Goal: Task Accomplishment & Management: Manage account settings

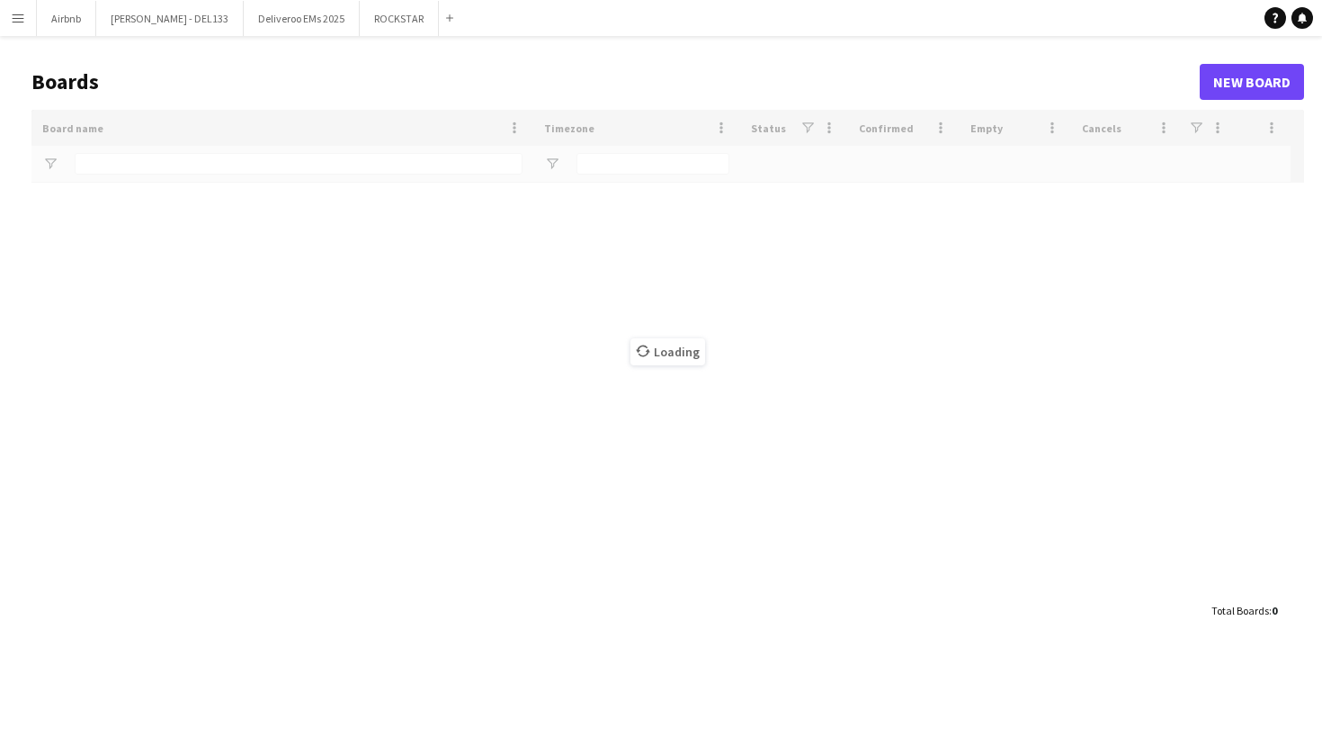
type input "****"
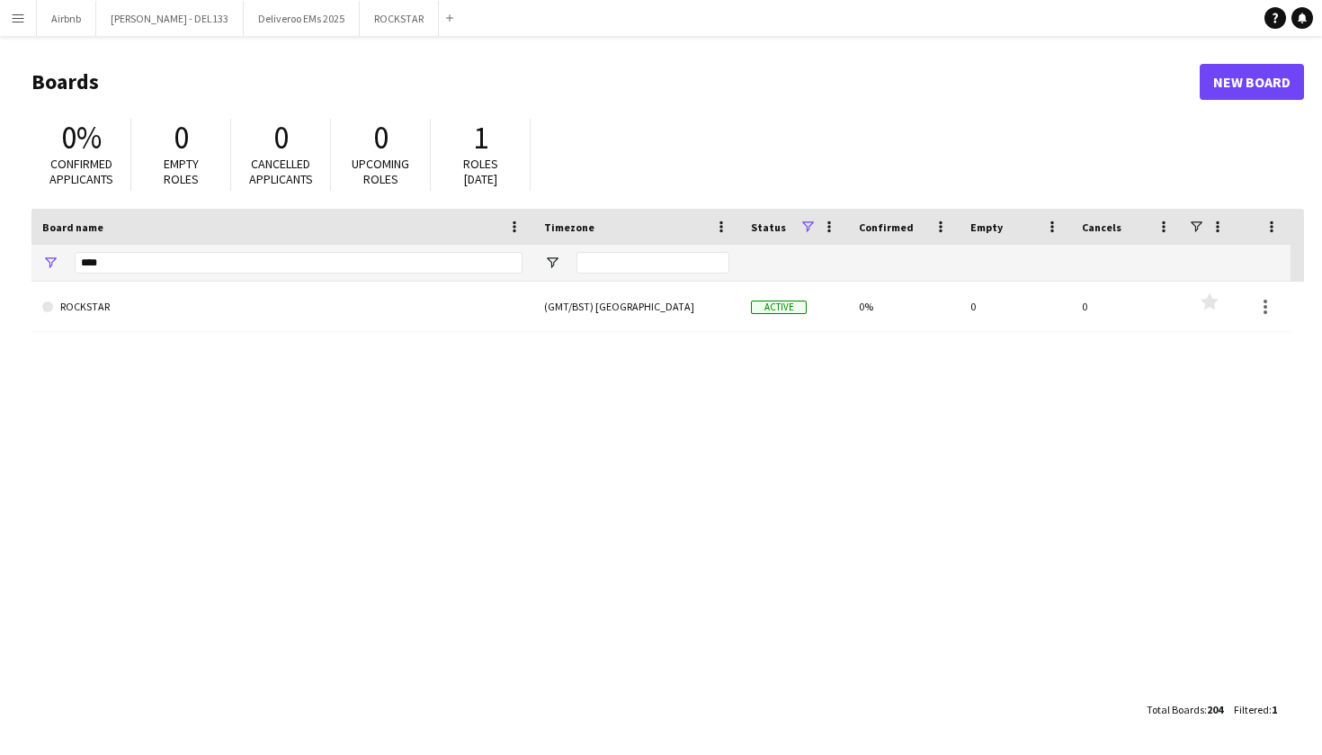
click at [28, 19] on button "Menu" at bounding box center [18, 18] width 36 height 36
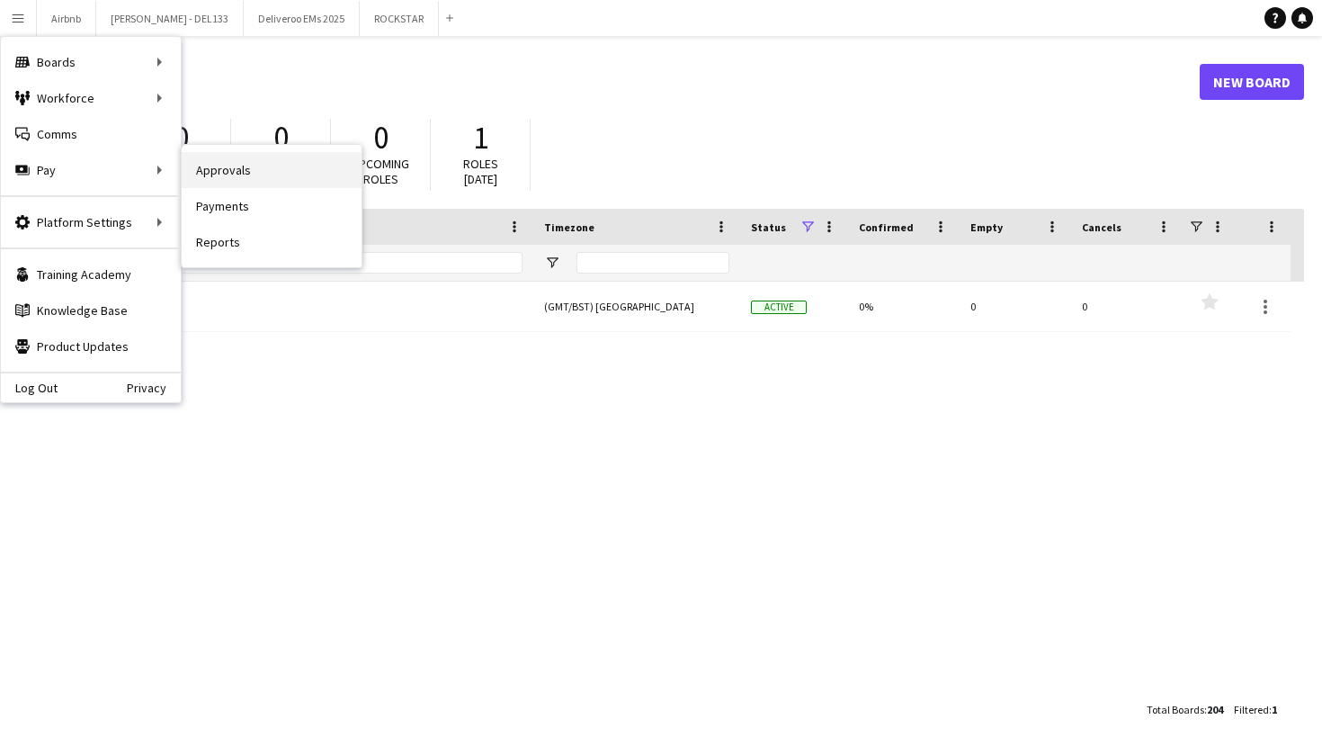
click at [229, 172] on link "Approvals" at bounding box center [272, 170] width 180 height 36
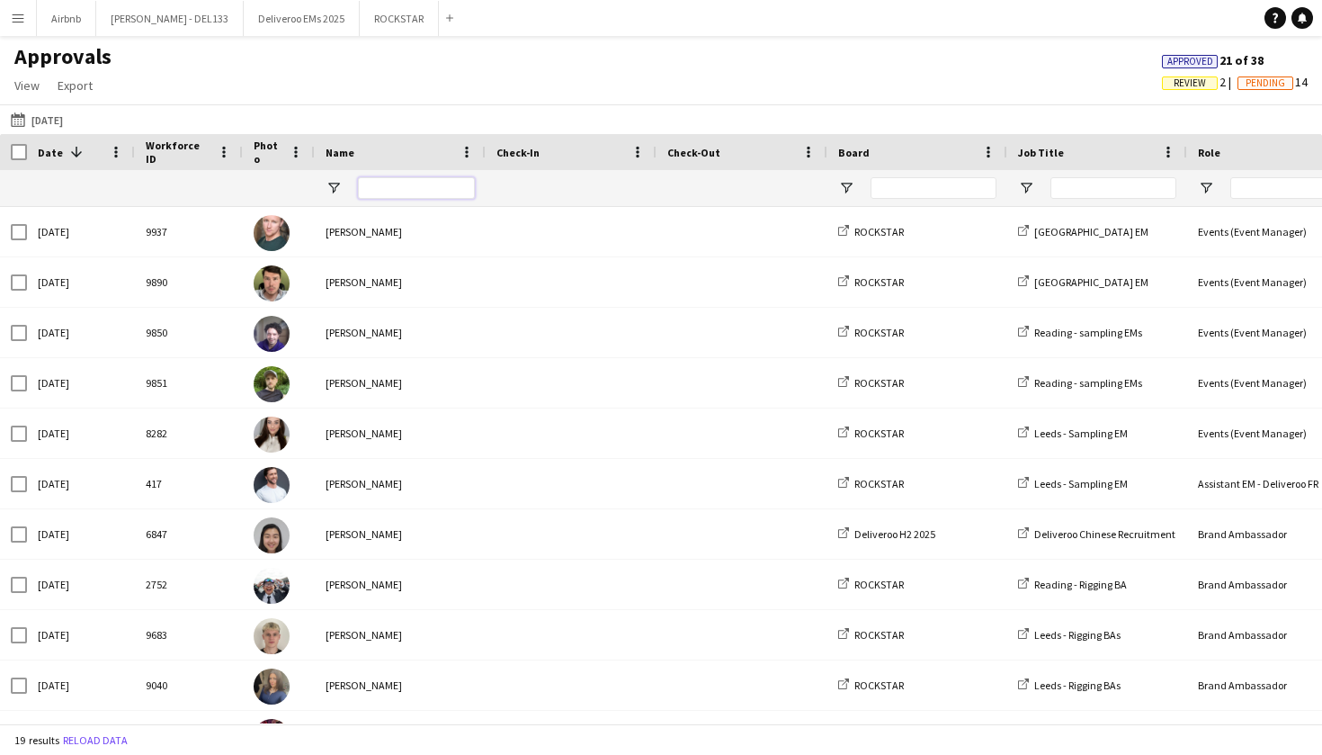
click at [407, 192] on input "Name Filter Input" at bounding box center [416, 188] width 117 height 22
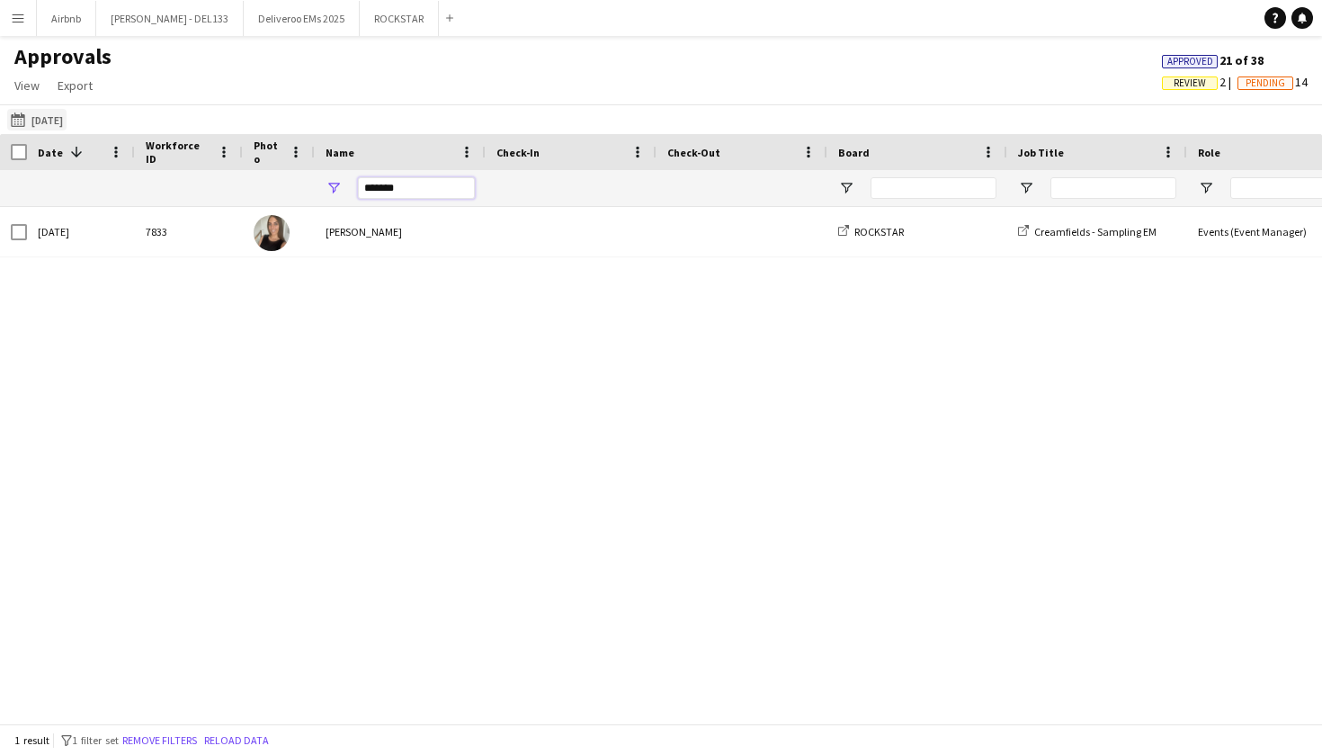
type input "*******"
click at [67, 121] on button "25-08-2025 25-08-2025" at bounding box center [36, 120] width 59 height 22
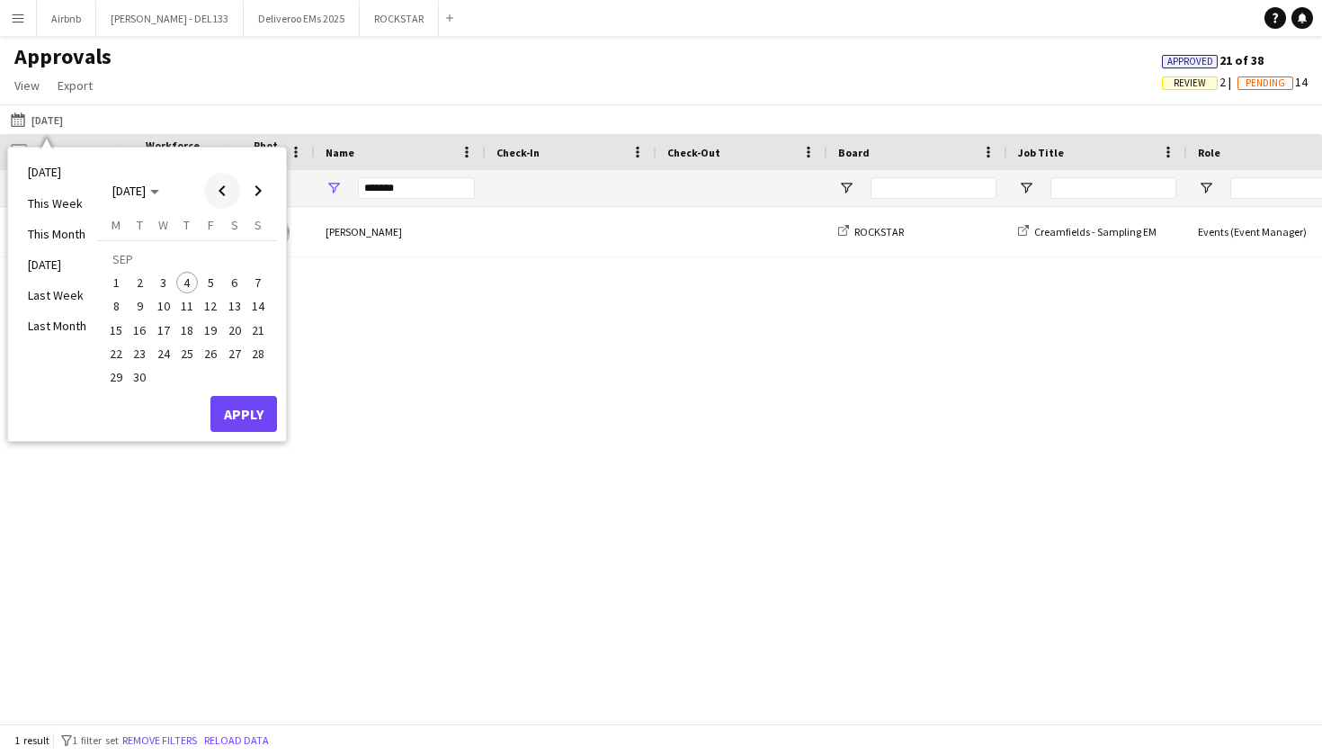
click at [219, 189] on span "Previous month" at bounding box center [222, 191] width 36 height 36
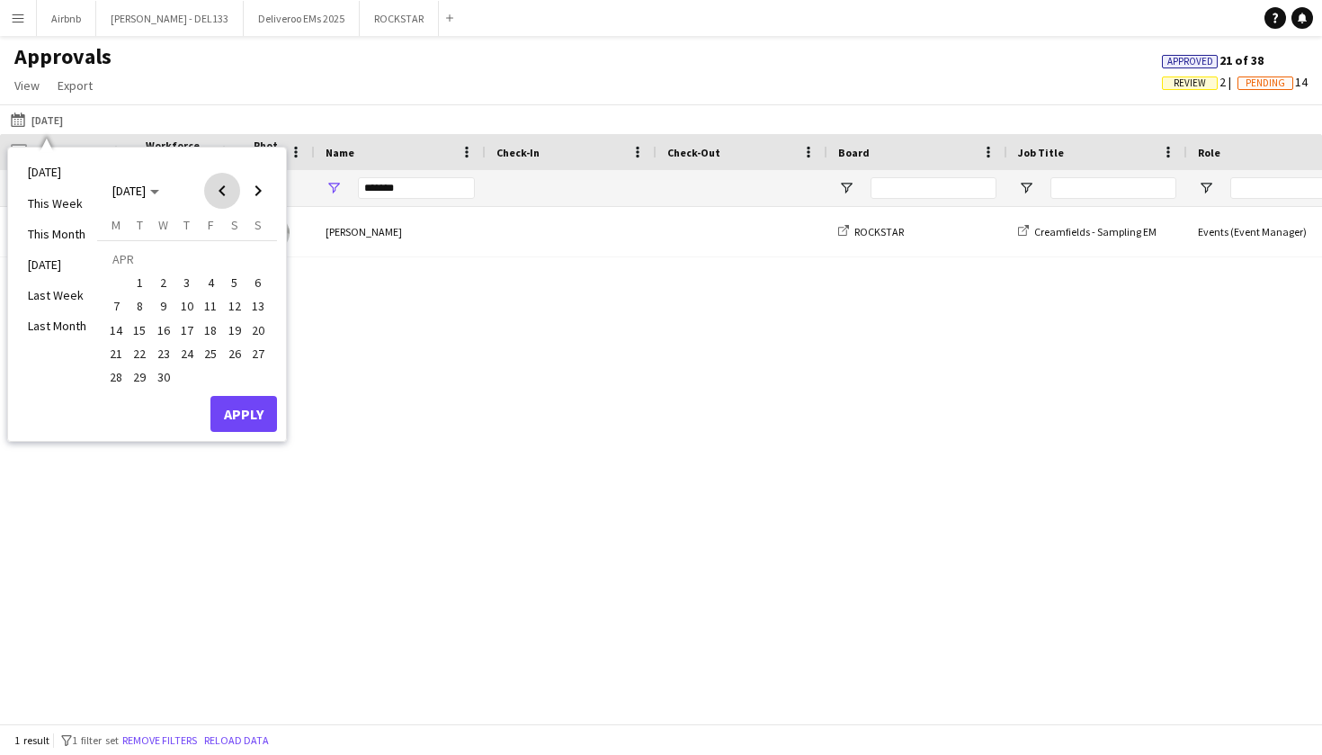
click at [219, 189] on span "Previous month" at bounding box center [222, 191] width 36 height 36
click at [237, 258] on span "1" at bounding box center [235, 260] width 22 height 25
click at [212, 348] on span "28" at bounding box center [211, 358] width 22 height 22
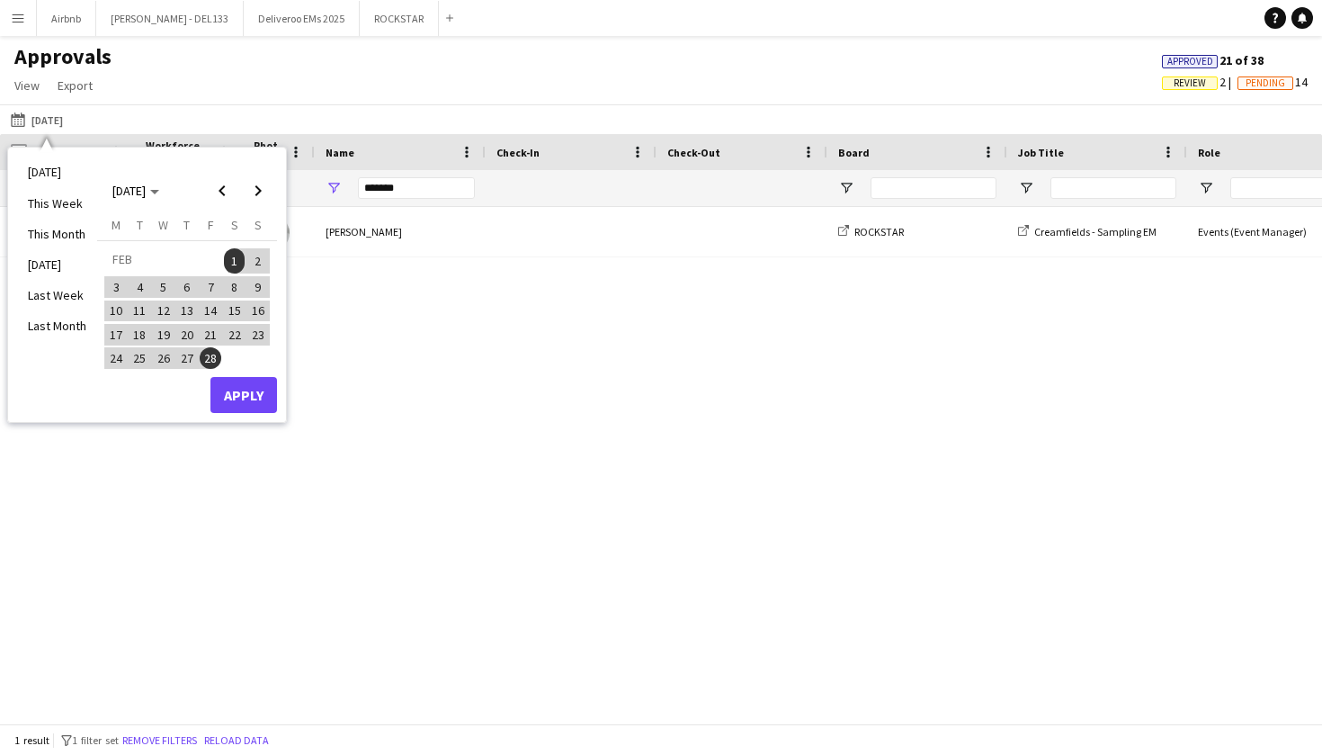
click at [243, 388] on button "Apply" at bounding box center [243, 395] width 67 height 36
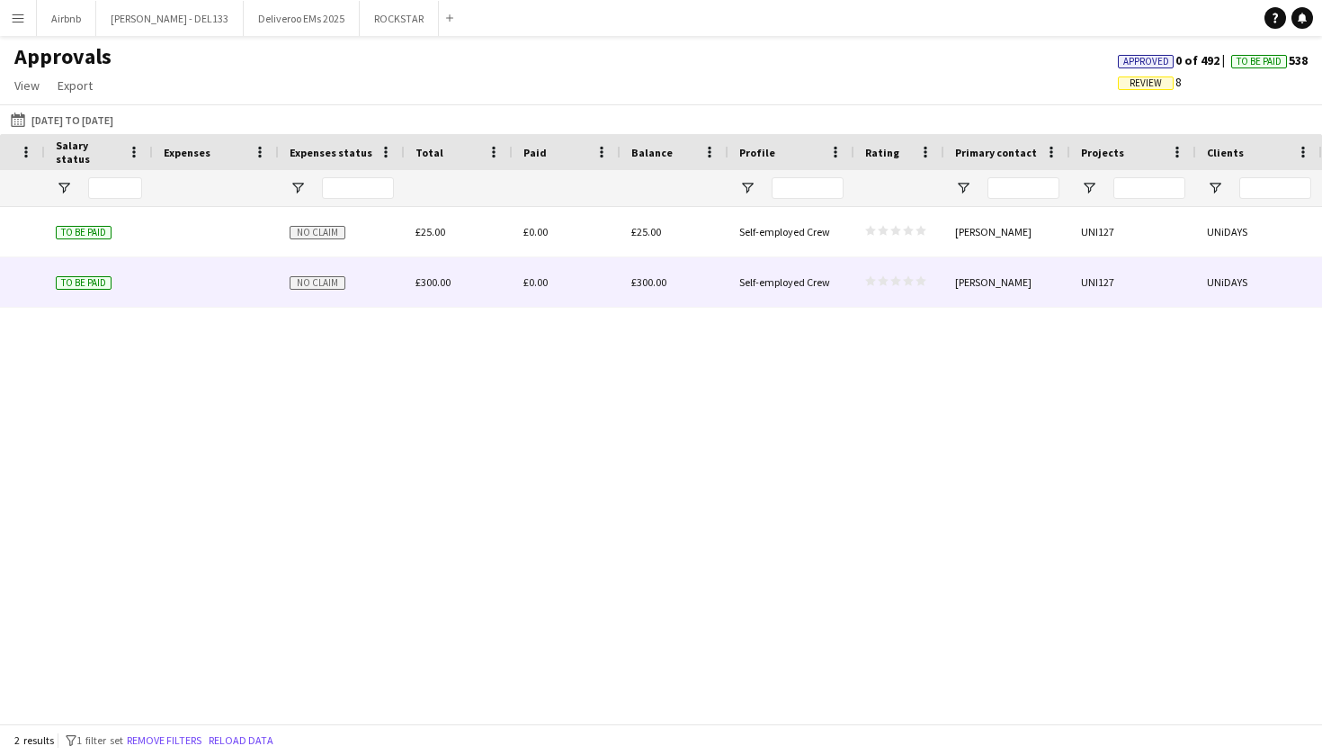
click at [467, 299] on div "£300.00" at bounding box center [459, 281] width 108 height 49
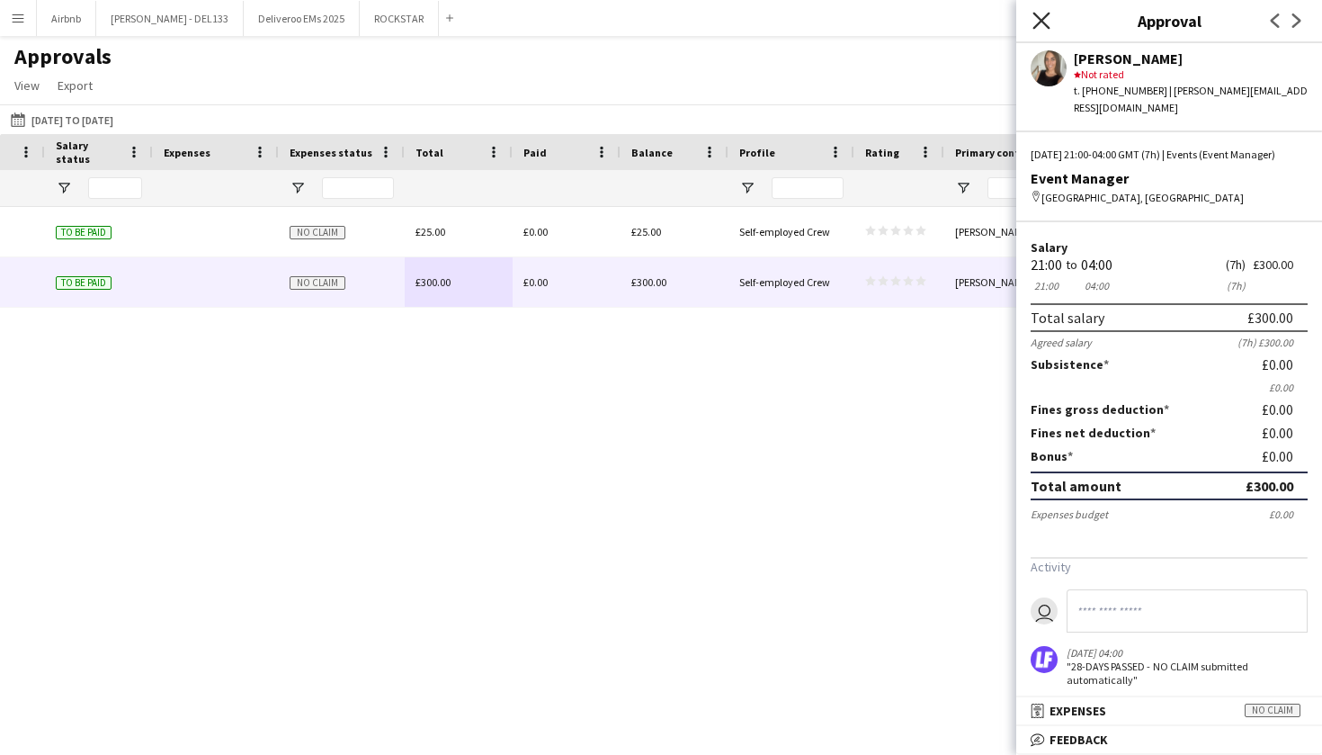
click at [1043, 24] on icon "Close pop-in" at bounding box center [1041, 20] width 17 height 17
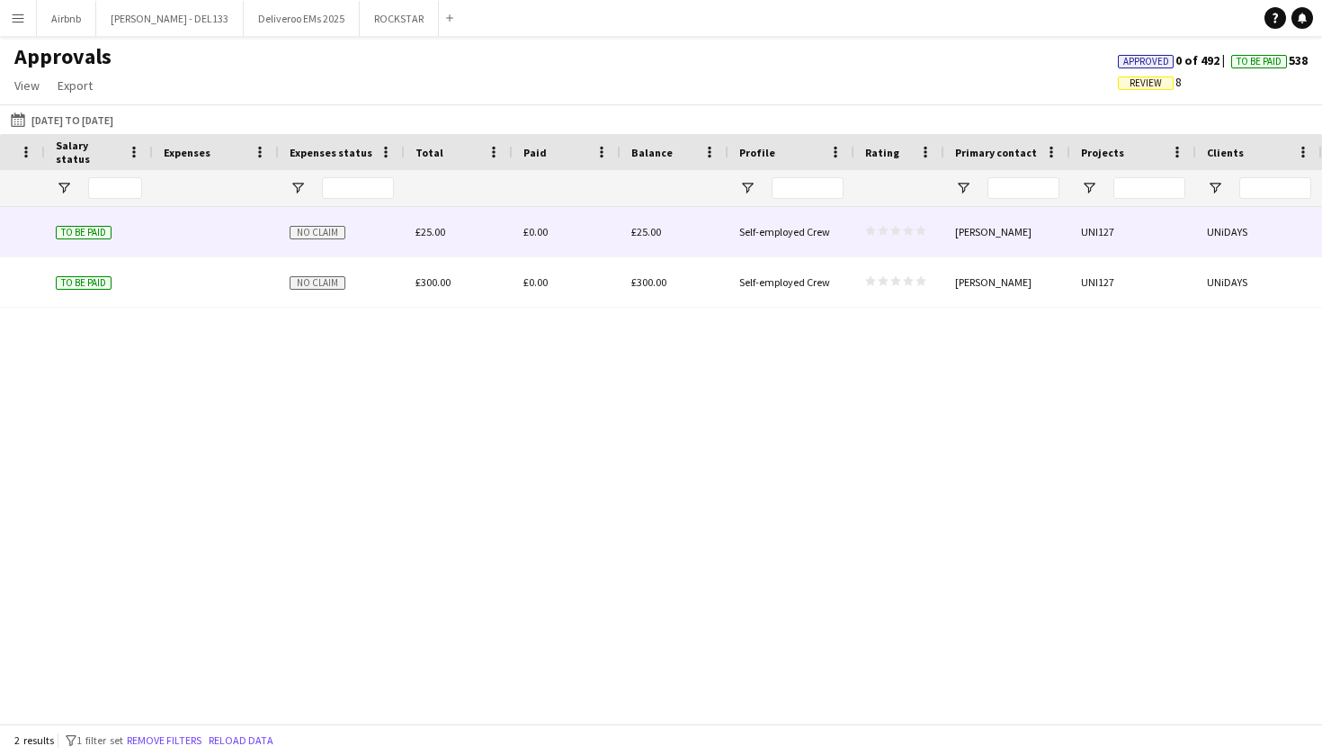
click at [680, 207] on div "£25.00" at bounding box center [675, 231] width 108 height 49
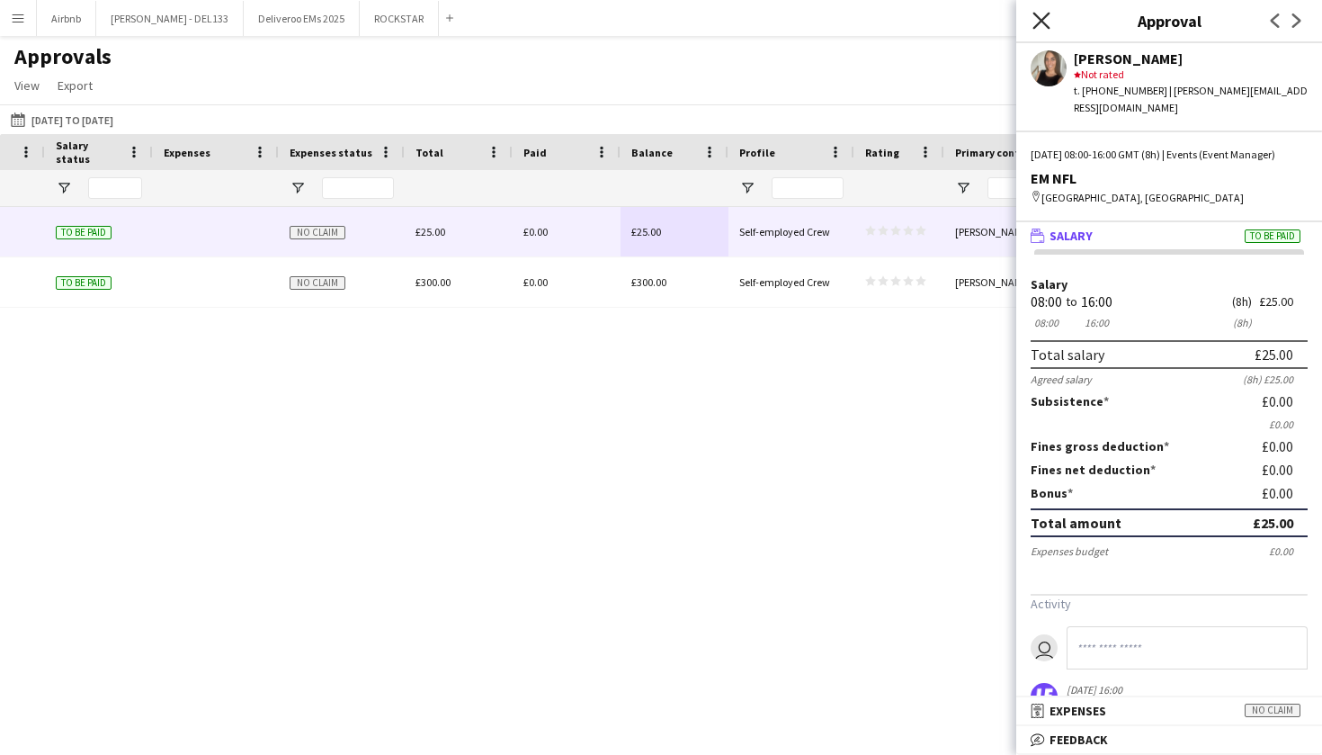
click at [1045, 21] on icon "Close pop-in" at bounding box center [1041, 20] width 17 height 17
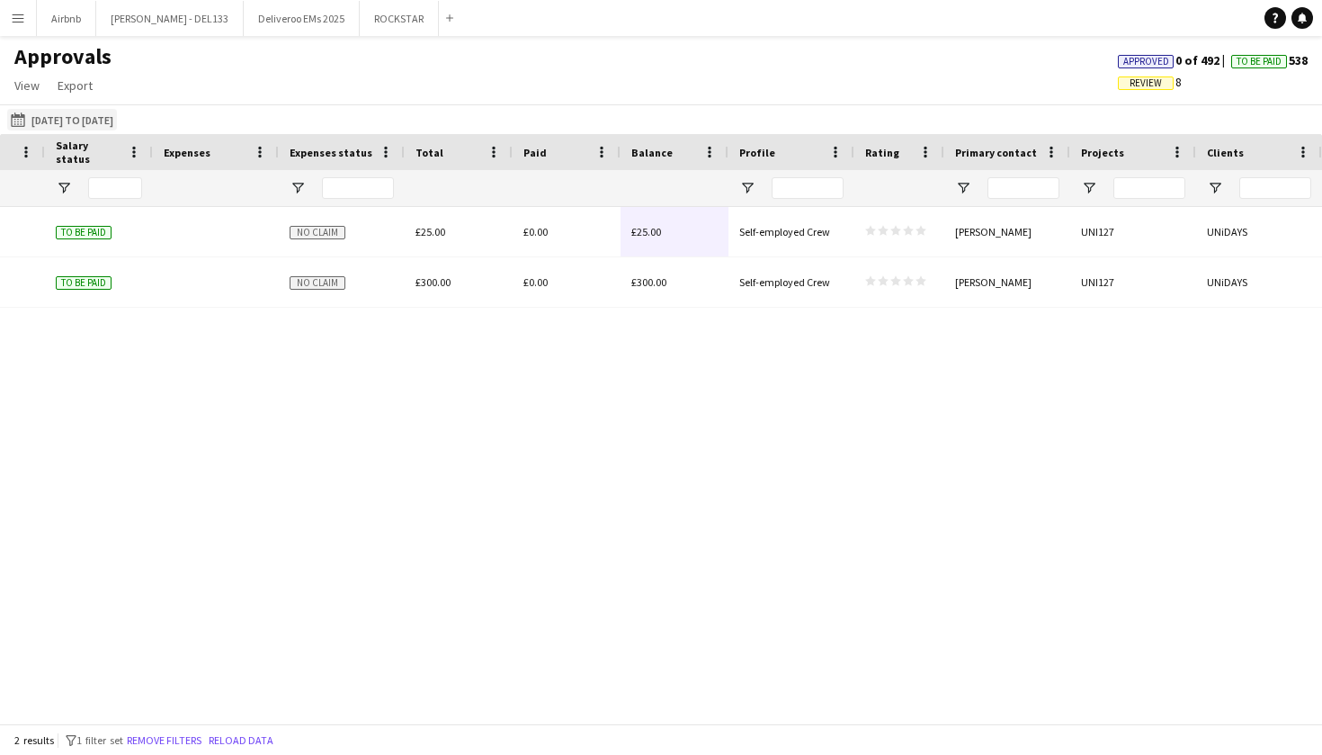
click at [117, 119] on button "25-08-2025 01-02-2025 to 28-02-2025" at bounding box center [62, 120] width 110 height 22
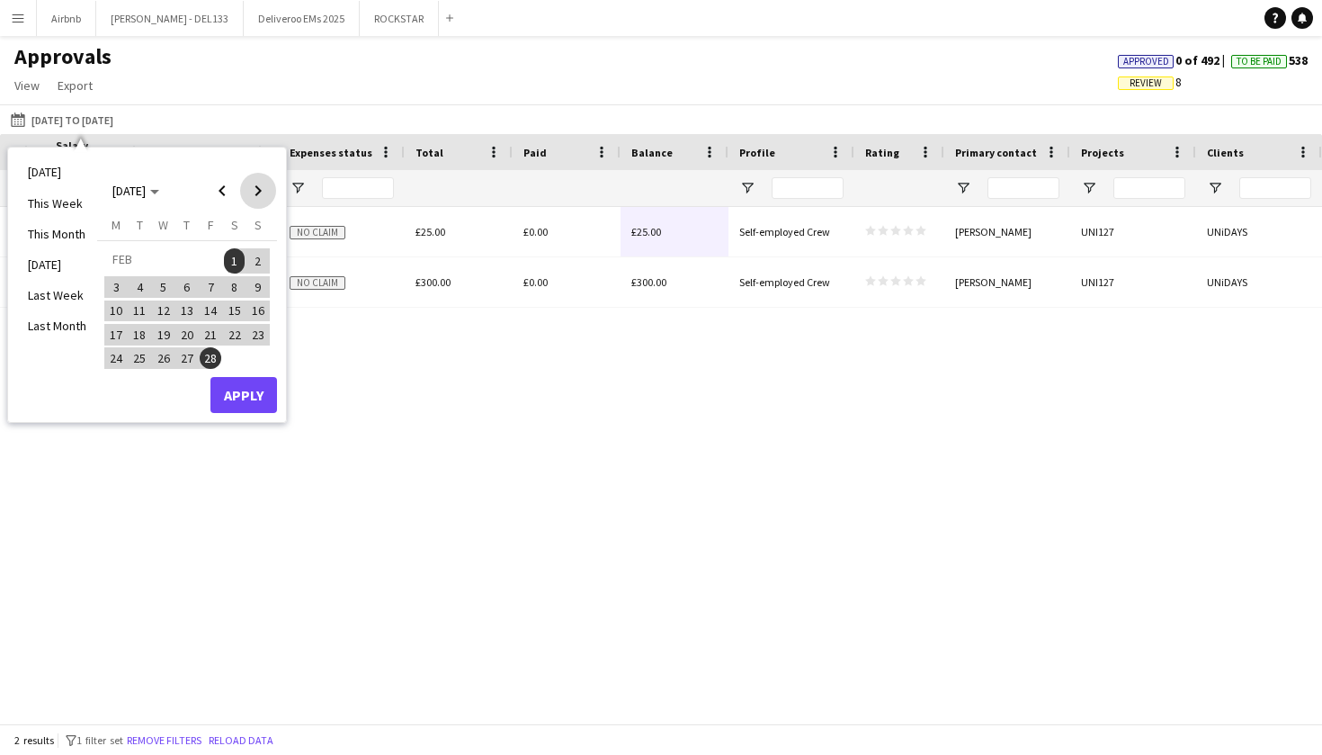
click at [249, 195] on span "Next month" at bounding box center [258, 191] width 36 height 36
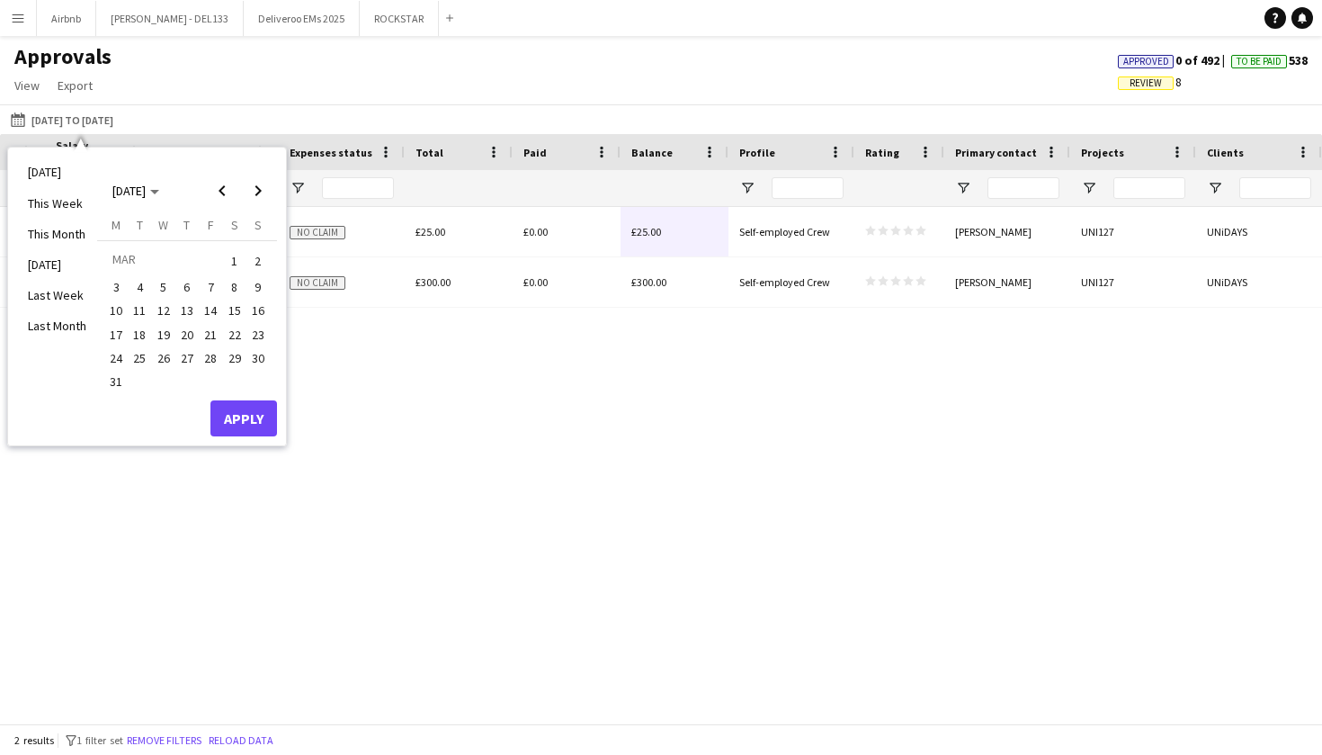
click at [227, 255] on span "1" at bounding box center [235, 260] width 22 height 25
click at [126, 372] on button "31" at bounding box center [115, 381] width 23 height 23
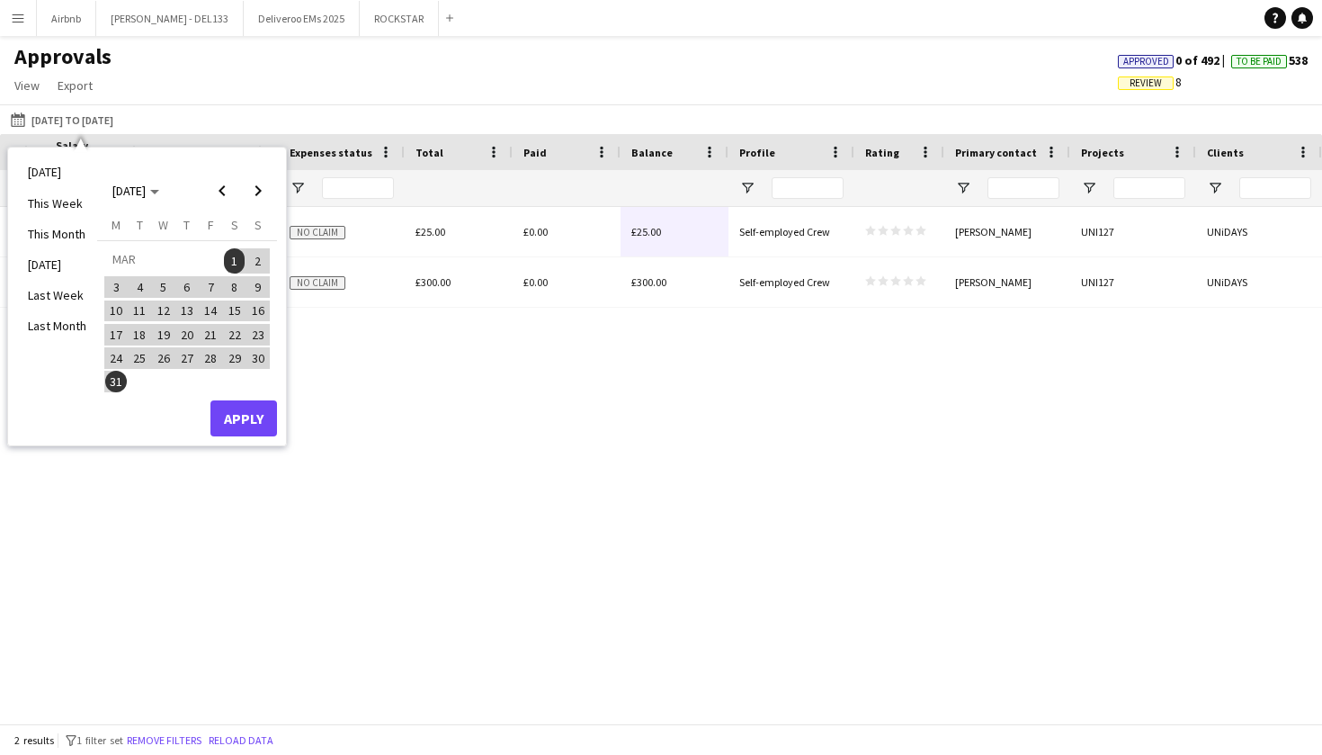
click at [246, 406] on button "Apply" at bounding box center [243, 418] width 67 height 36
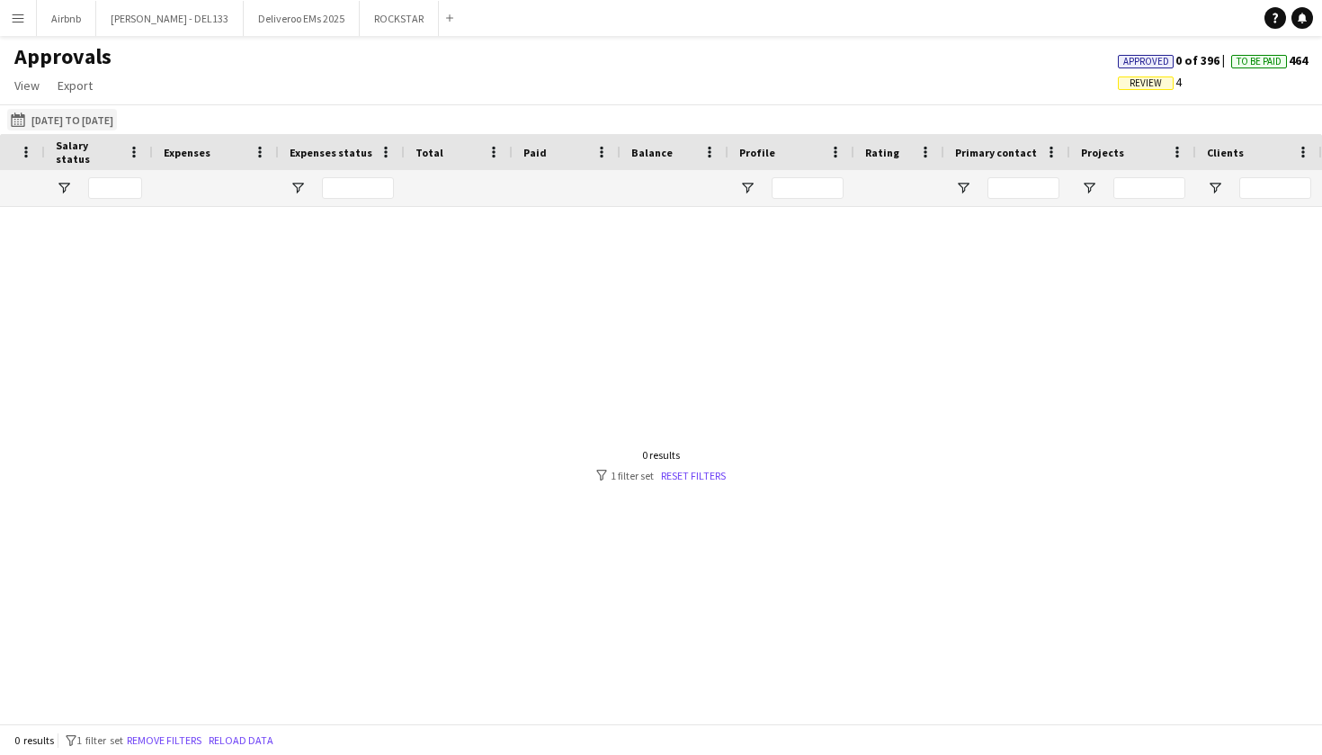
click at [96, 115] on button "25-08-2025 01-03-2025 to 31-03-2025" at bounding box center [62, 120] width 110 height 22
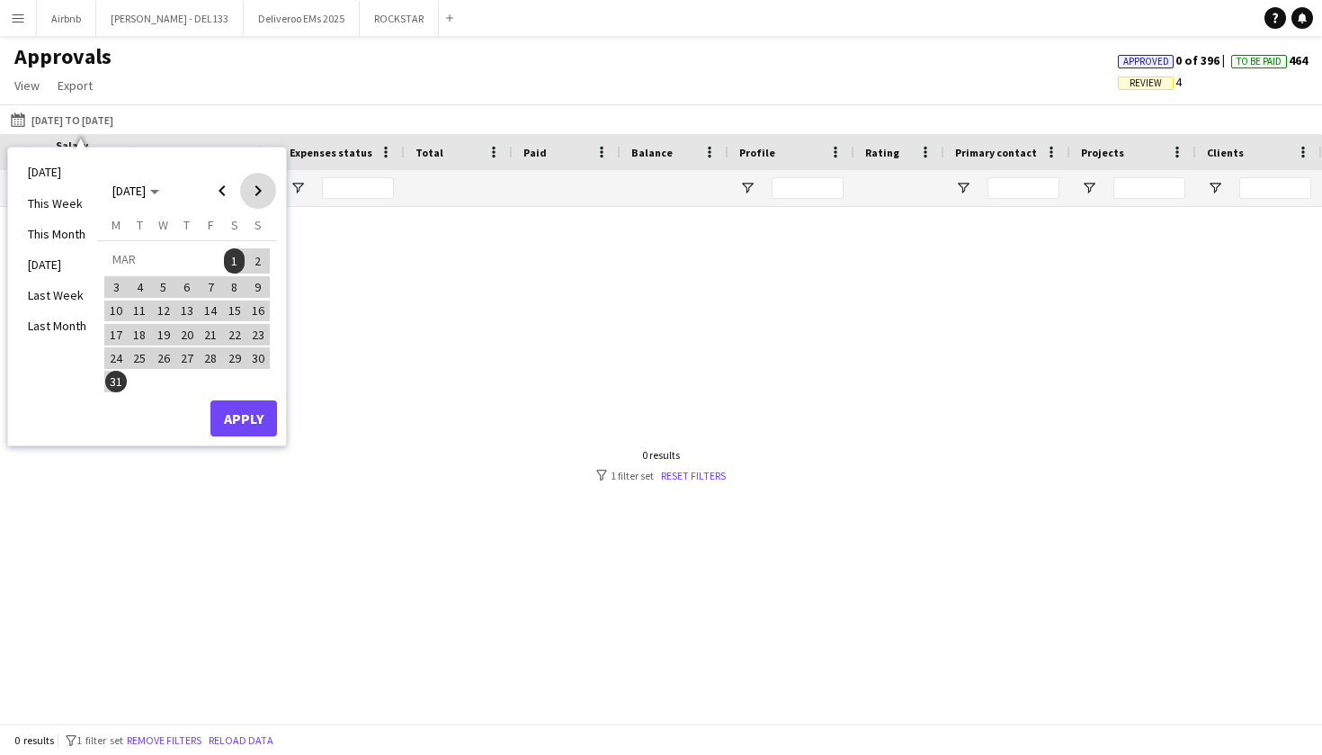
click at [252, 198] on span "Next month" at bounding box center [258, 191] width 36 height 36
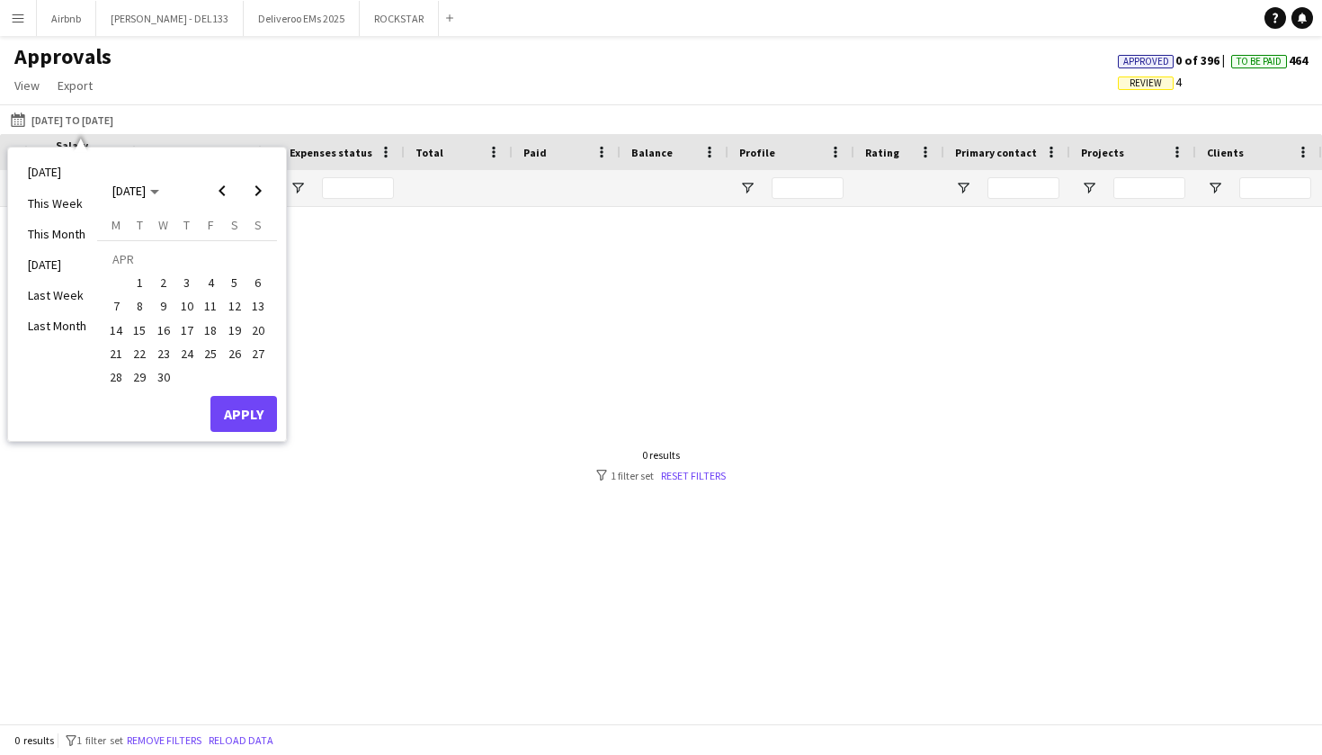
click at [138, 280] on span "1" at bounding box center [141, 283] width 22 height 22
click at [170, 378] on span "30" at bounding box center [164, 377] width 22 height 22
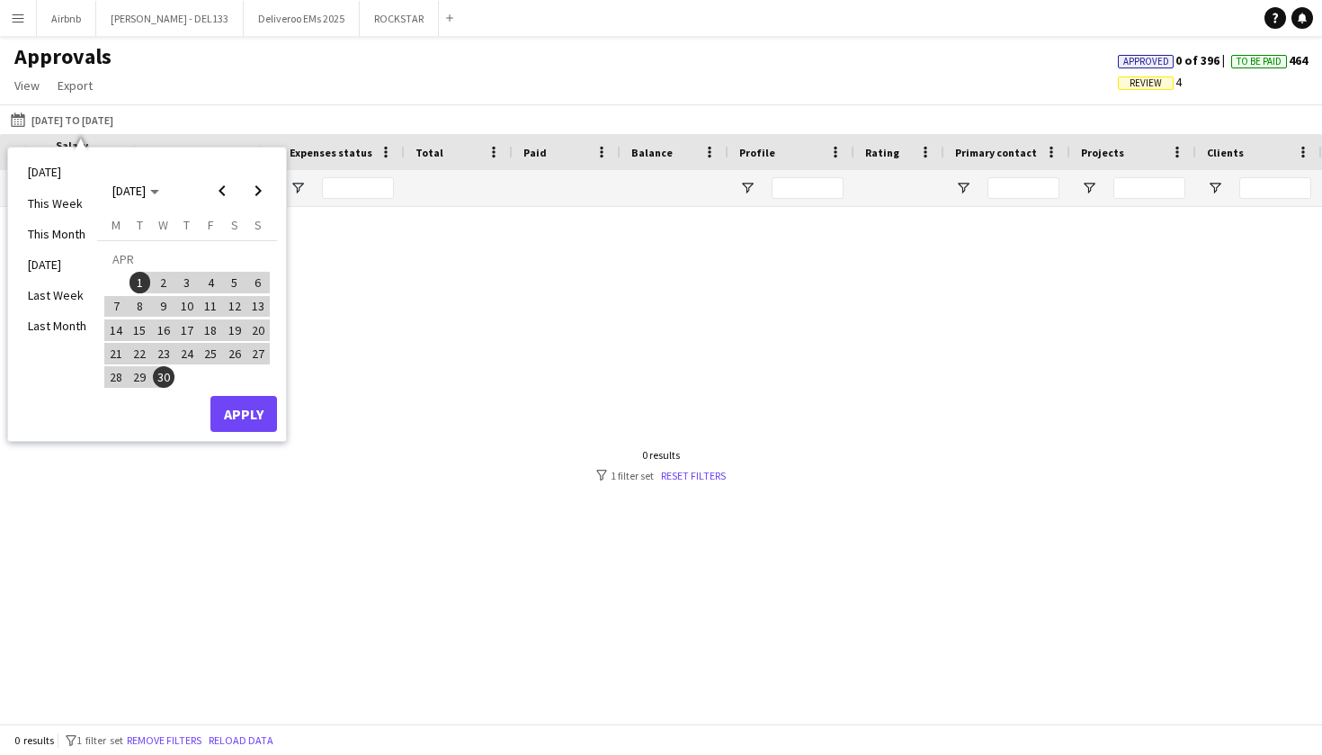
click at [245, 425] on button "Apply" at bounding box center [243, 414] width 67 height 36
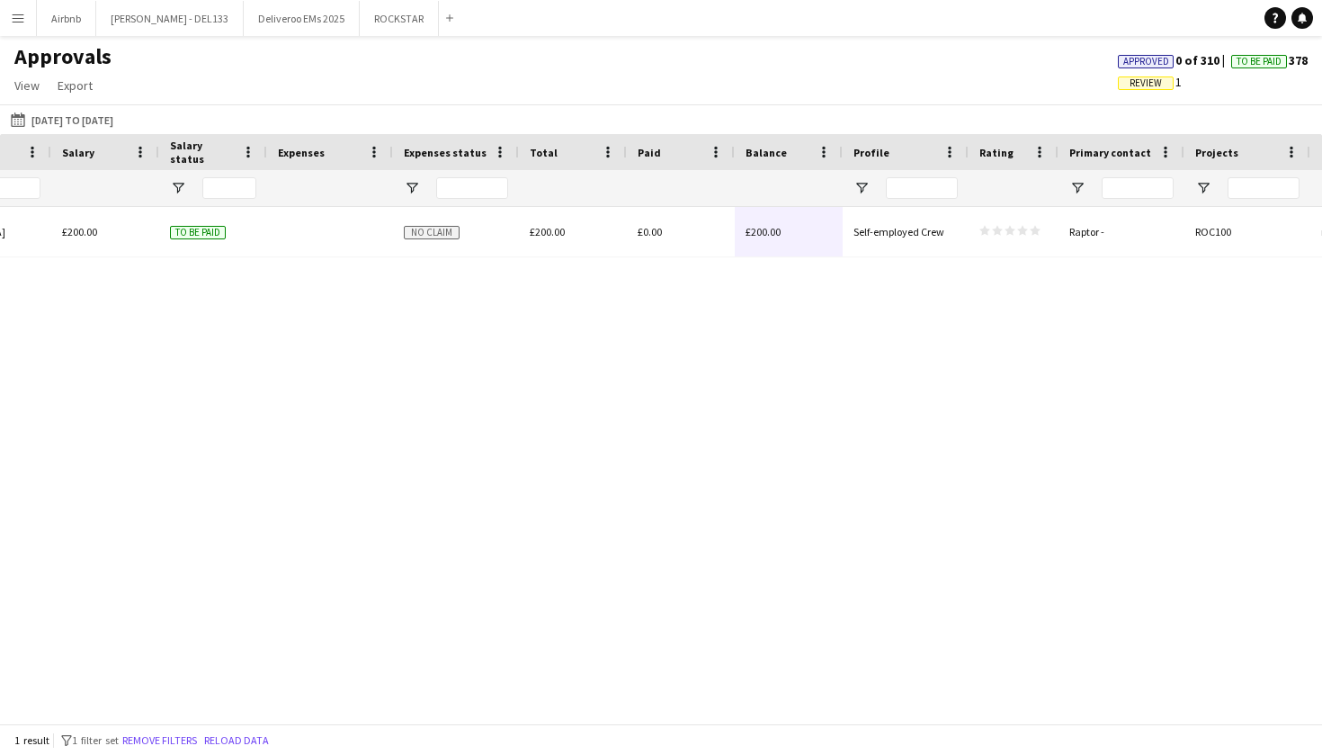
scroll to position [0, 1575]
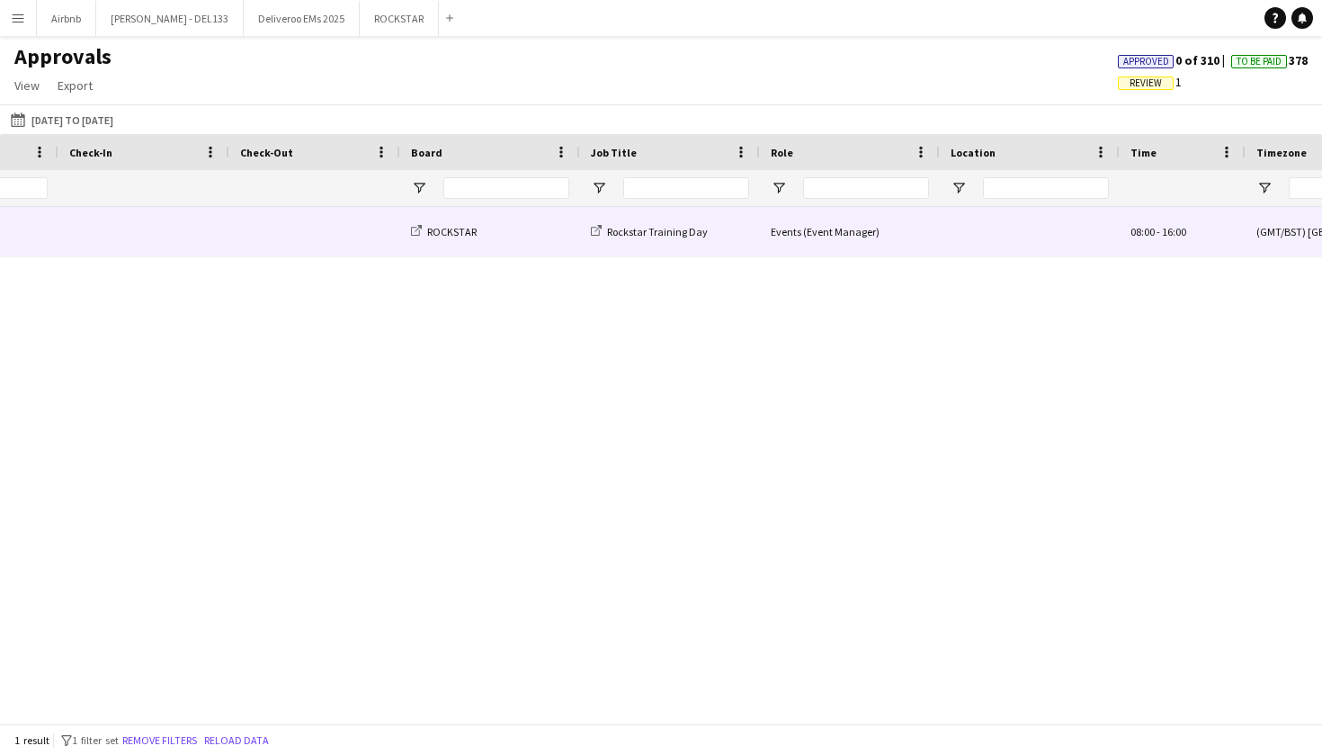
click at [554, 233] on div "ROCKSTAR" at bounding box center [490, 231] width 180 height 49
click at [775, 243] on div "Events (Event Manager)" at bounding box center [850, 231] width 180 height 49
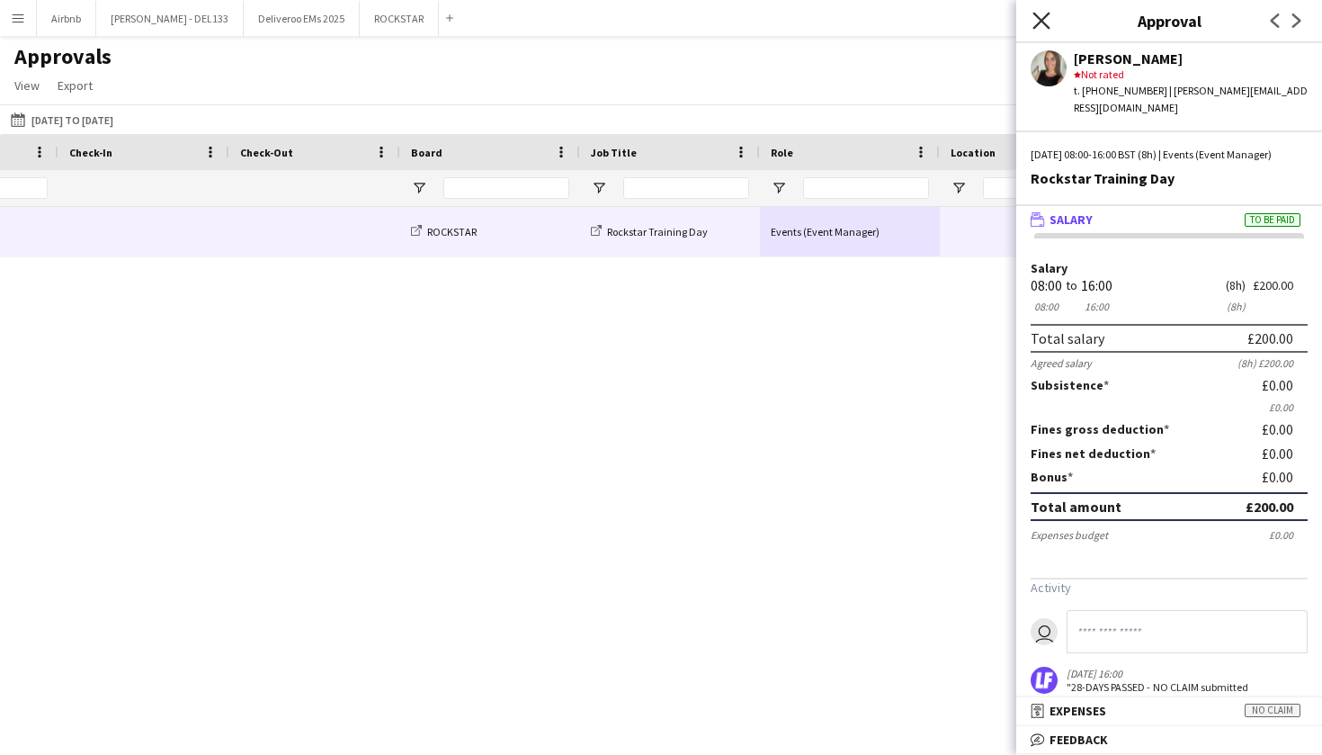
click at [1043, 16] on icon "Close pop-in" at bounding box center [1041, 20] width 17 height 17
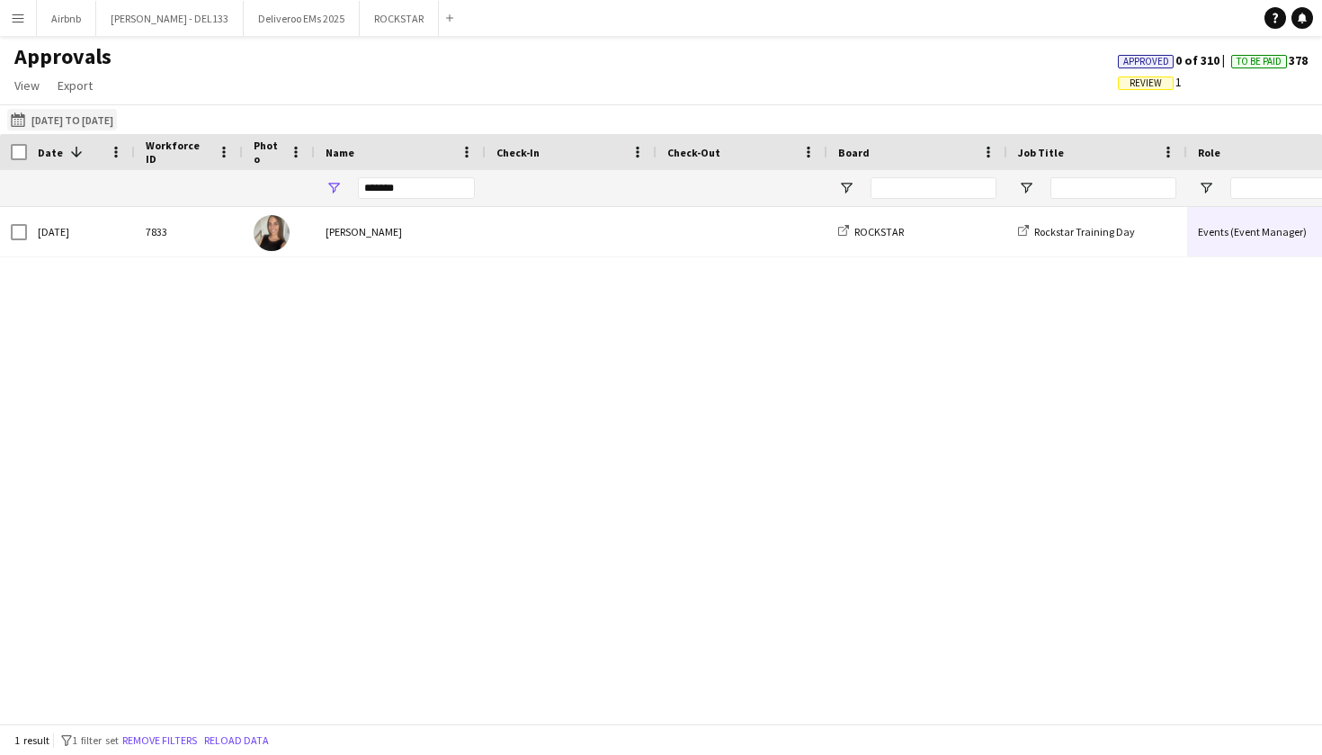
click at [79, 121] on button "25-08-2025 01-04-2025 to 30-04-2025" at bounding box center [62, 120] width 110 height 22
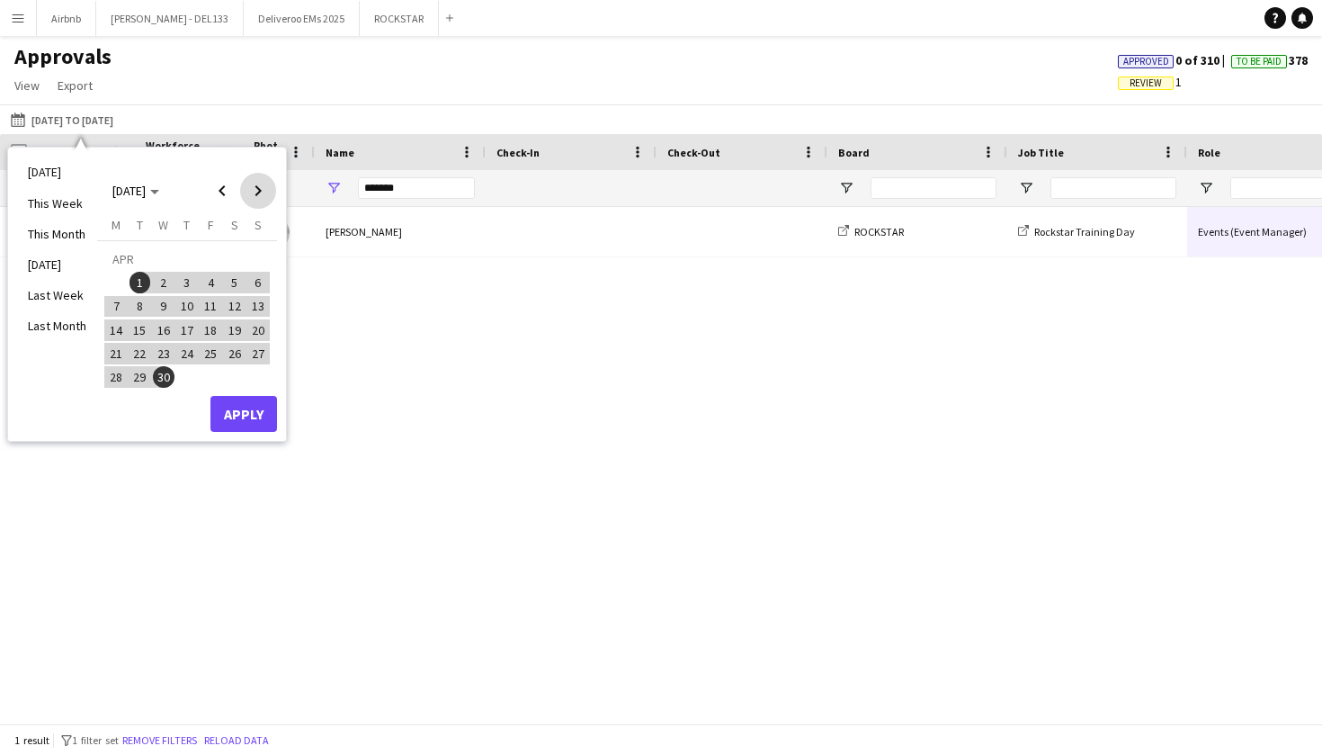
click at [256, 194] on span "Next month" at bounding box center [258, 191] width 36 height 36
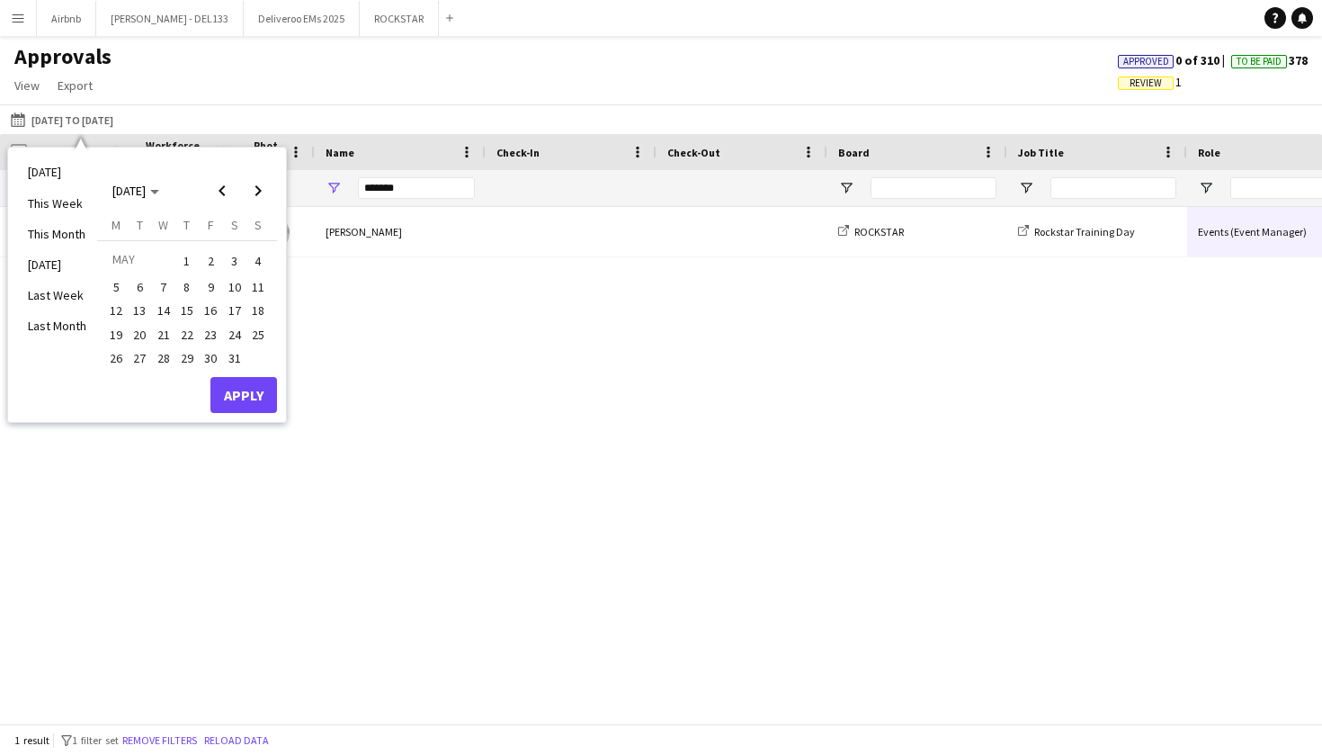
click at [187, 255] on span "1" at bounding box center [187, 260] width 22 height 25
click at [235, 349] on span "31" at bounding box center [235, 358] width 22 height 22
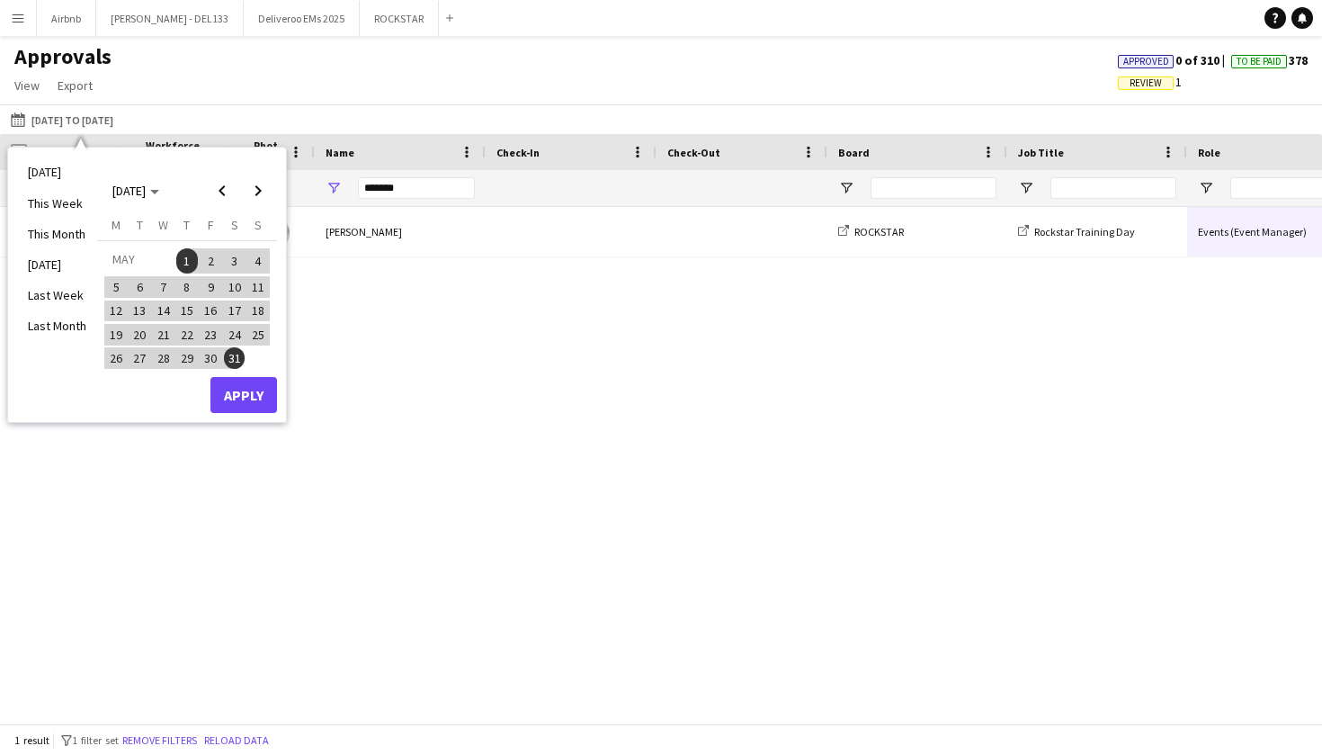
click at [249, 394] on button "Apply" at bounding box center [243, 395] width 67 height 36
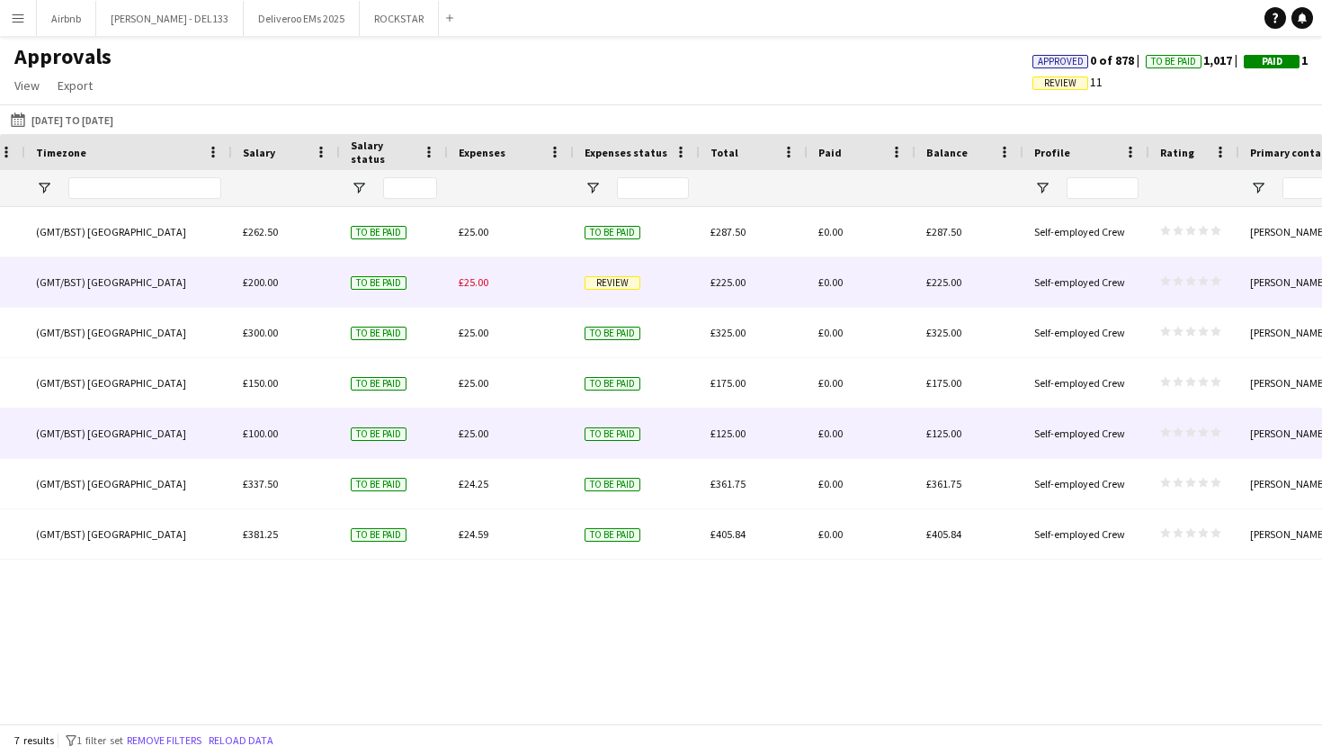
click at [472, 287] on span "£25.00" at bounding box center [474, 281] width 30 height 13
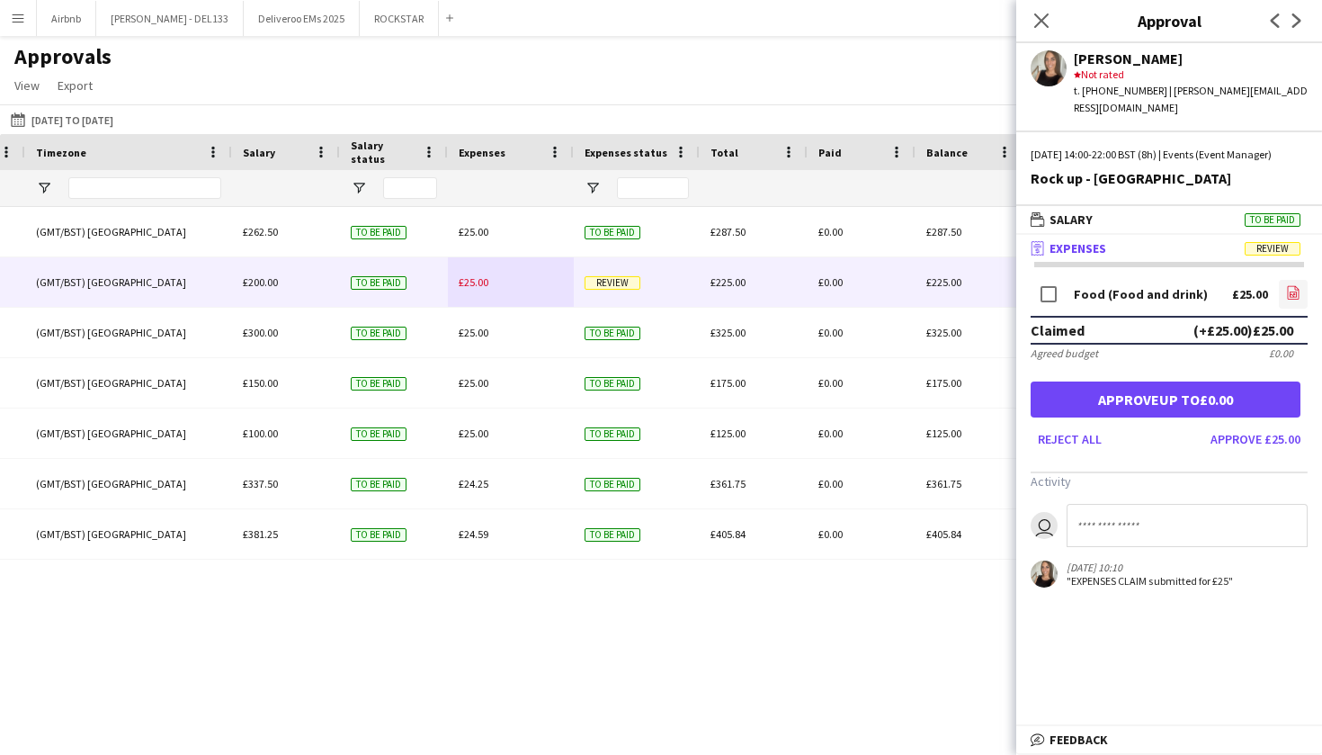
click at [1298, 290] on icon "file-image" at bounding box center [1293, 292] width 14 height 14
click at [1043, 21] on icon at bounding box center [1041, 20] width 17 height 17
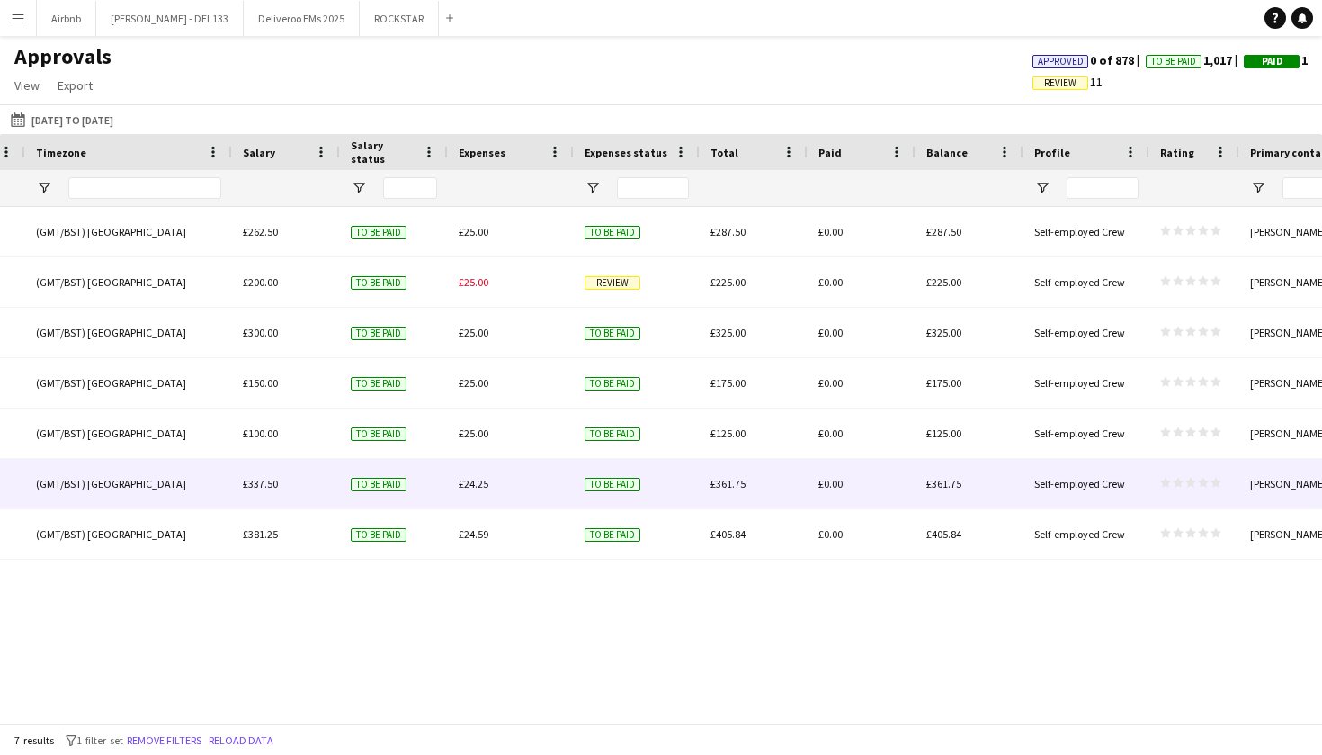
click at [483, 478] on span "£24.25" at bounding box center [474, 483] width 30 height 13
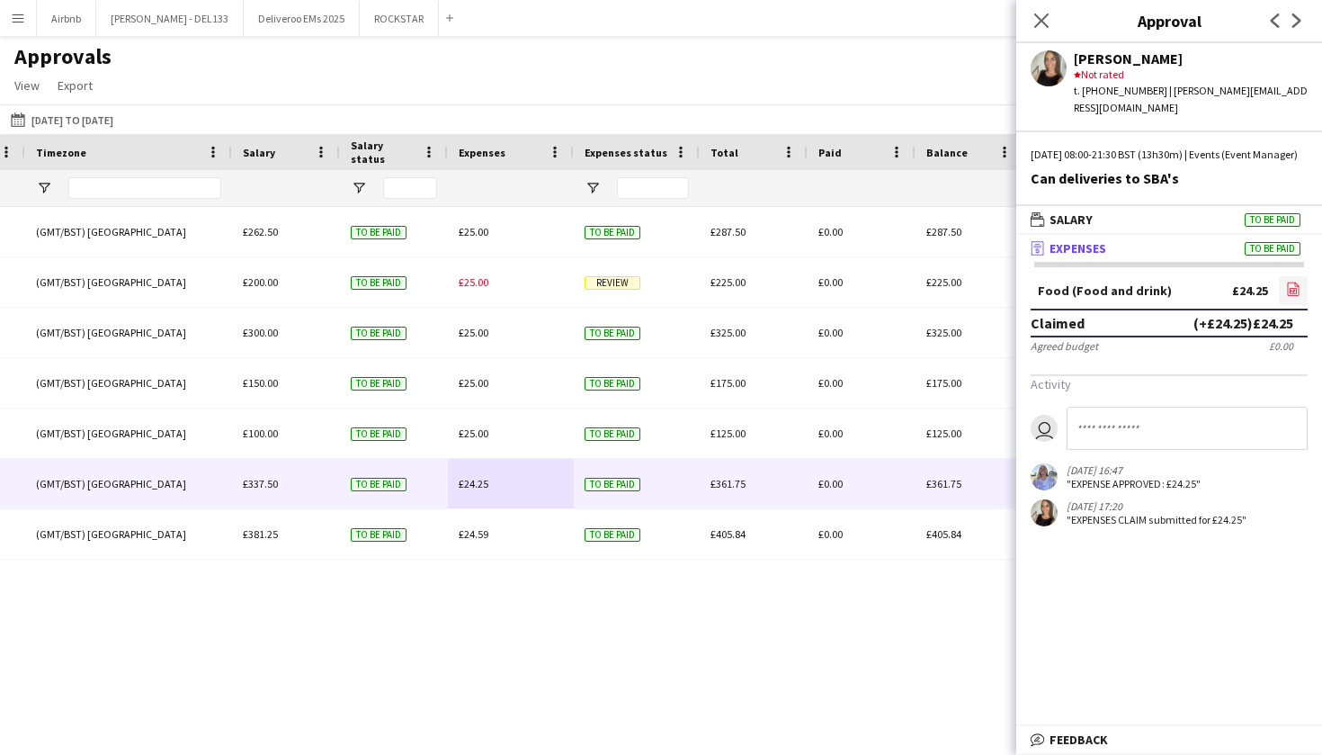
click at [1294, 282] on icon "file-image" at bounding box center [1293, 289] width 14 height 14
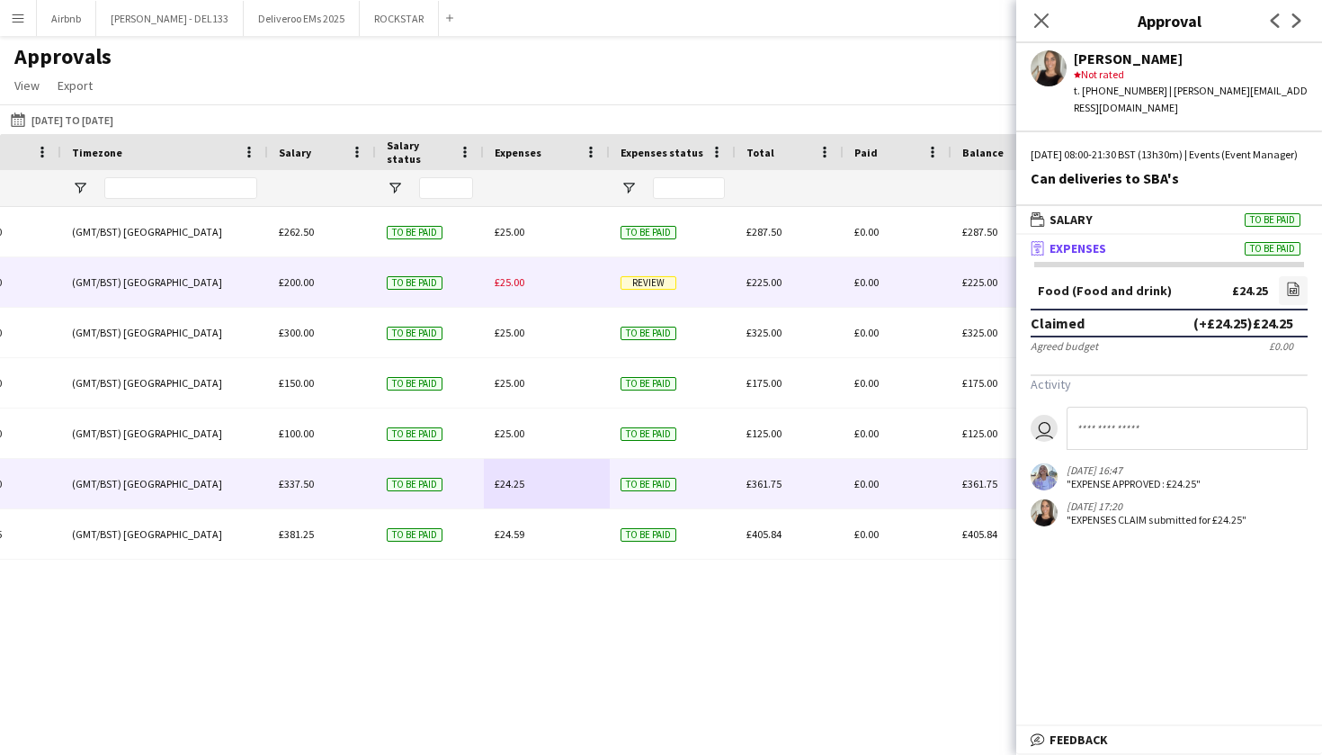
scroll to position [0, 1646]
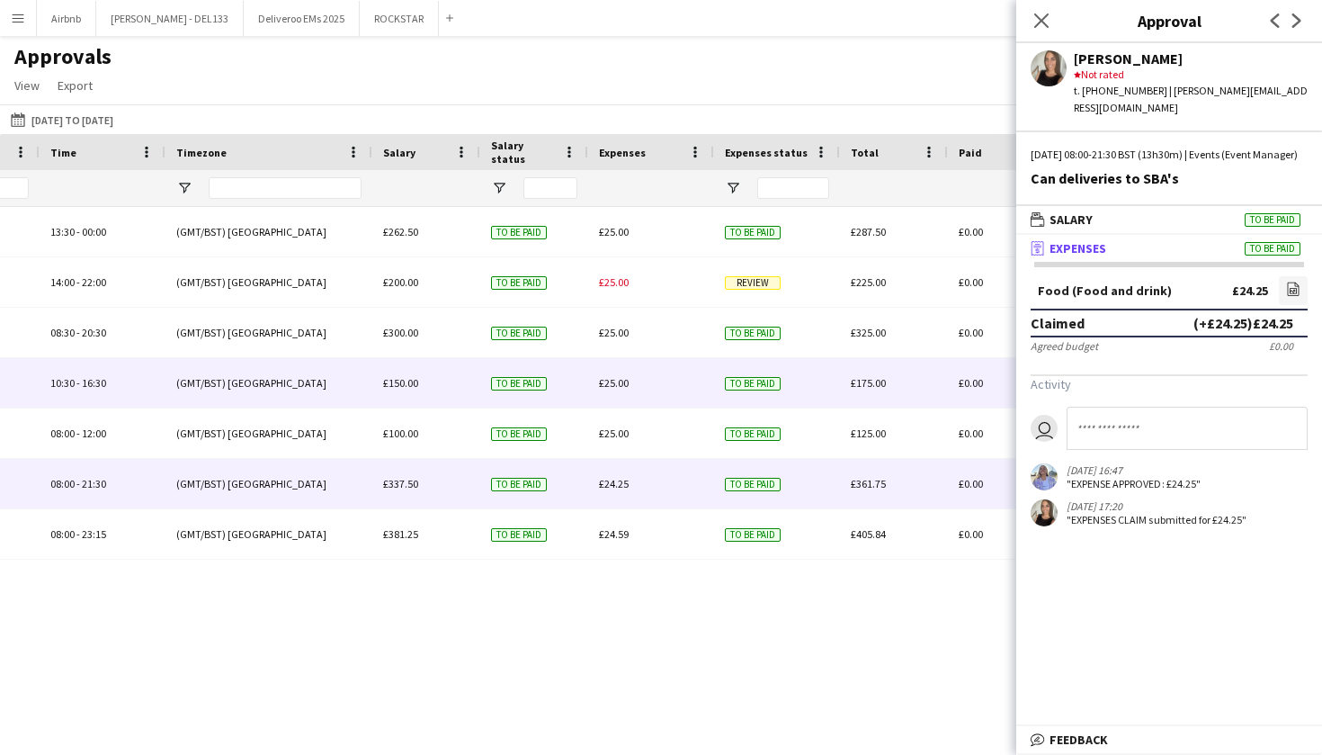
click at [610, 379] on span "£25.00" at bounding box center [614, 382] width 30 height 13
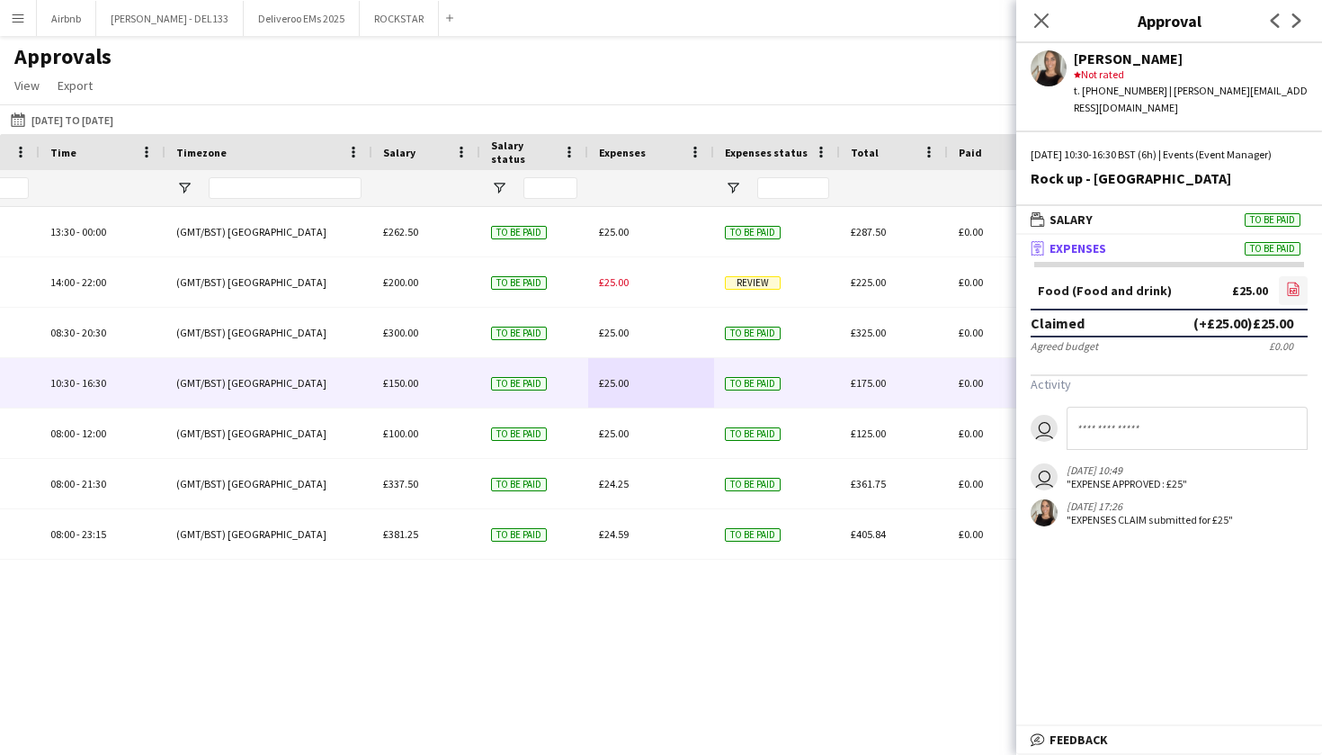
click at [1290, 284] on icon "file-image" at bounding box center [1293, 289] width 14 height 14
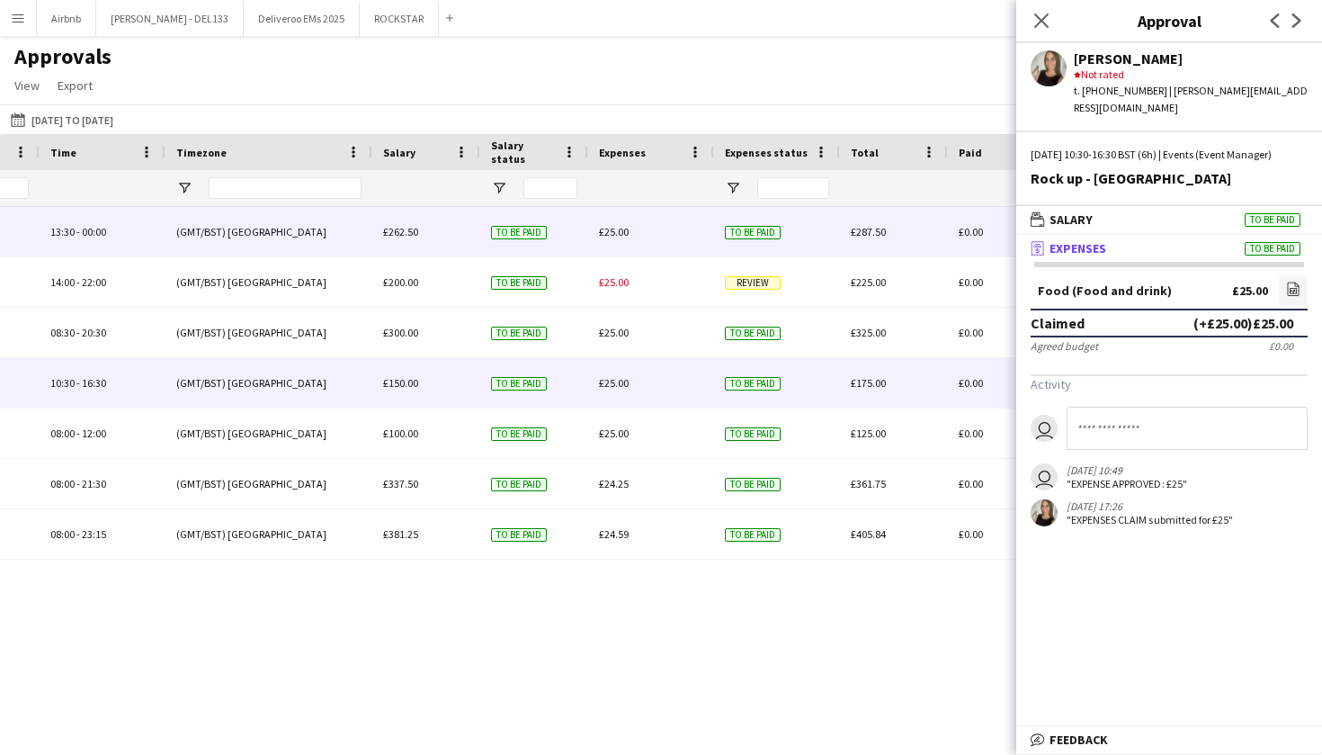
click at [620, 240] on div "£25.00" at bounding box center [651, 231] width 126 height 49
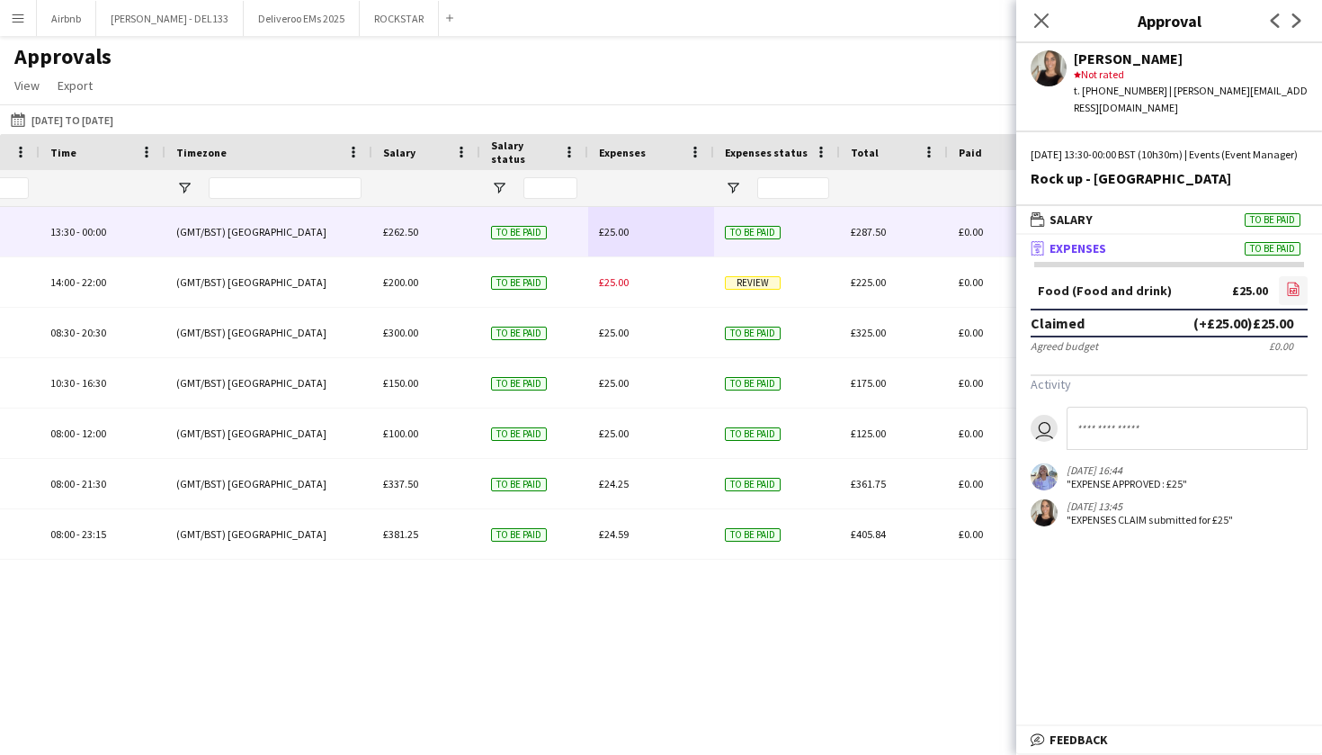
click at [1295, 291] on icon "file-image" at bounding box center [1293, 289] width 14 height 14
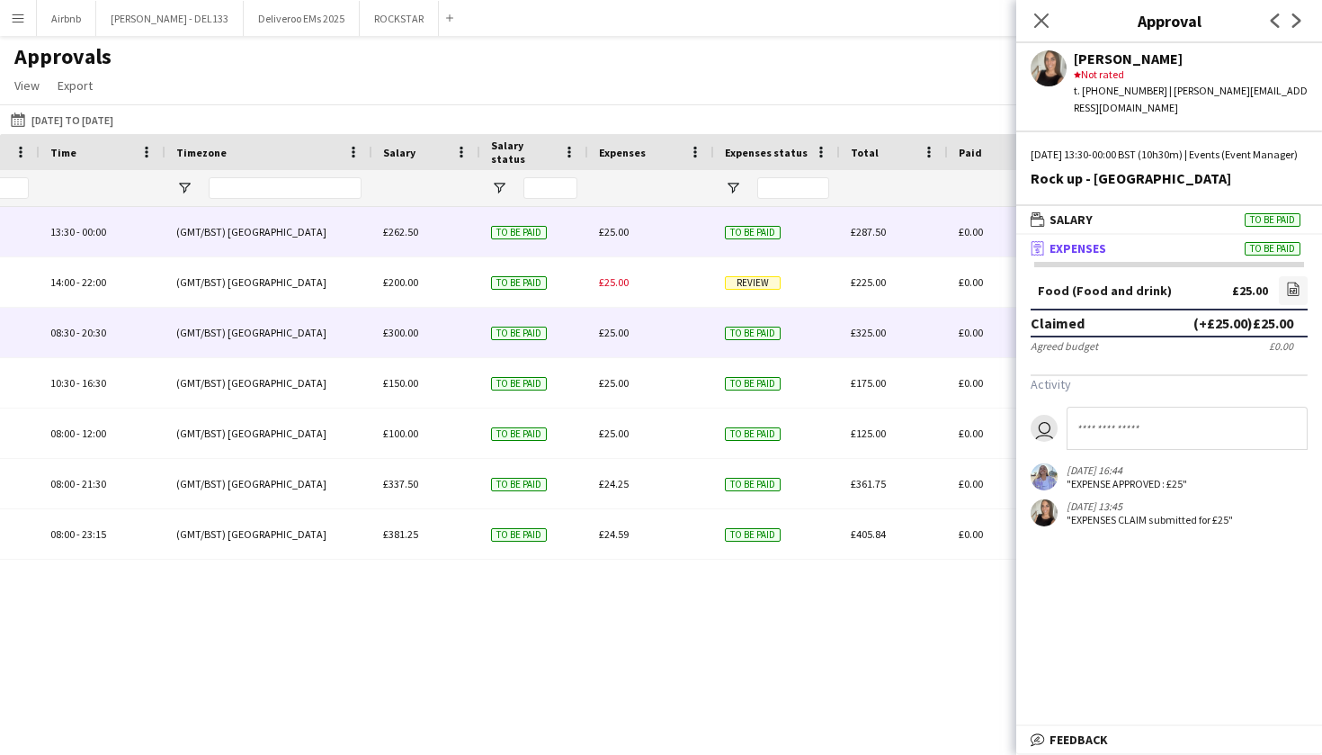
click at [624, 340] on div "£25.00" at bounding box center [651, 332] width 126 height 49
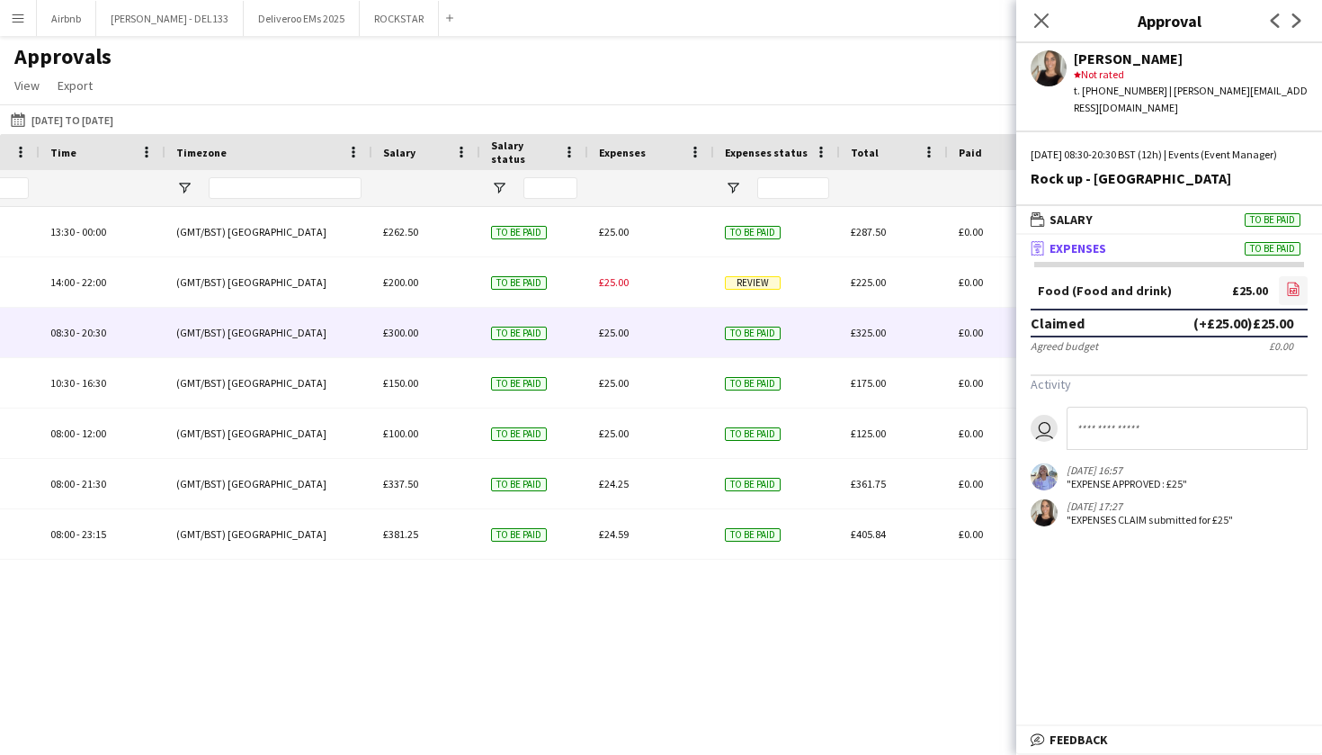
click at [1303, 291] on link "file-image" at bounding box center [1293, 290] width 29 height 29
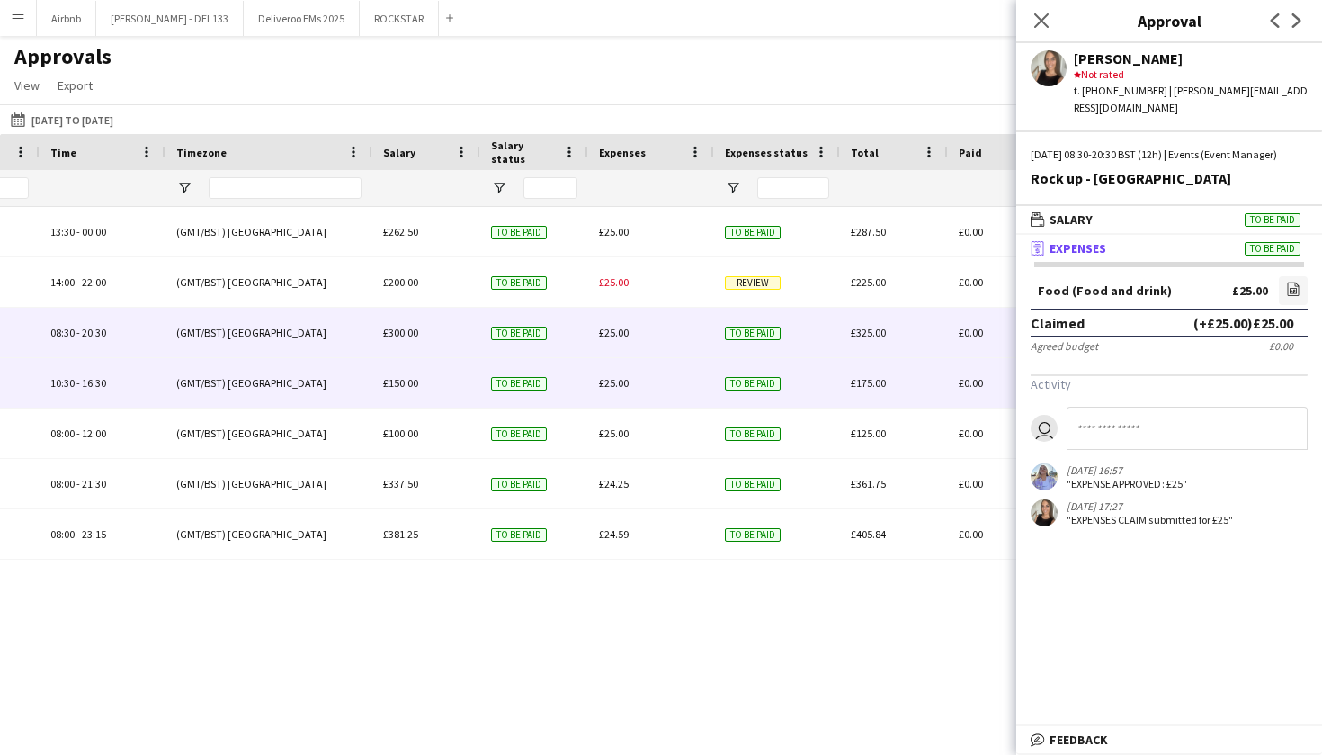
click at [622, 380] on span "£25.00" at bounding box center [614, 382] width 30 height 13
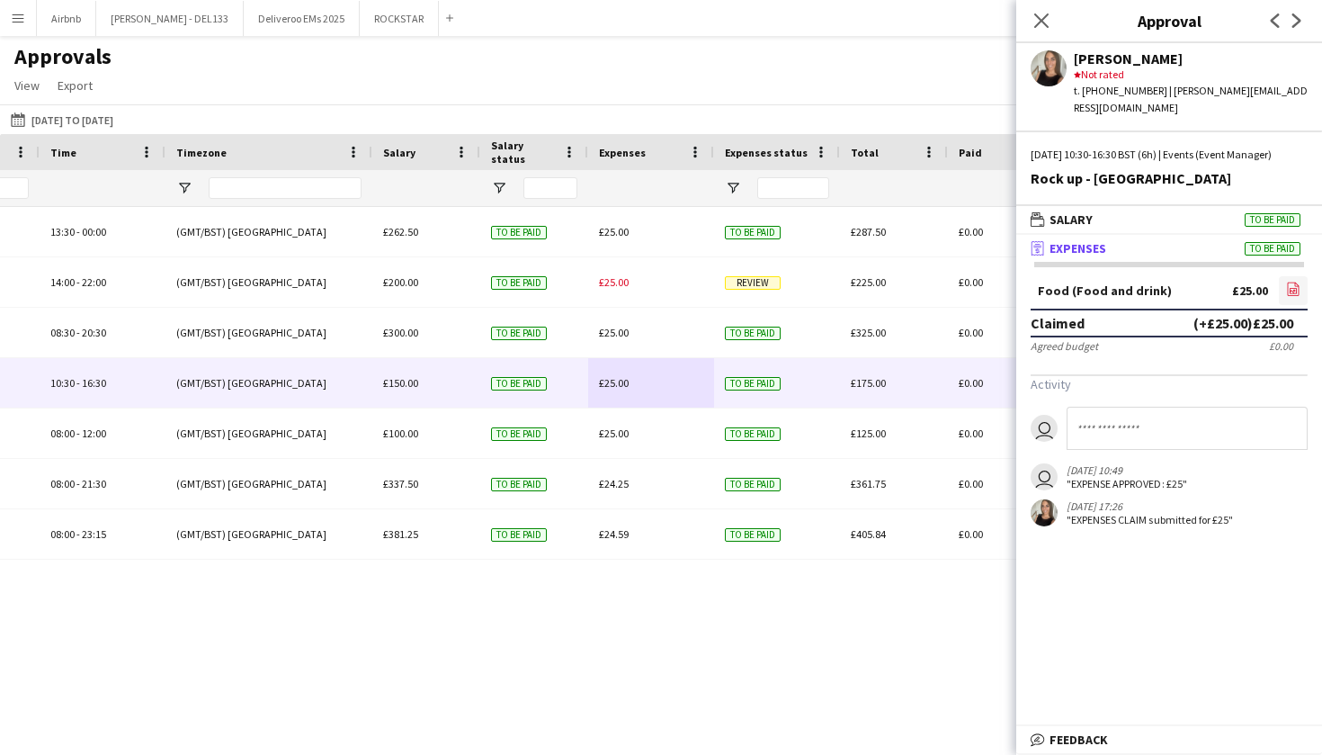
click at [1297, 290] on icon at bounding box center [1293, 290] width 7 height 5
click at [1043, 28] on icon "Close pop-in" at bounding box center [1041, 20] width 17 height 17
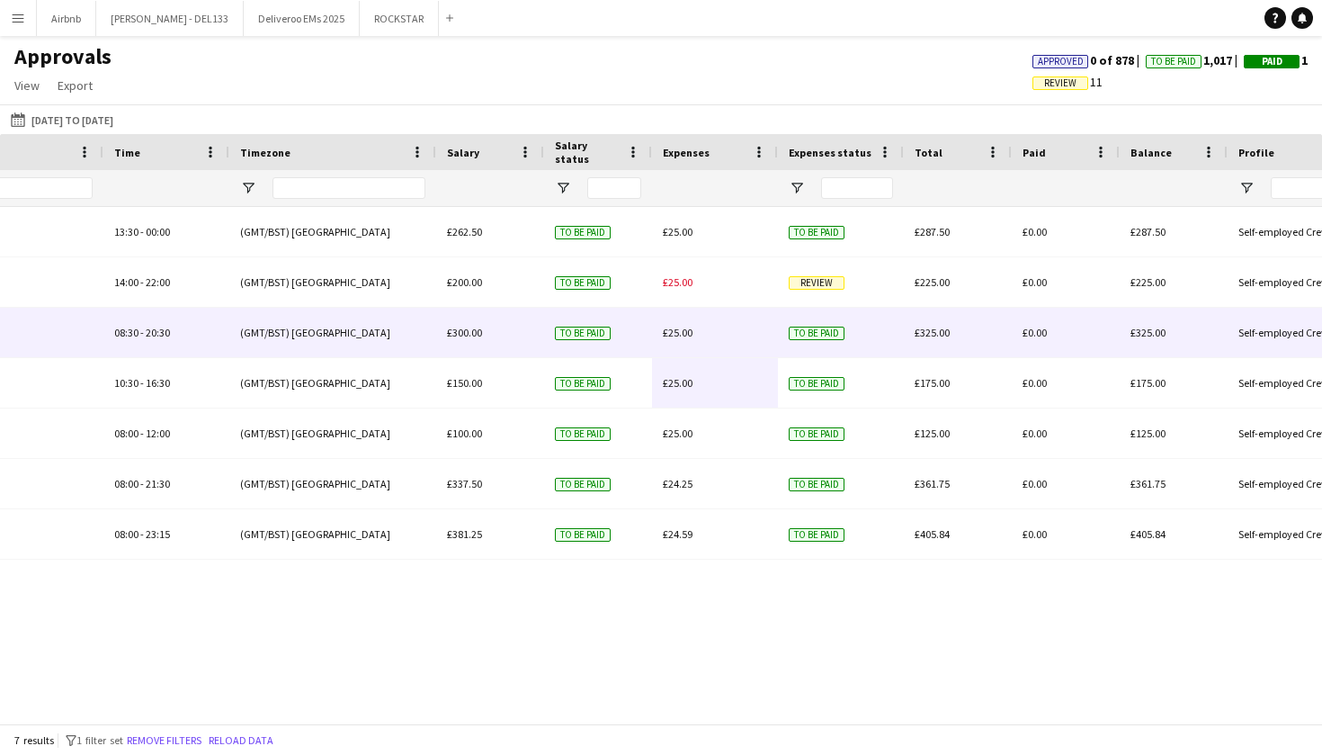
scroll to position [0, 1324]
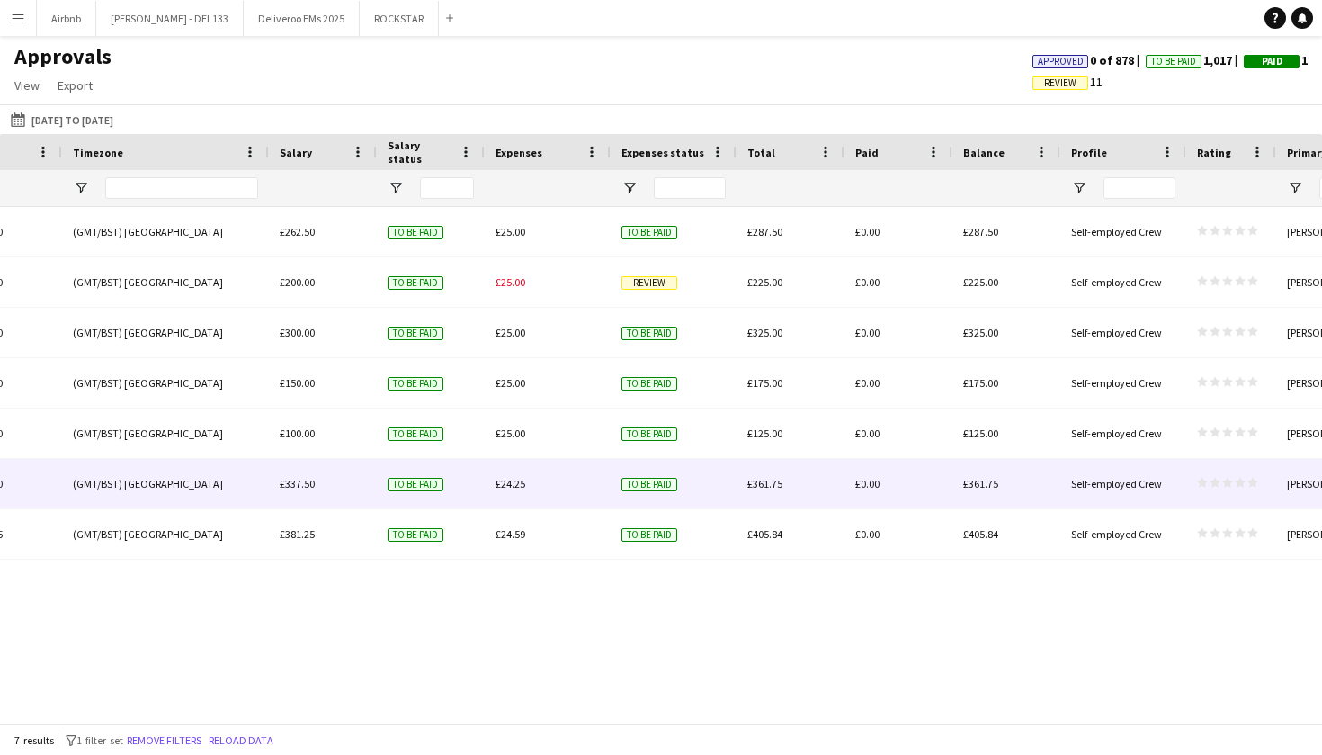
click at [288, 483] on span "£337.50" at bounding box center [297, 483] width 35 height 13
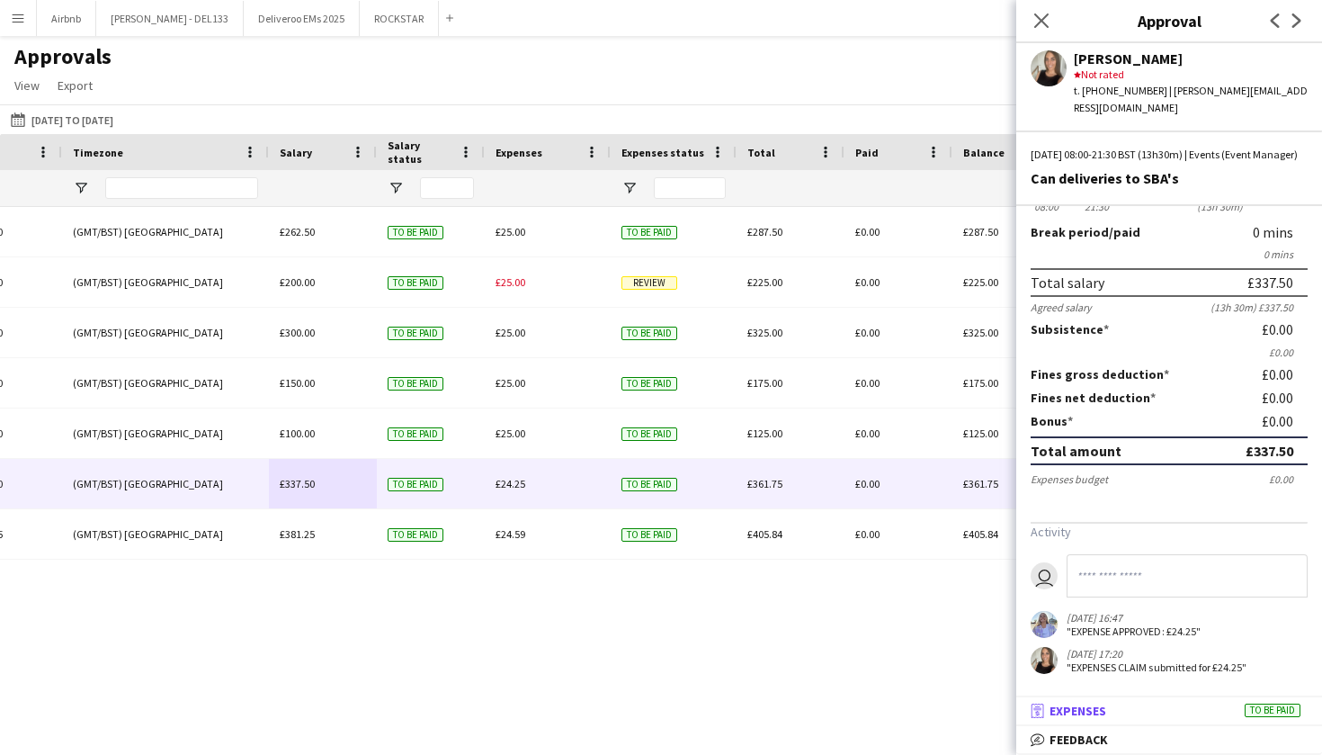
click at [1173, 712] on mat-panel-title "receipt Expenses To be paid" at bounding box center [1165, 711] width 299 height 16
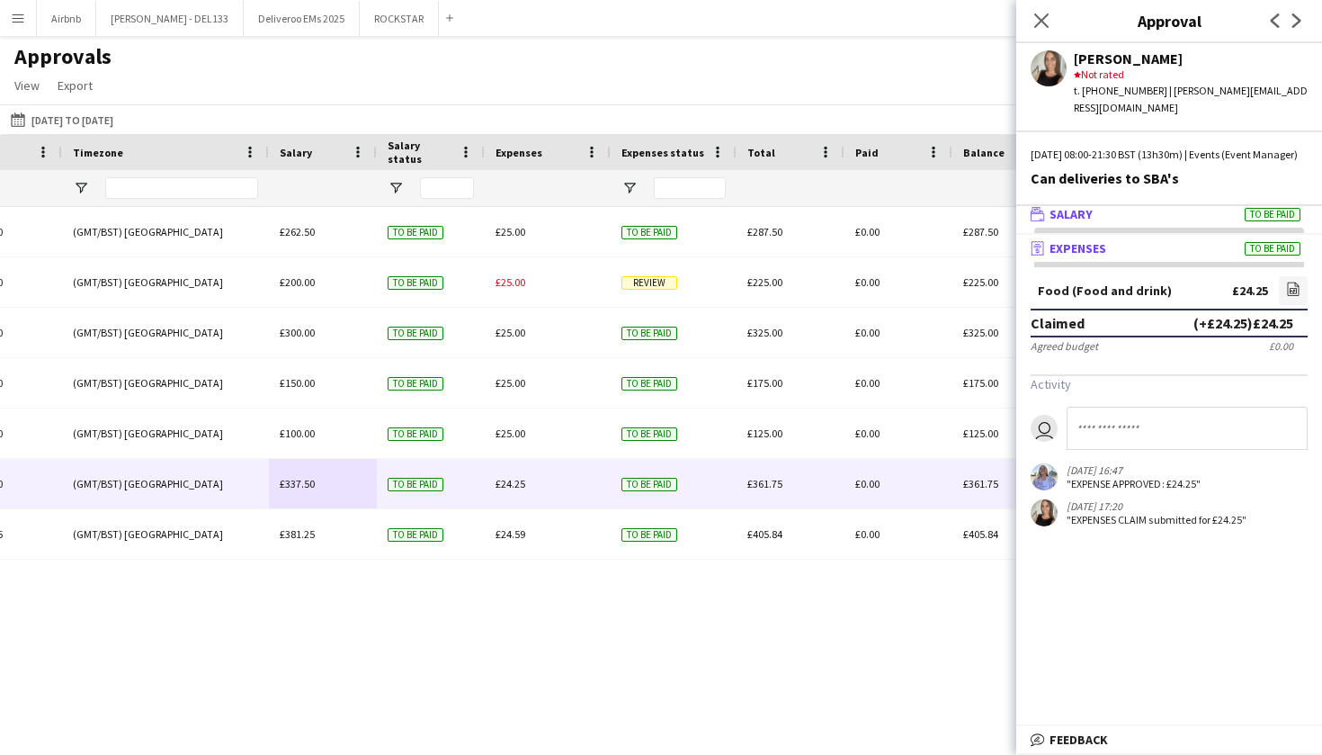
click at [1190, 212] on mat-panel-title "wallet Salary To be paid" at bounding box center [1165, 214] width 299 height 16
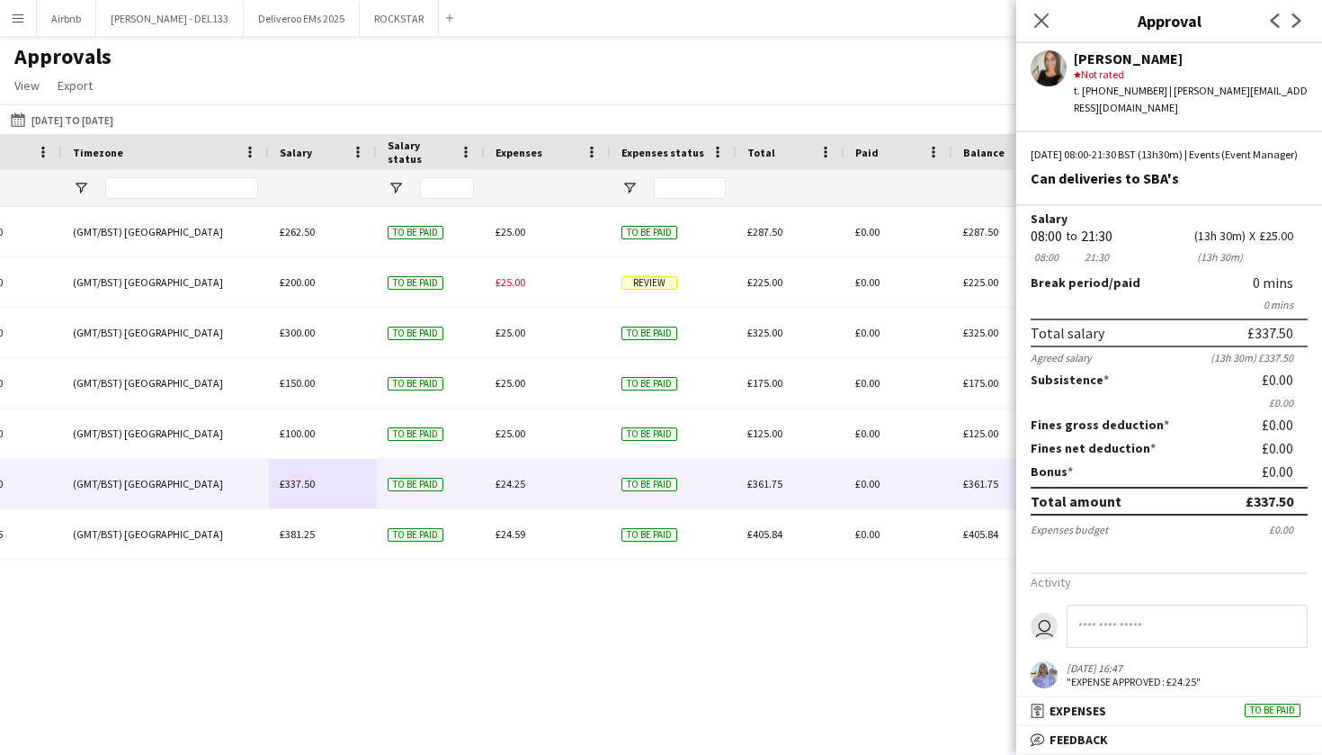
click at [1044, 676] on app-user-avatar at bounding box center [1044, 674] width 27 height 27
click at [1130, 669] on div "10-06-2025 16:47" at bounding box center [1134, 667] width 134 height 13
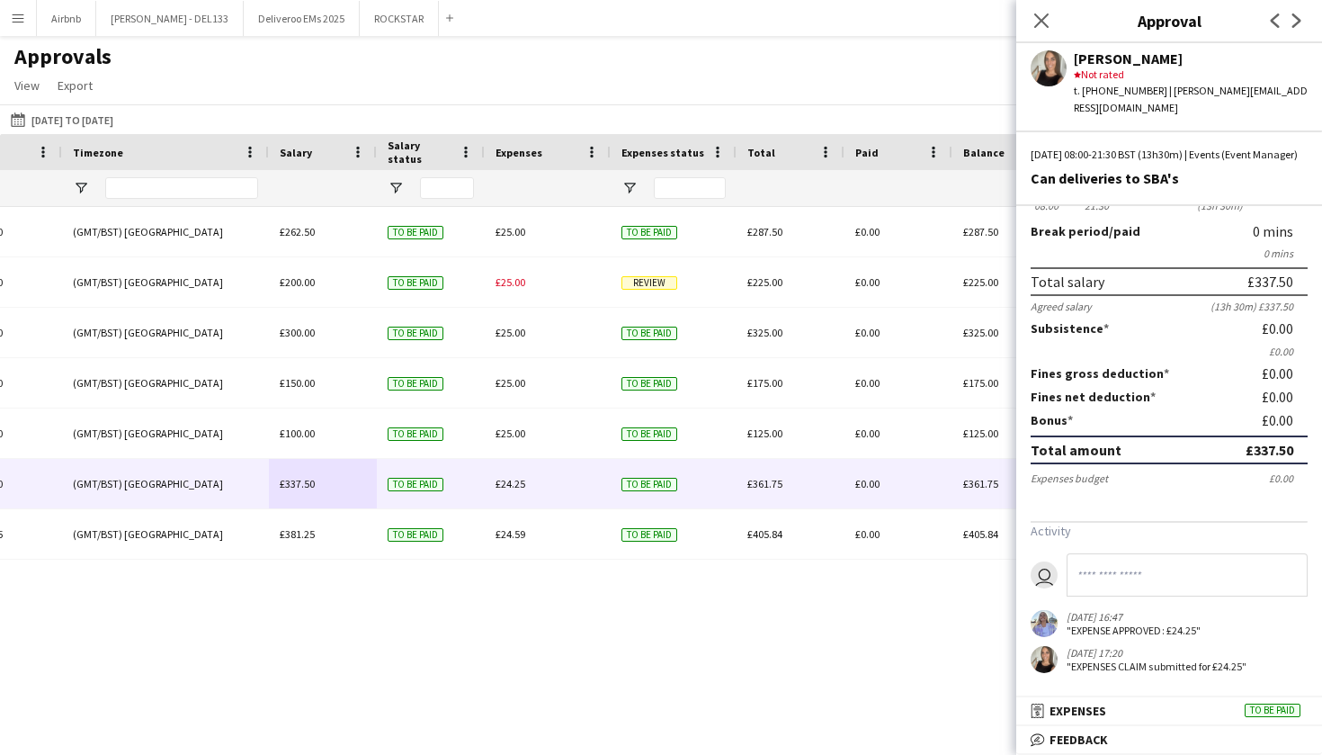
scroll to position [100, 0]
click at [1077, 714] on span "Expenses" at bounding box center [1078, 711] width 57 height 16
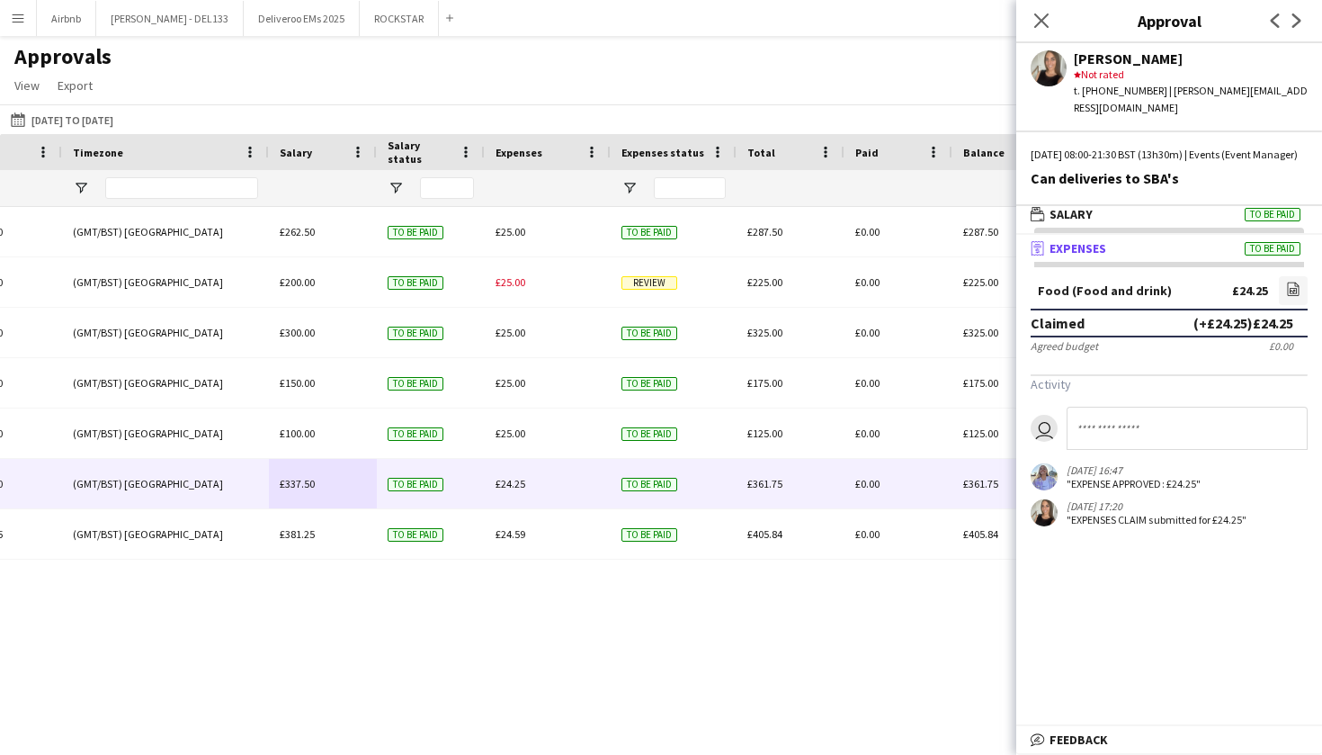
scroll to position [5, 0]
click at [1049, 479] on app-user-avatar at bounding box center [1044, 476] width 27 height 27
click at [1037, 17] on icon at bounding box center [1041, 20] width 17 height 17
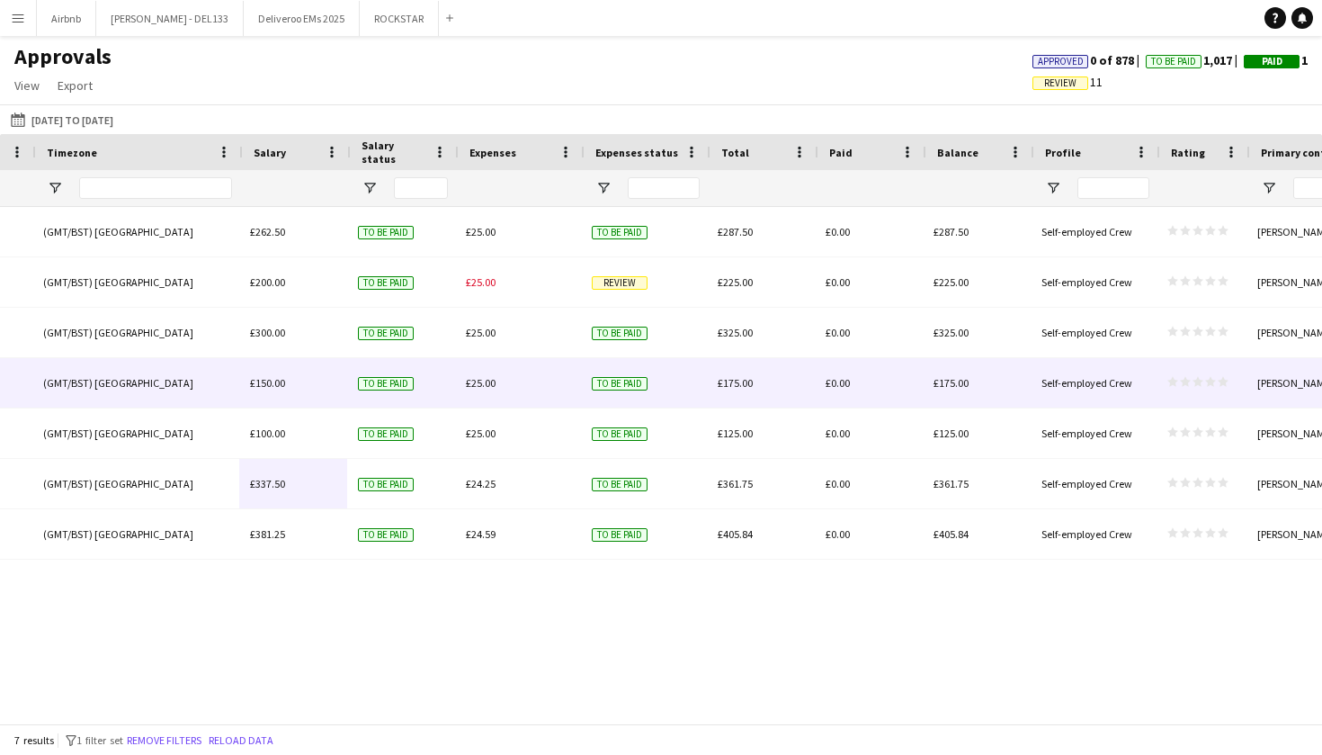
scroll to position [0, 1680]
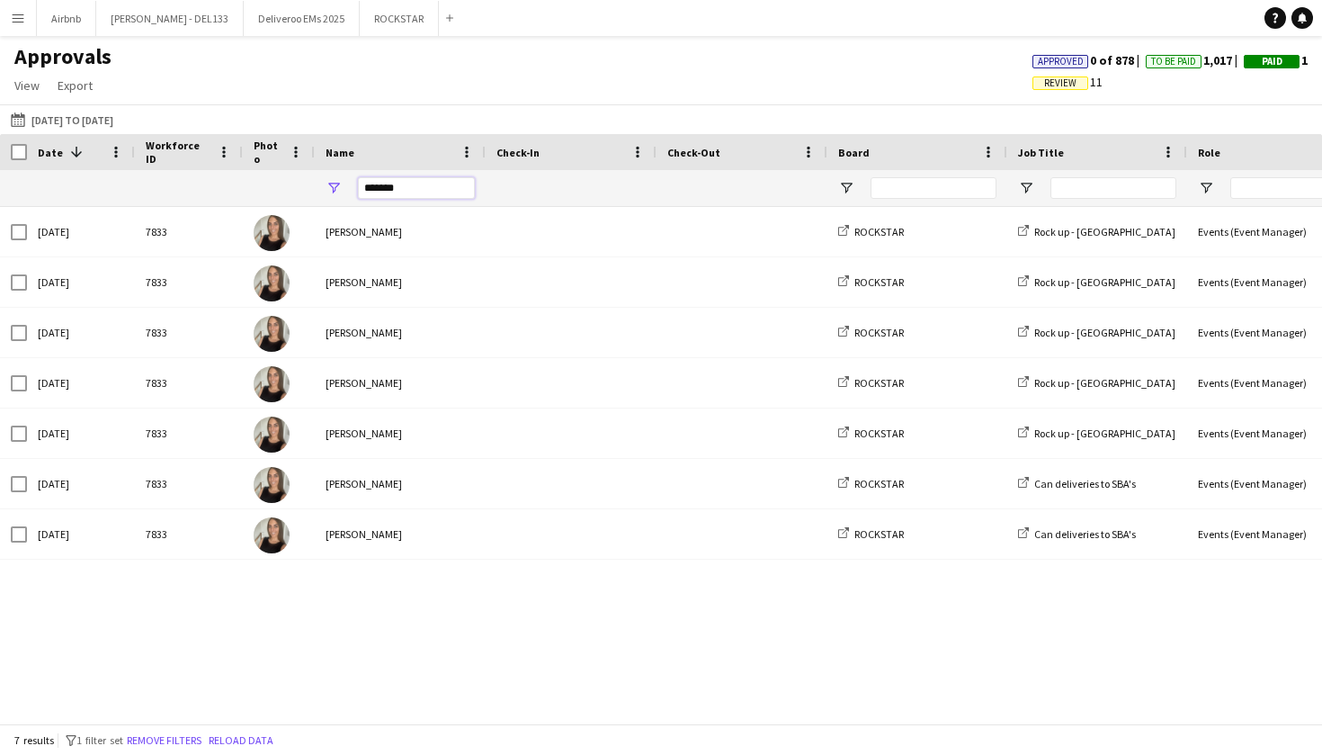
click at [420, 184] on input "*******" at bounding box center [416, 188] width 117 height 22
type input "*"
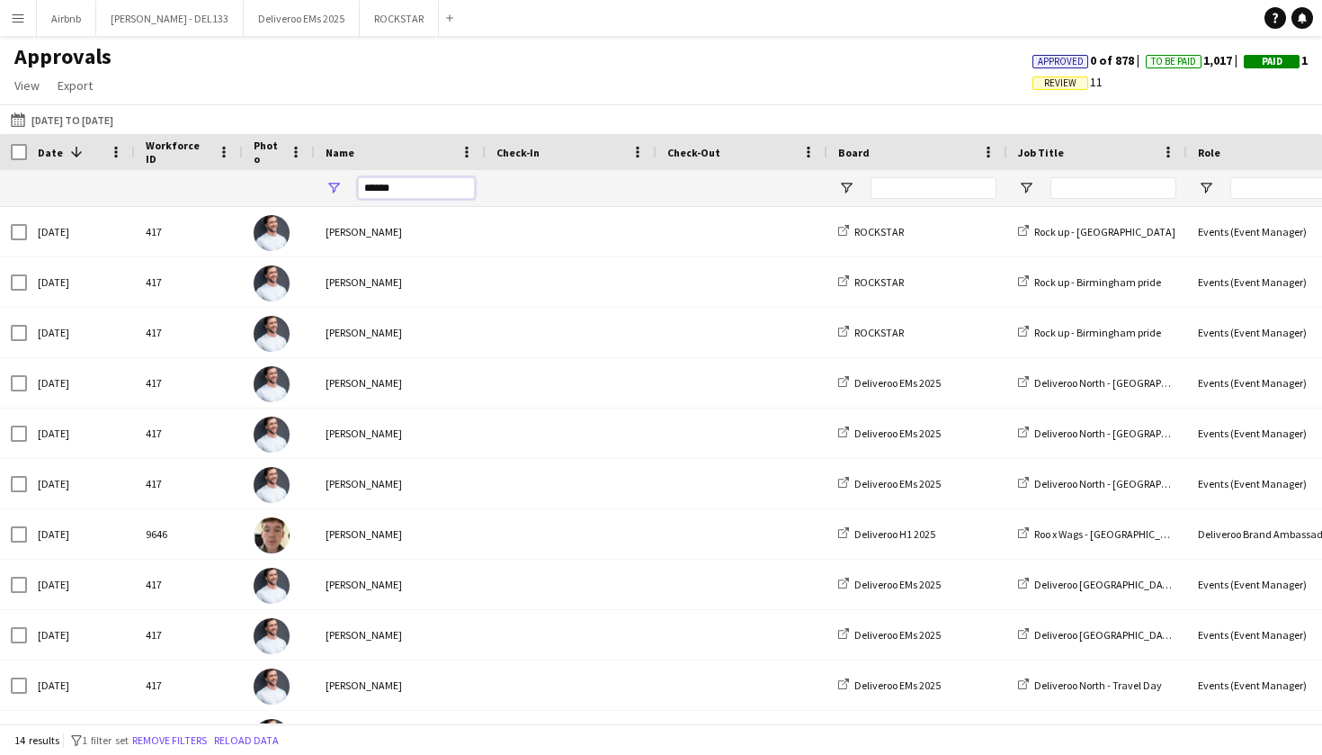
type input "*****"
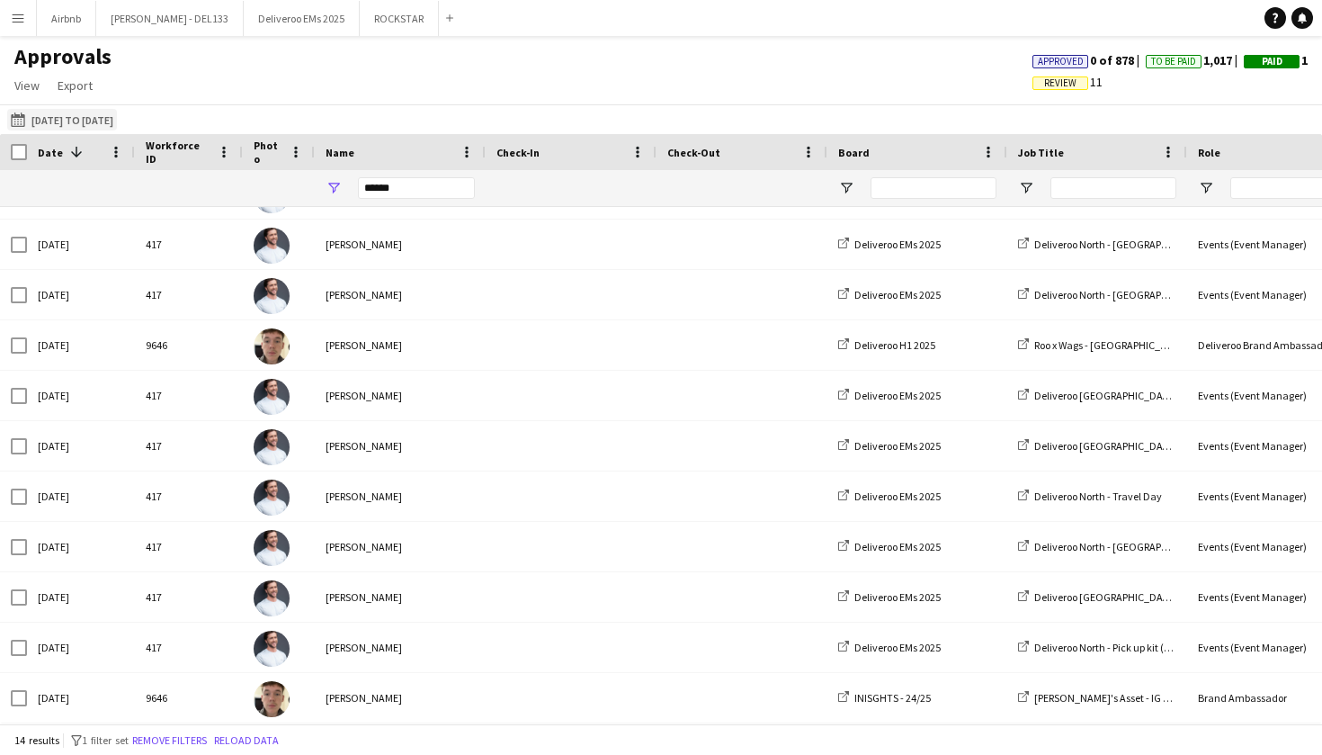
click at [62, 122] on button "25-08-2025 01-05-2025 to 31-05-2025" at bounding box center [62, 120] width 110 height 22
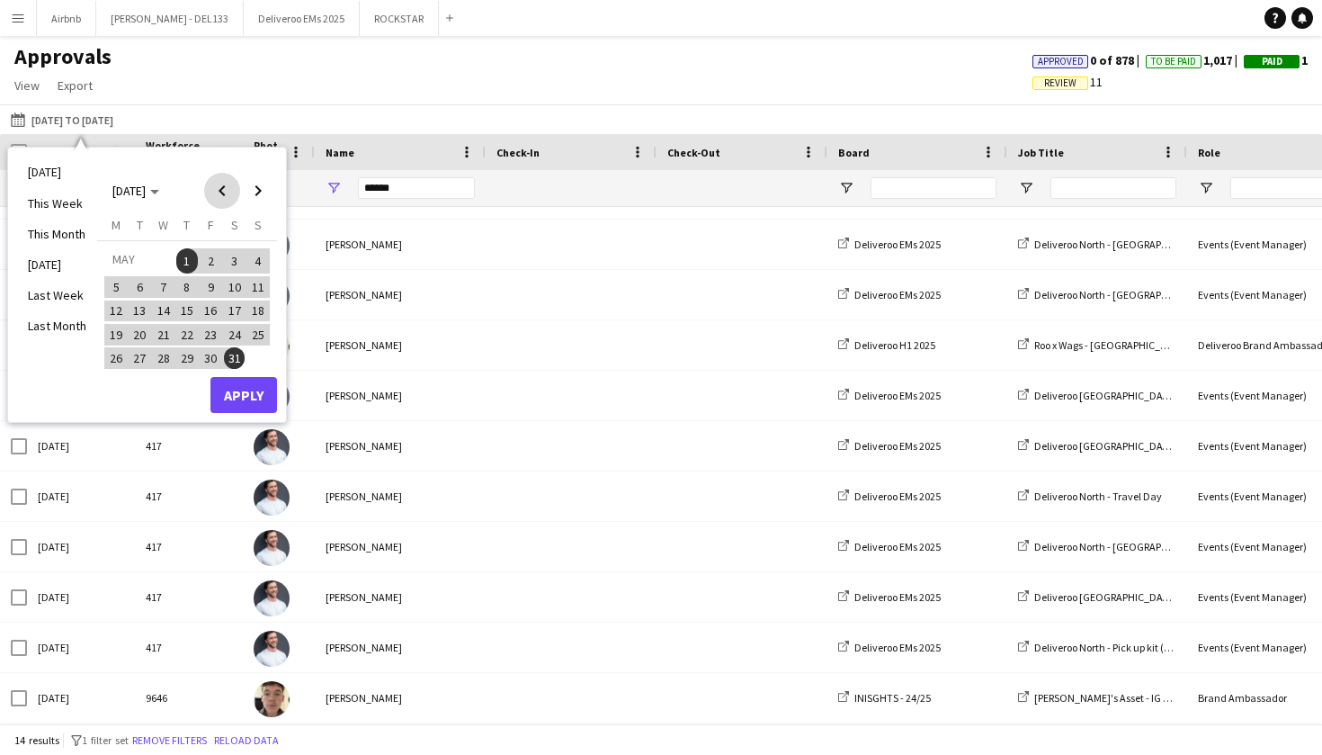
click at [221, 192] on span "Previous month" at bounding box center [222, 191] width 36 height 36
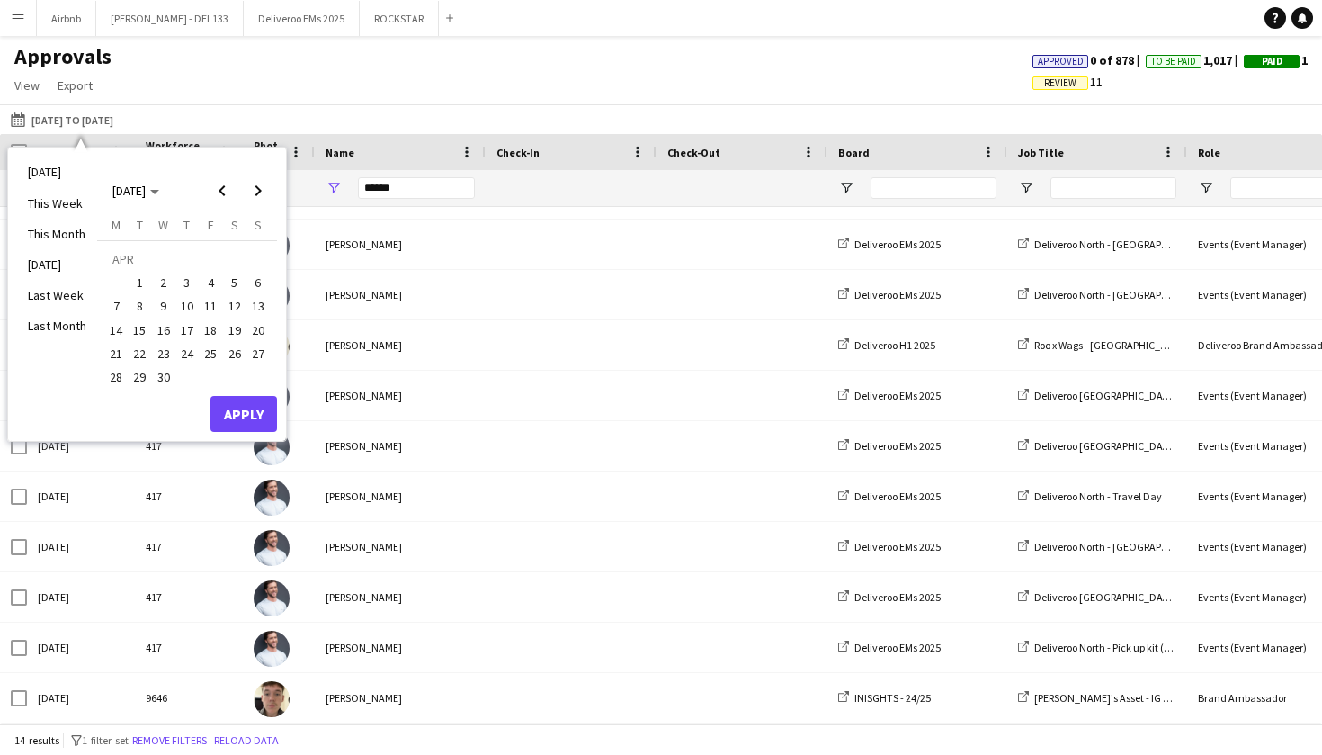
click at [139, 274] on span "1" at bounding box center [141, 283] width 22 height 22
click at [166, 376] on span "30" at bounding box center [164, 377] width 22 height 22
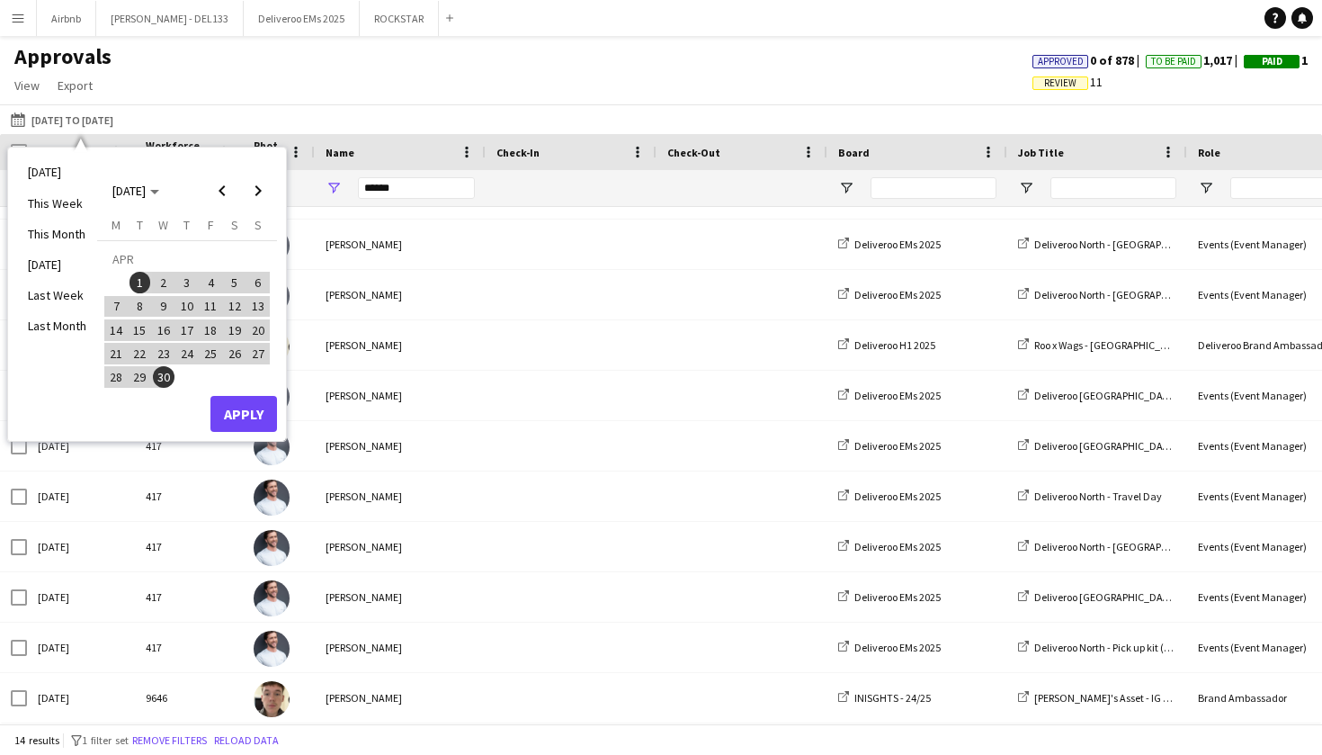
click at [260, 418] on button "Apply" at bounding box center [243, 414] width 67 height 36
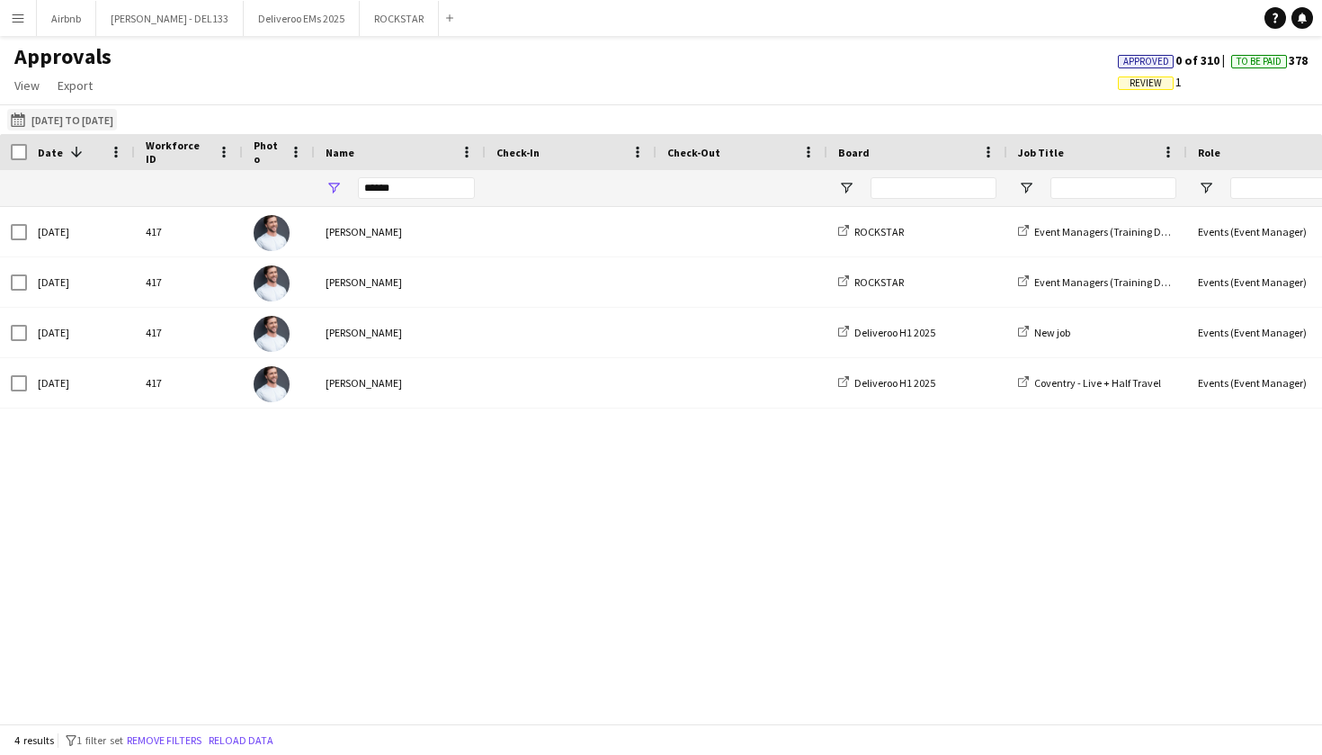
click at [117, 117] on button "25-08-2025 01-04-2025 to 30-04-2025" at bounding box center [62, 120] width 110 height 22
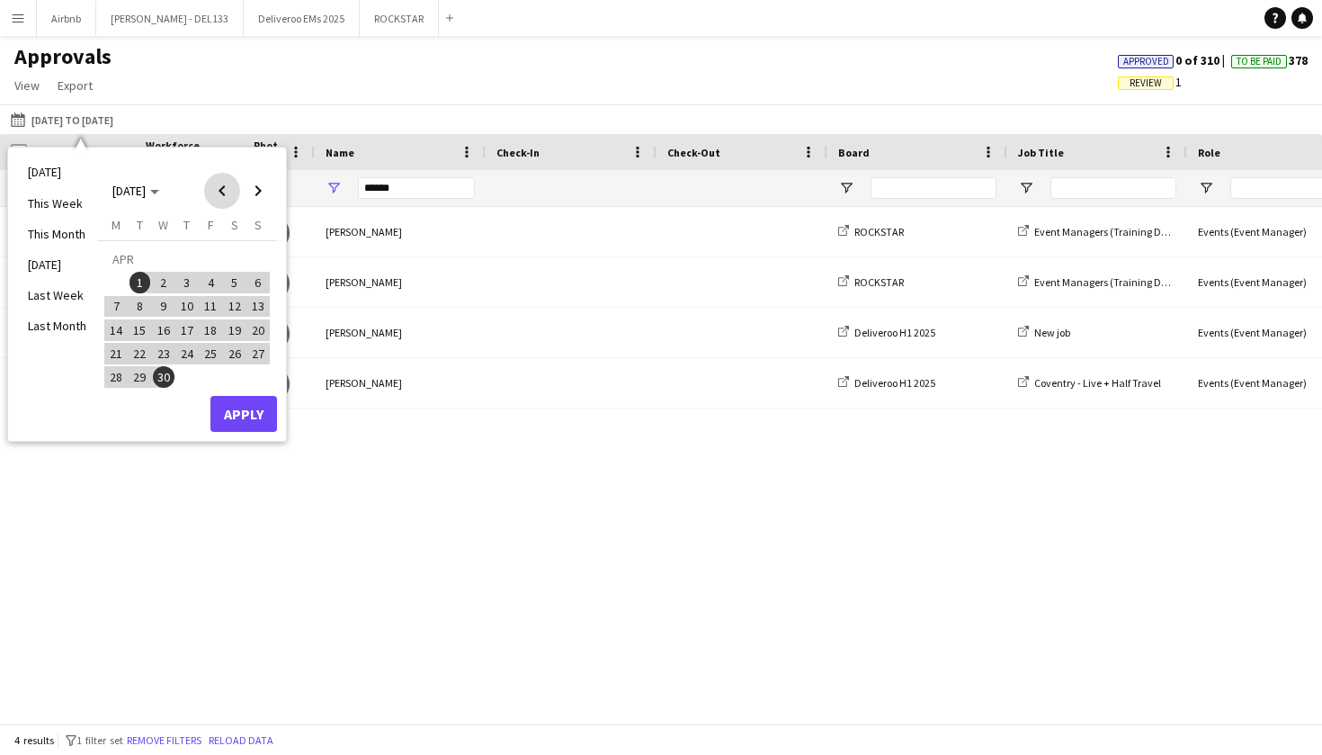
click at [218, 191] on span "Previous month" at bounding box center [222, 191] width 36 height 36
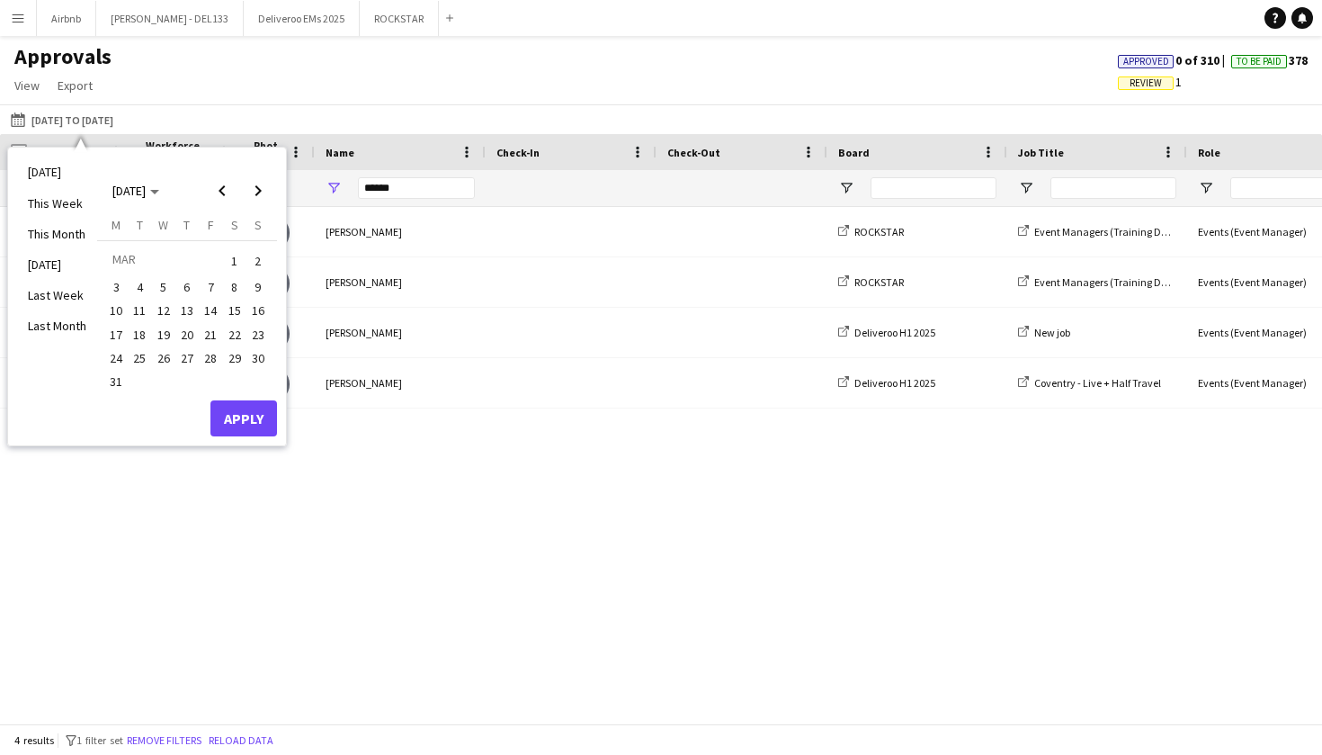
click at [234, 263] on span "1" at bounding box center [235, 260] width 22 height 25
click at [124, 372] on span "31" at bounding box center [116, 382] width 22 height 22
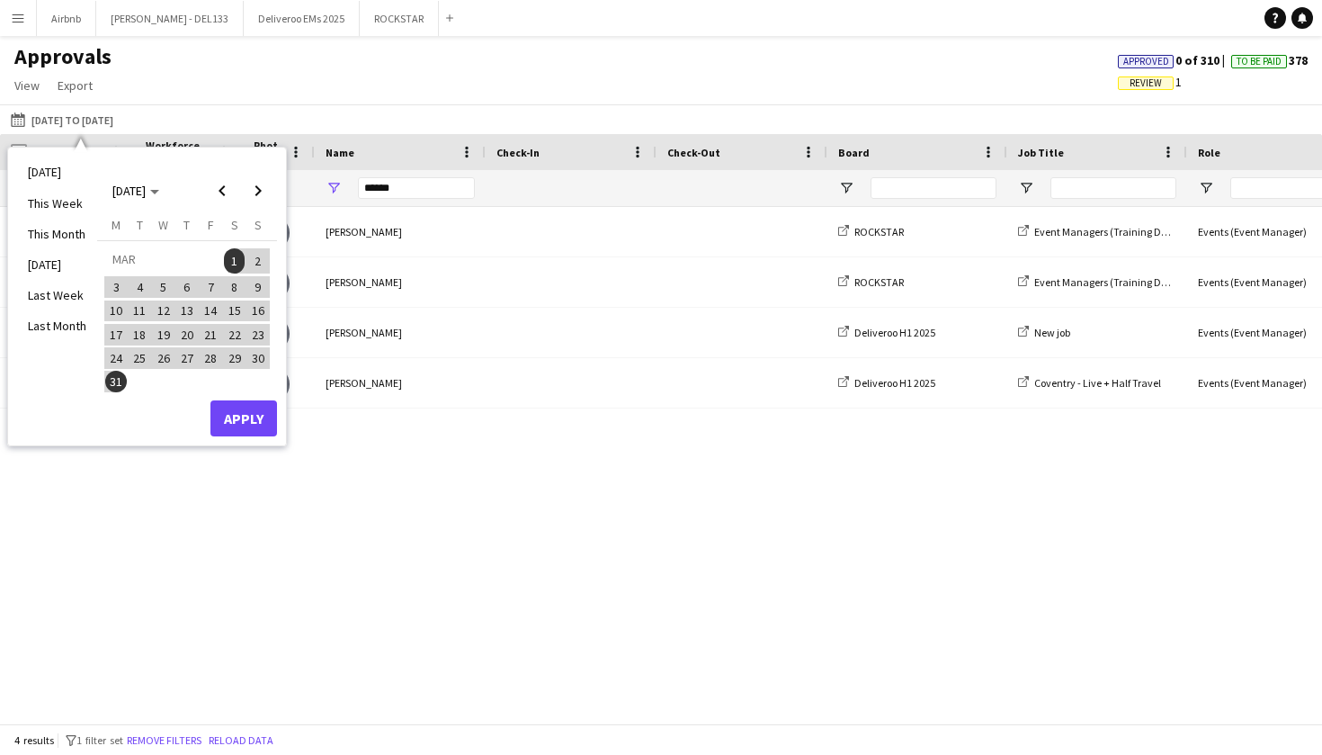
click at [231, 410] on button "Apply" at bounding box center [243, 418] width 67 height 36
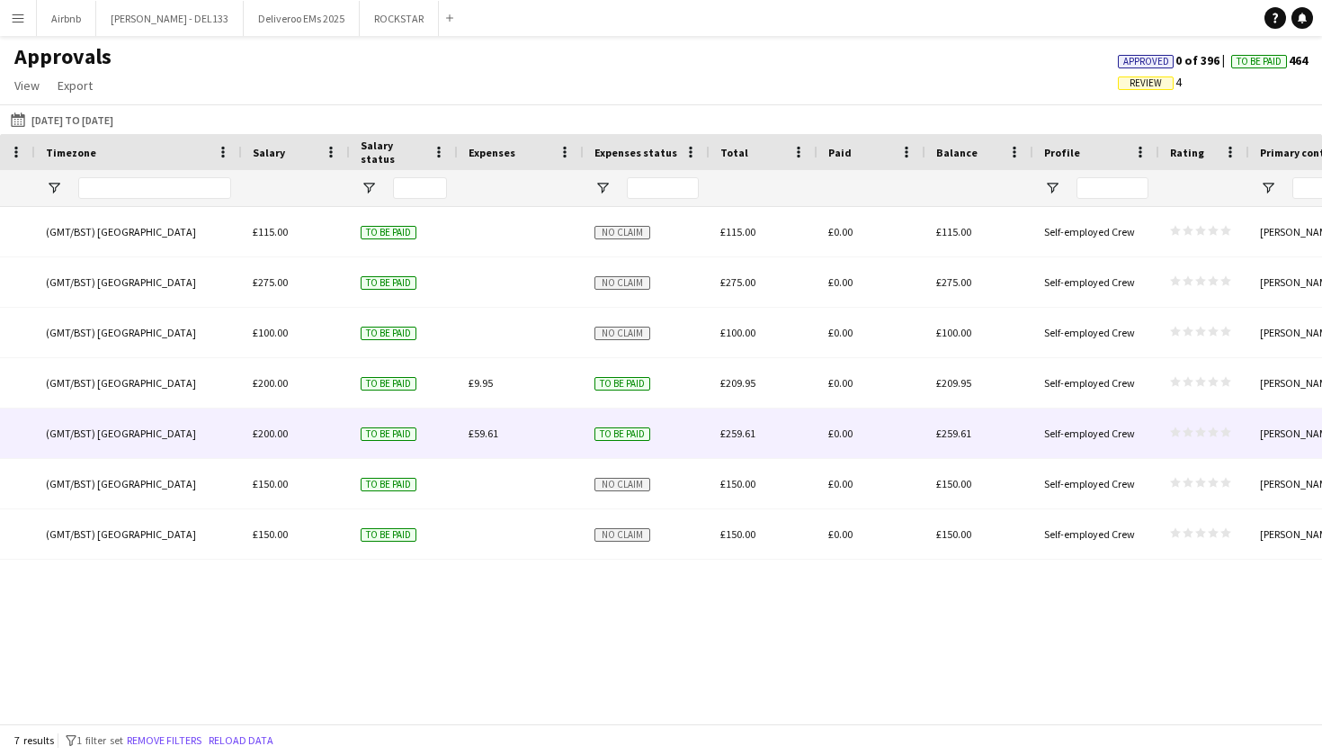
click at [485, 435] on span "£59.61" at bounding box center [484, 432] width 30 height 13
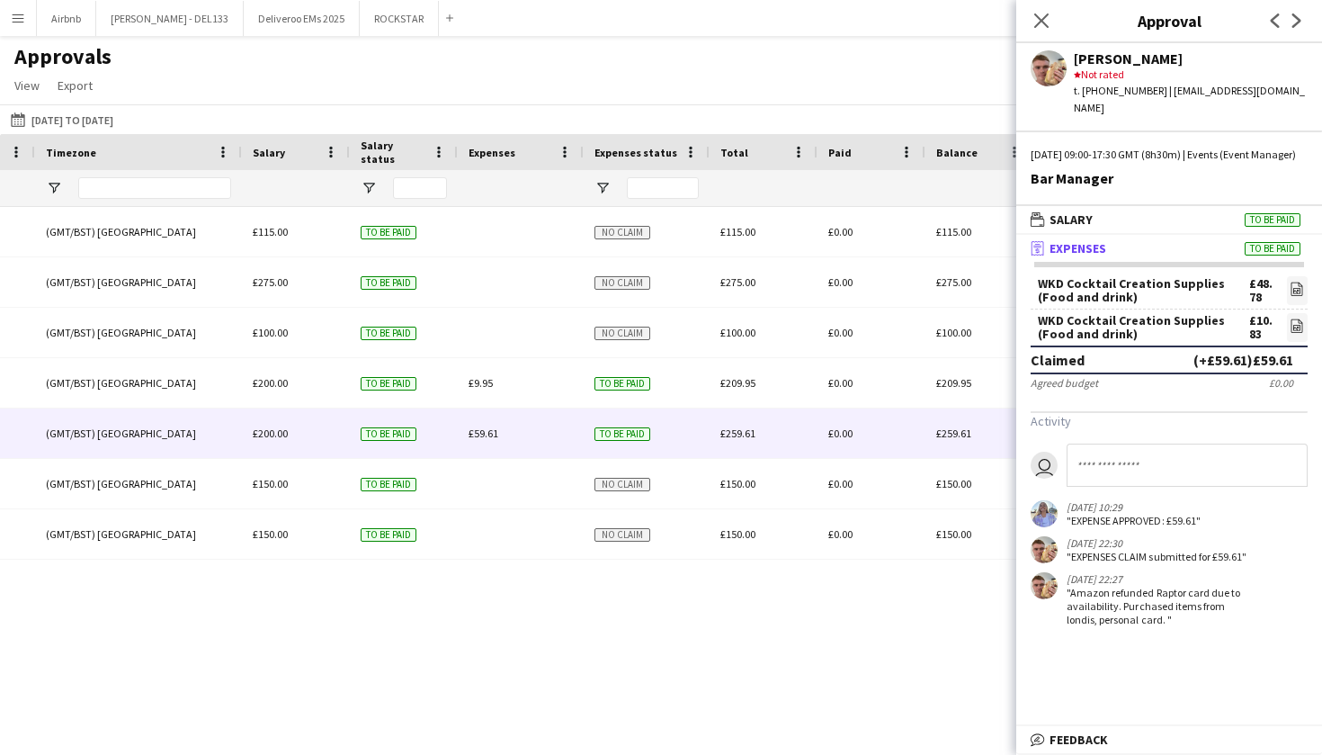
click at [1156, 290] on div "WKD Cocktail Creation Supplies (Food and drink)" at bounding box center [1143, 290] width 211 height 27
click at [1294, 285] on icon "file-image" at bounding box center [1297, 289] width 14 height 14
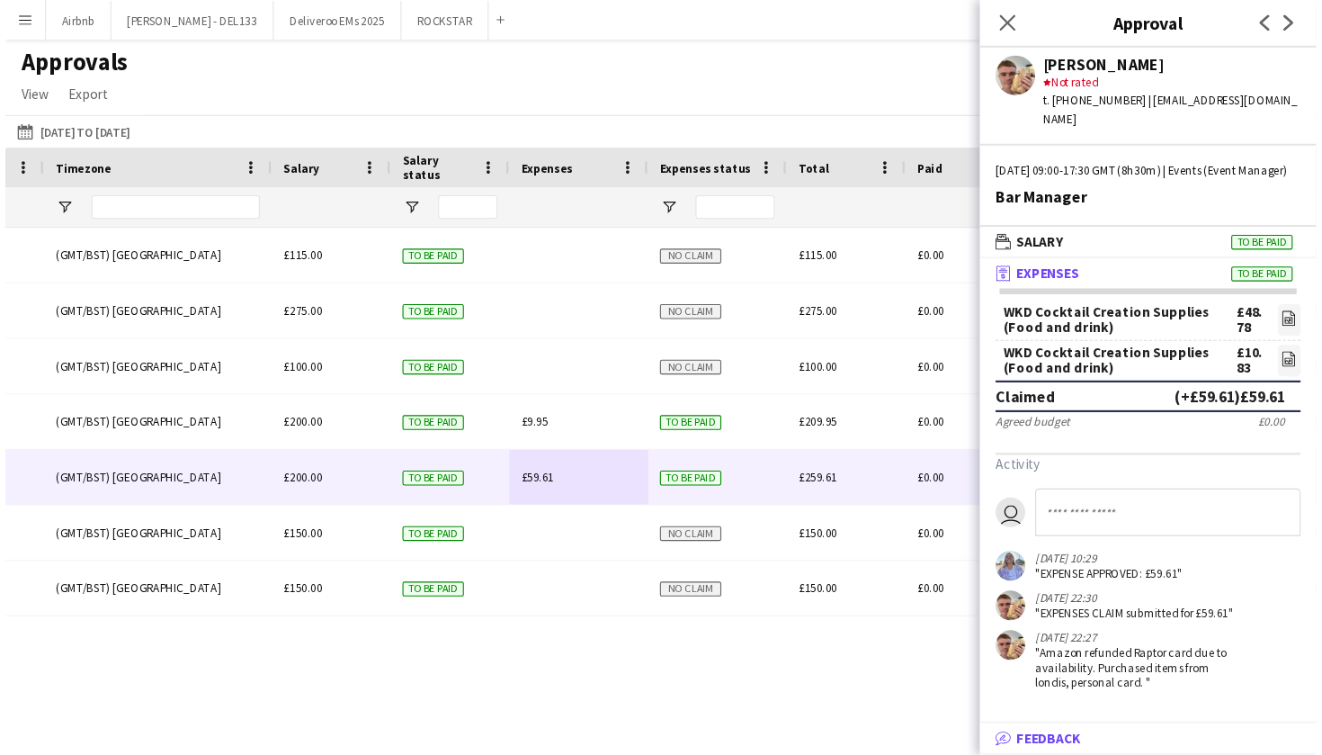
scroll to position [0, 0]
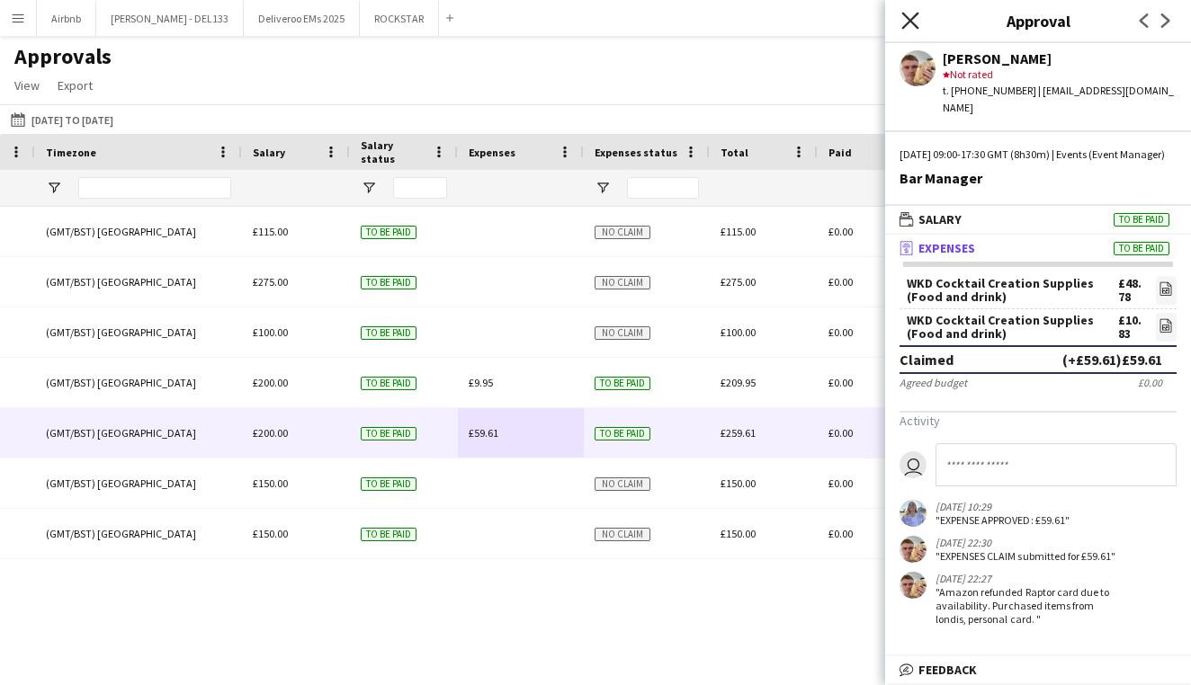
click at [912, 23] on icon at bounding box center [909, 20] width 17 height 17
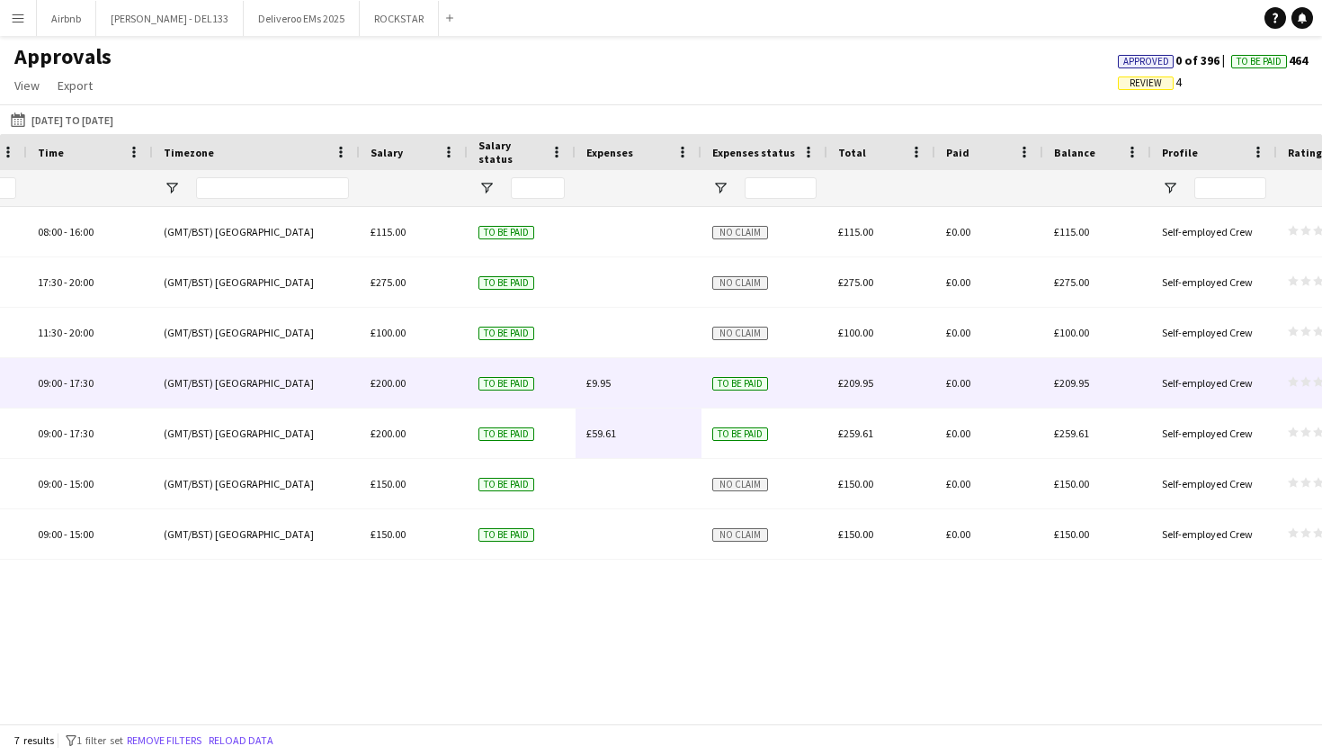
scroll to position [0, 1342]
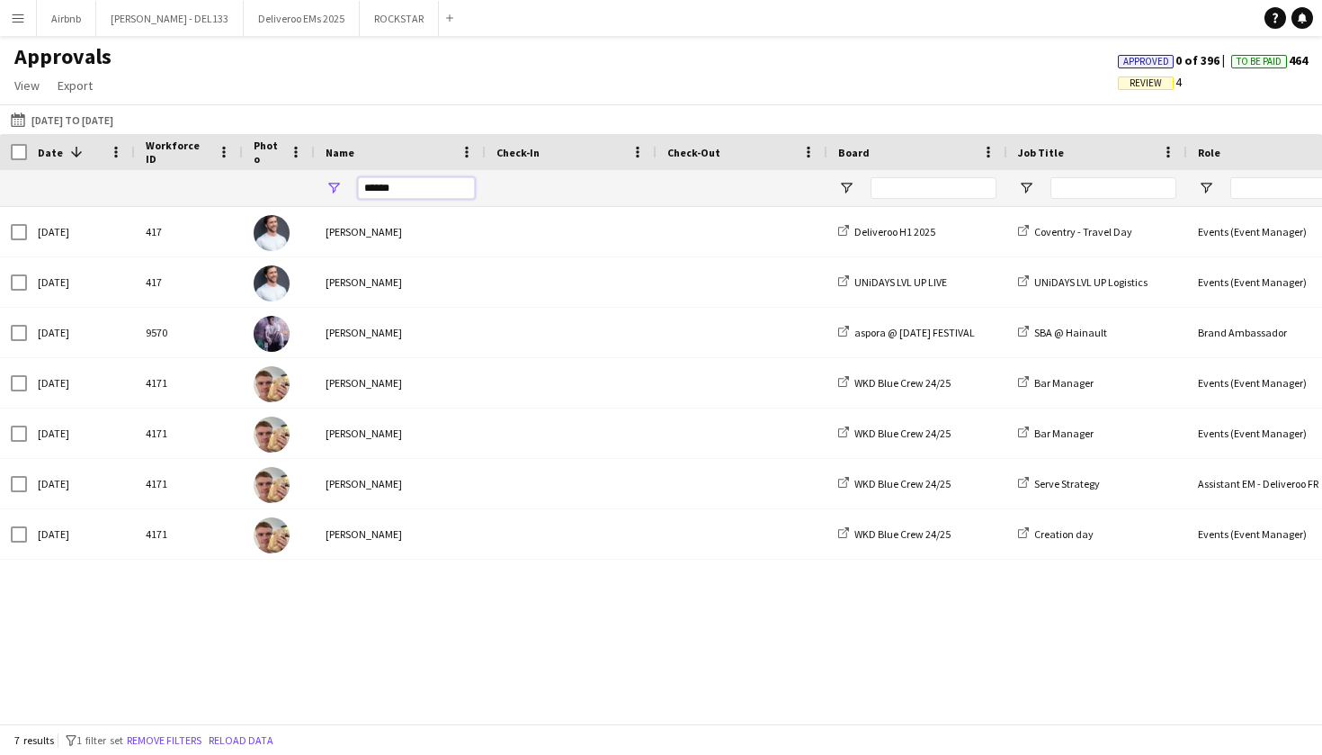
click at [415, 192] on input "*****" at bounding box center [416, 188] width 117 height 22
type input "*"
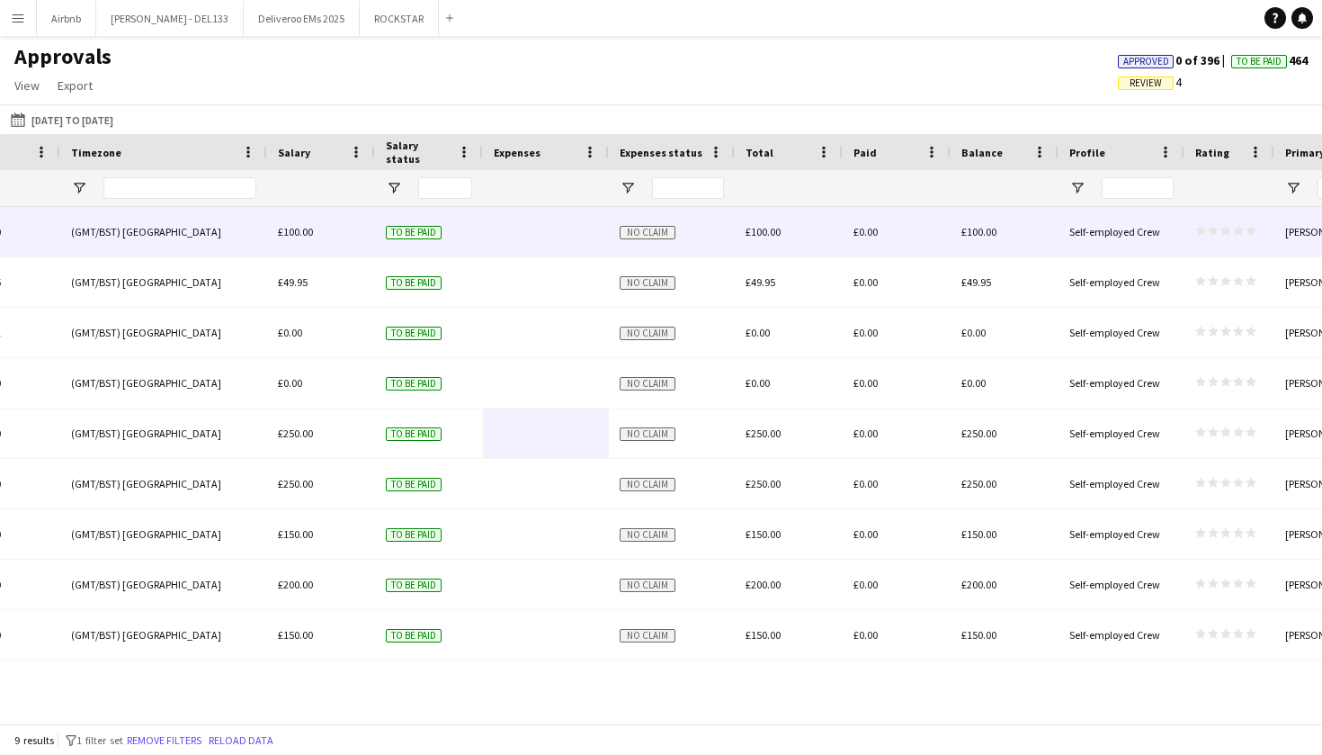
type input "***"
click at [317, 236] on div "£100.00" at bounding box center [321, 231] width 108 height 49
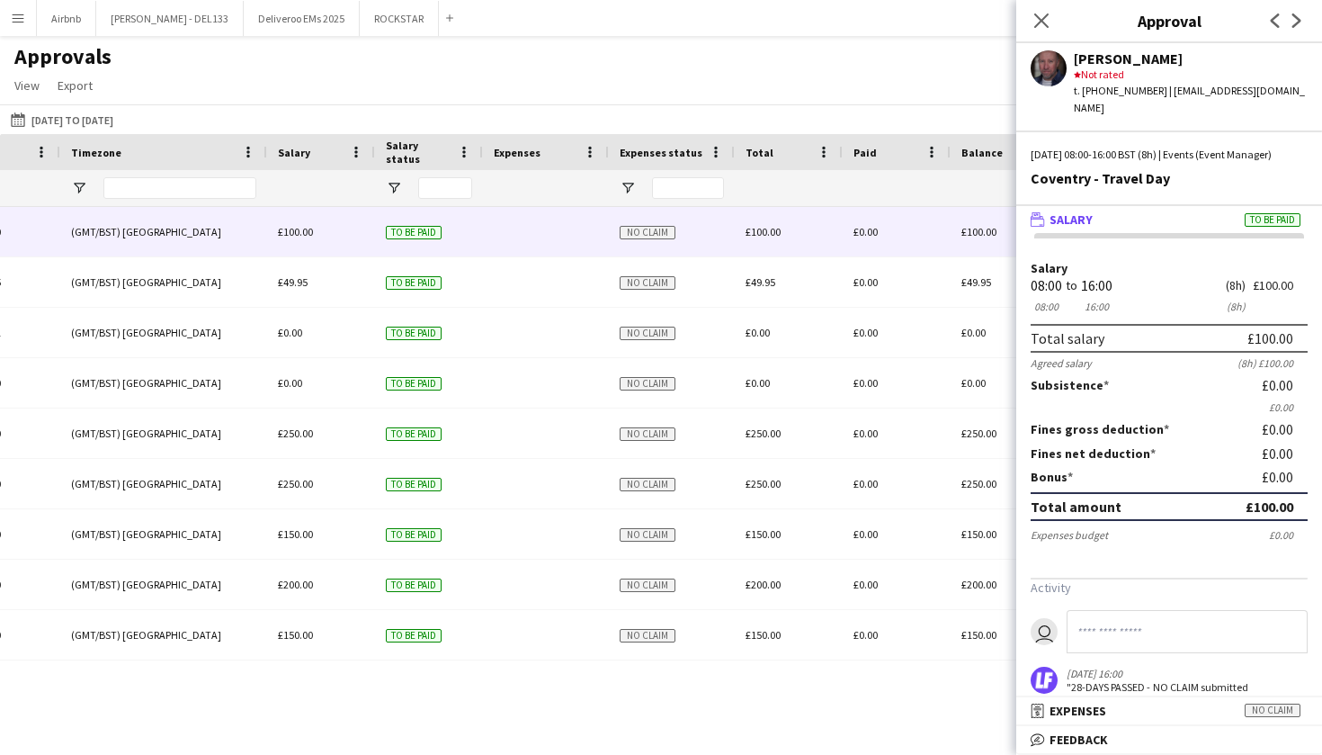
click at [1268, 219] on span "To be paid" at bounding box center [1273, 219] width 56 height 13
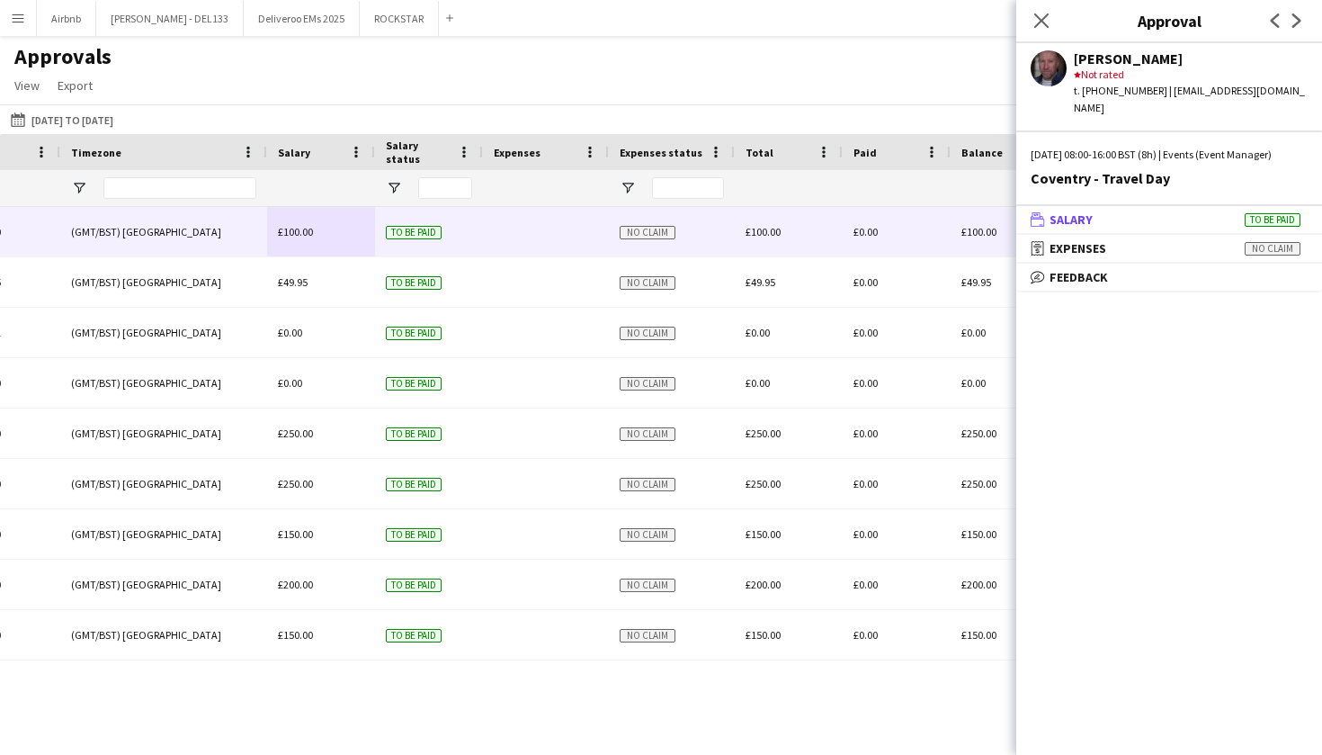
click at [1268, 220] on span "To be paid" at bounding box center [1273, 219] width 56 height 13
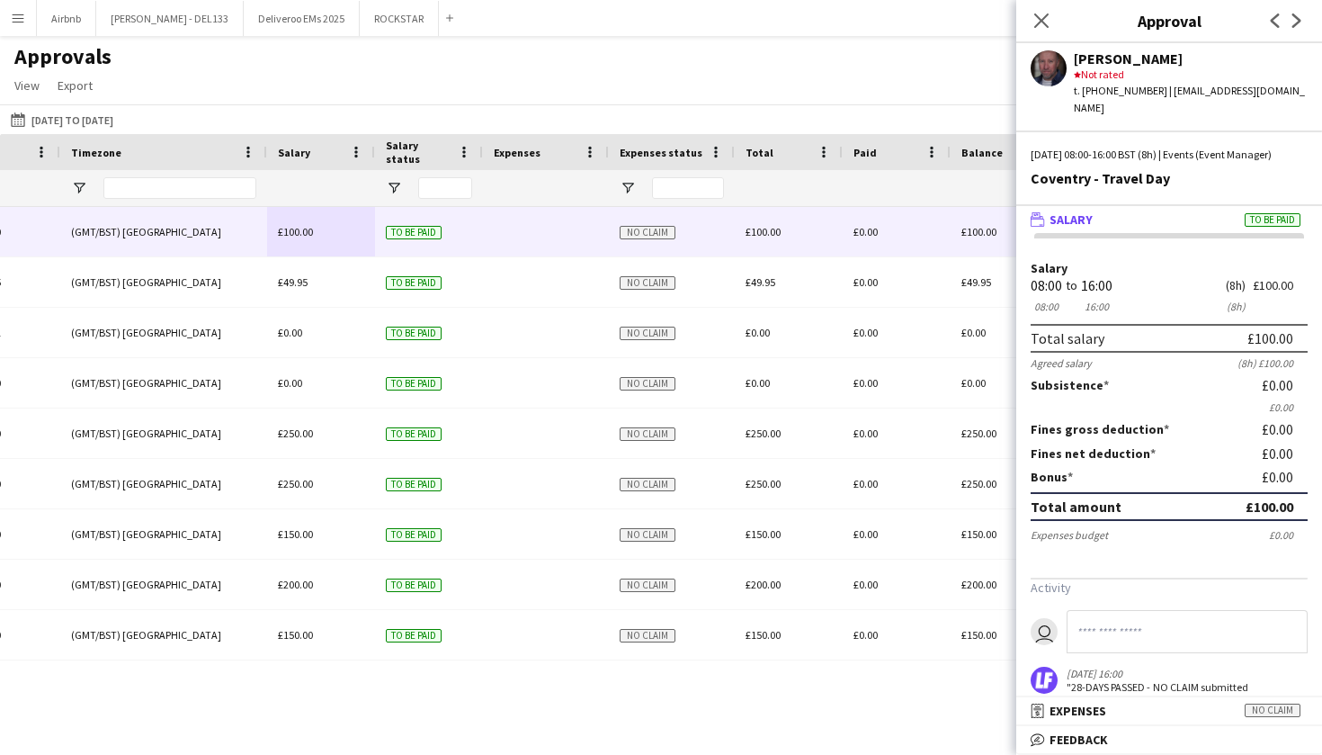
click at [1268, 220] on span "To be paid" at bounding box center [1273, 219] width 56 height 13
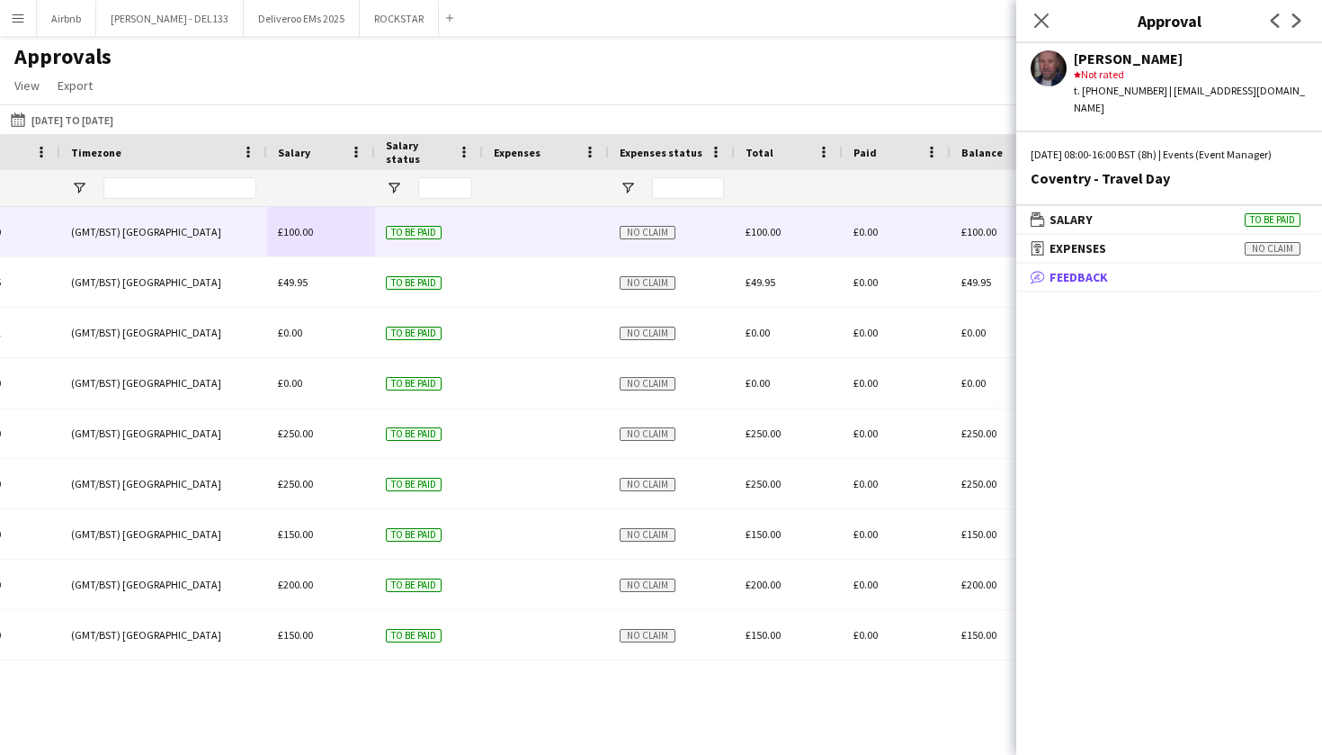
click at [1266, 271] on mat-panel-title "bubble-pencil Feedback" at bounding box center [1165, 277] width 299 height 16
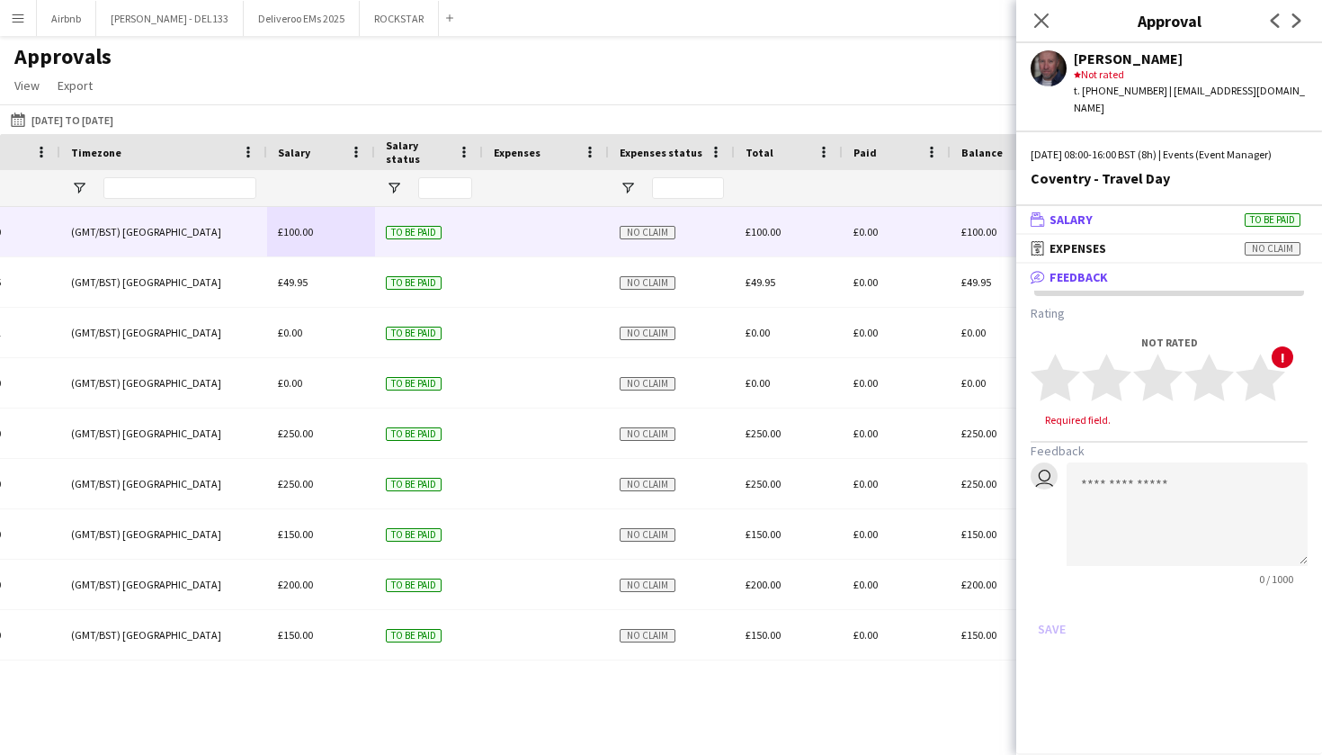
click at [1272, 223] on span "To be paid" at bounding box center [1273, 219] width 56 height 13
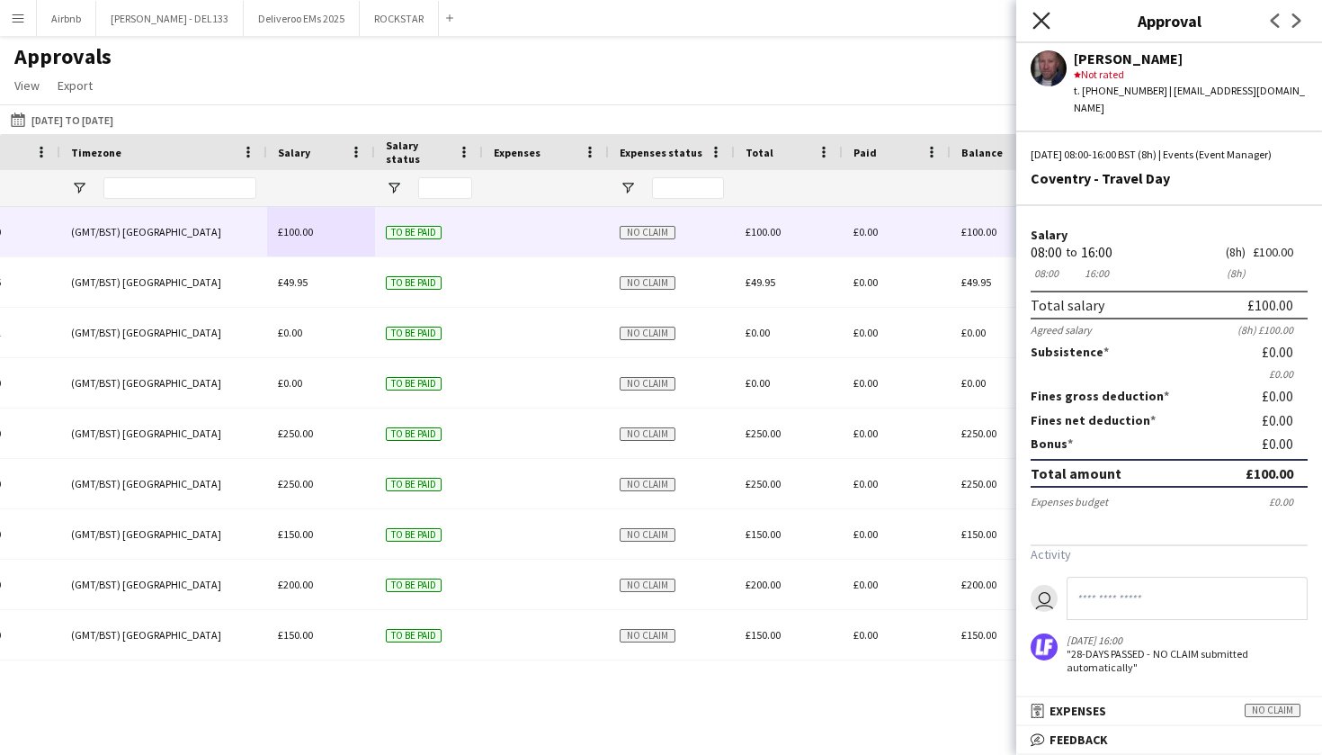
click at [1039, 22] on icon at bounding box center [1041, 20] width 17 height 17
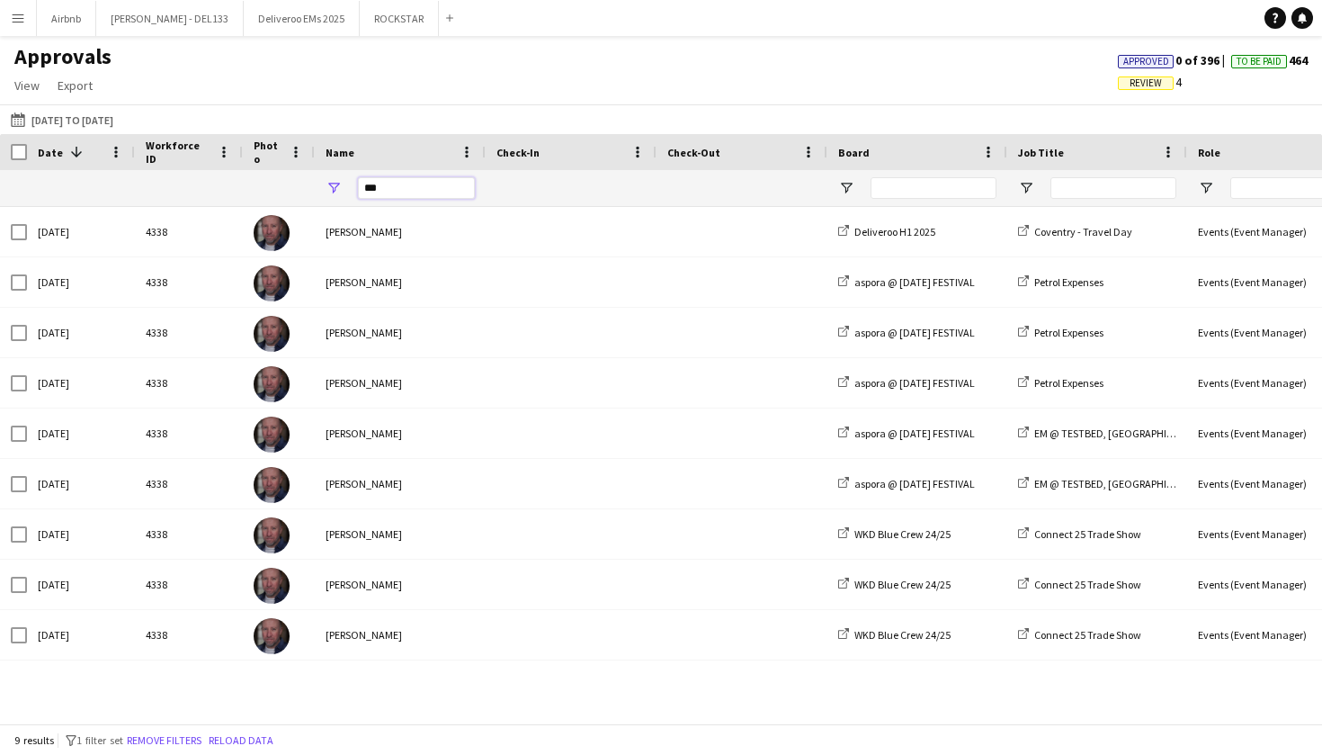
click at [384, 189] on input "***" at bounding box center [416, 188] width 117 height 22
type input "*"
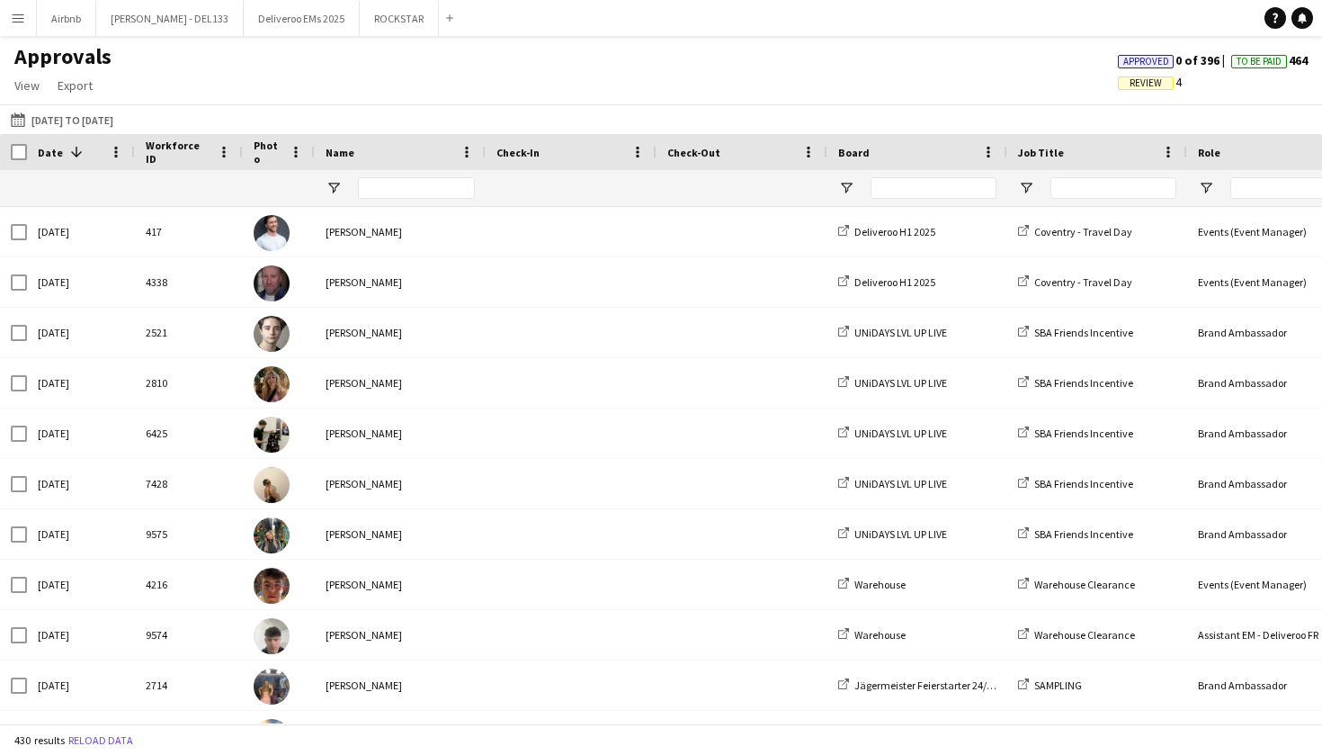
click at [25, 18] on button "Menu" at bounding box center [18, 18] width 36 height 36
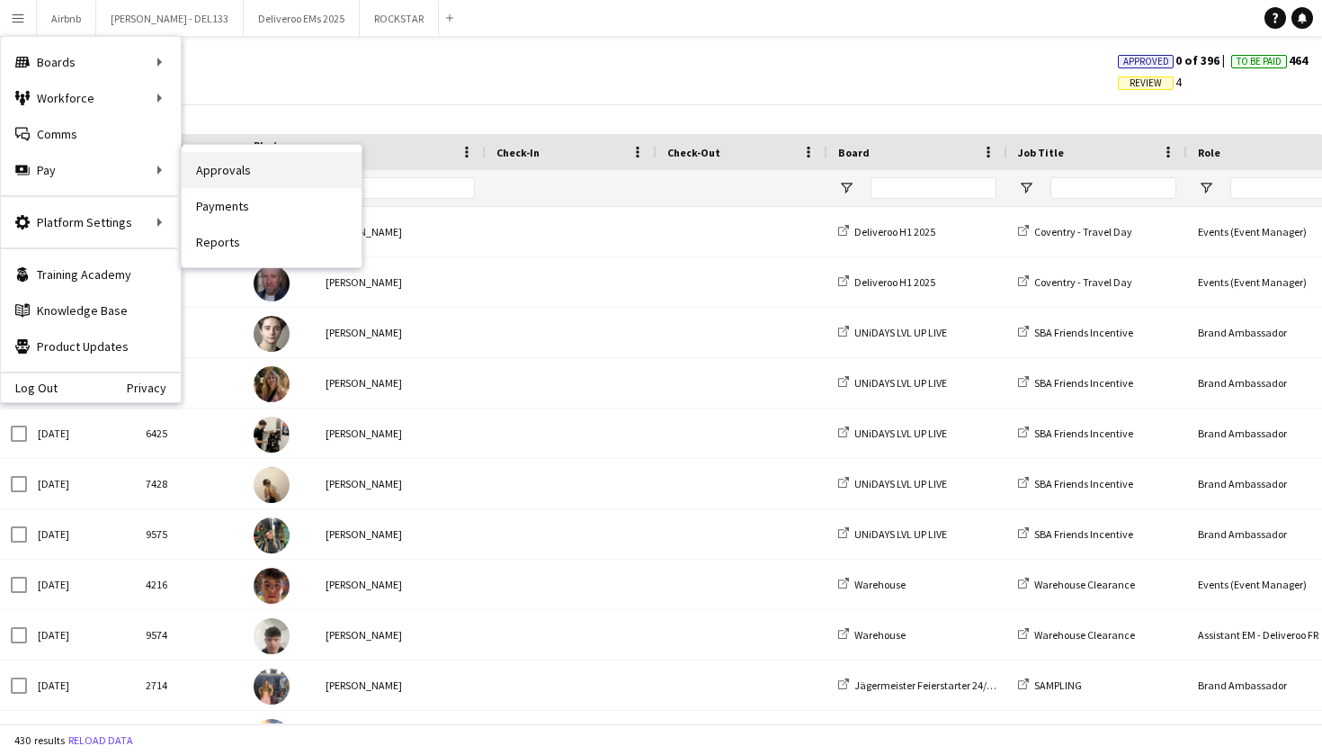
click at [221, 163] on link "Approvals" at bounding box center [272, 170] width 180 height 36
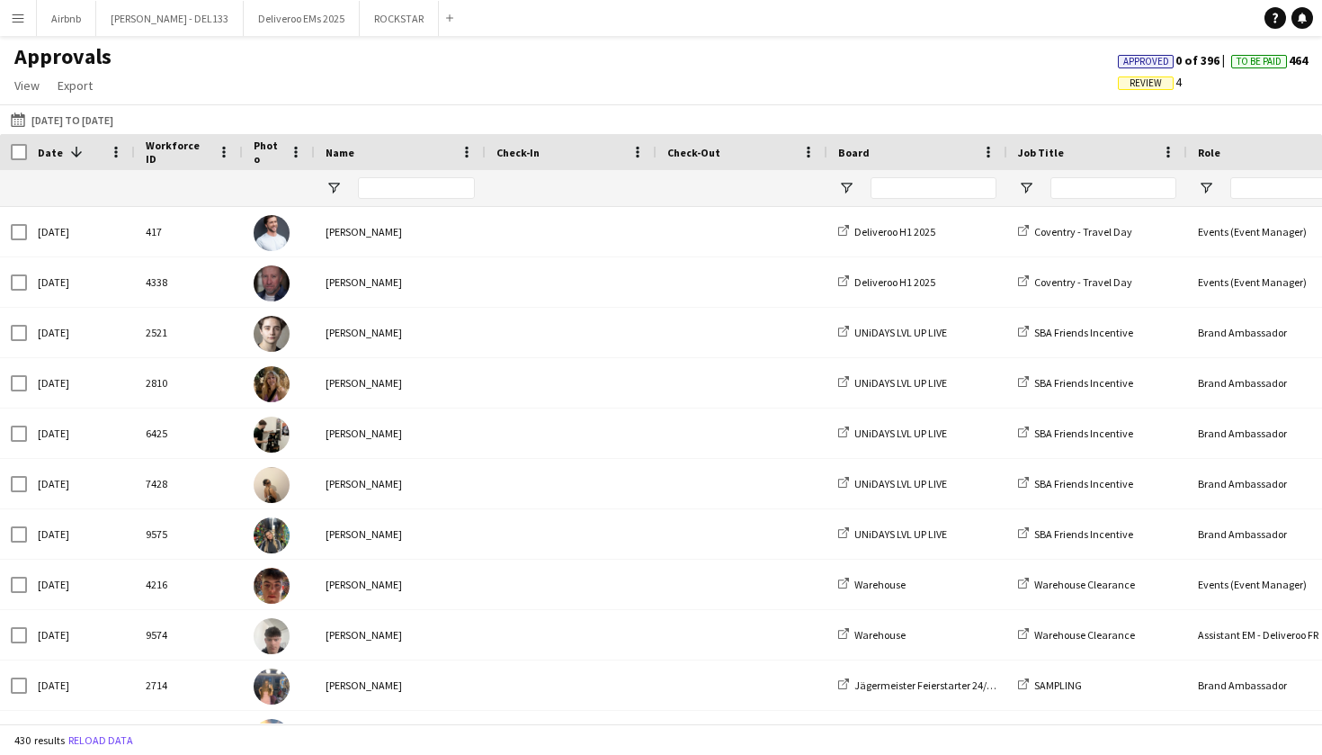
click at [19, 13] on app-icon "Menu" at bounding box center [18, 18] width 14 height 14
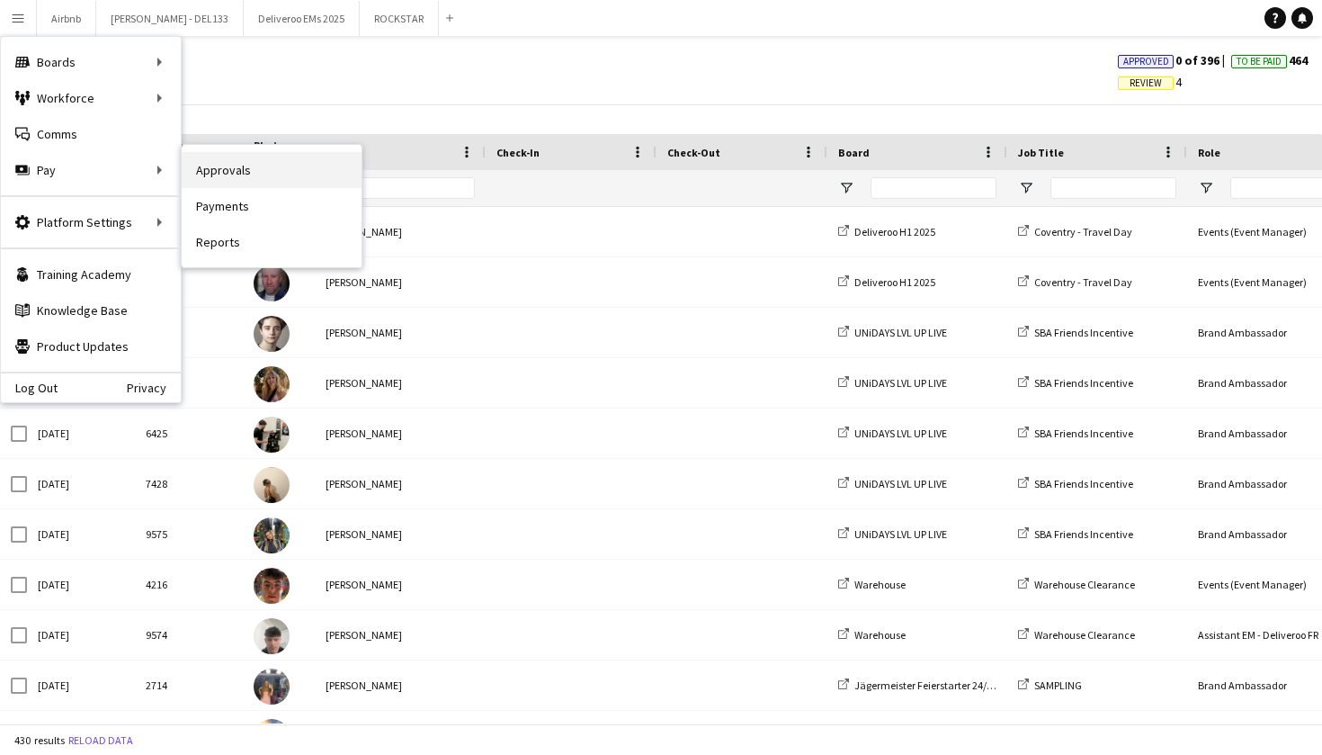
click at [220, 172] on link "Approvals" at bounding box center [272, 170] width 180 height 36
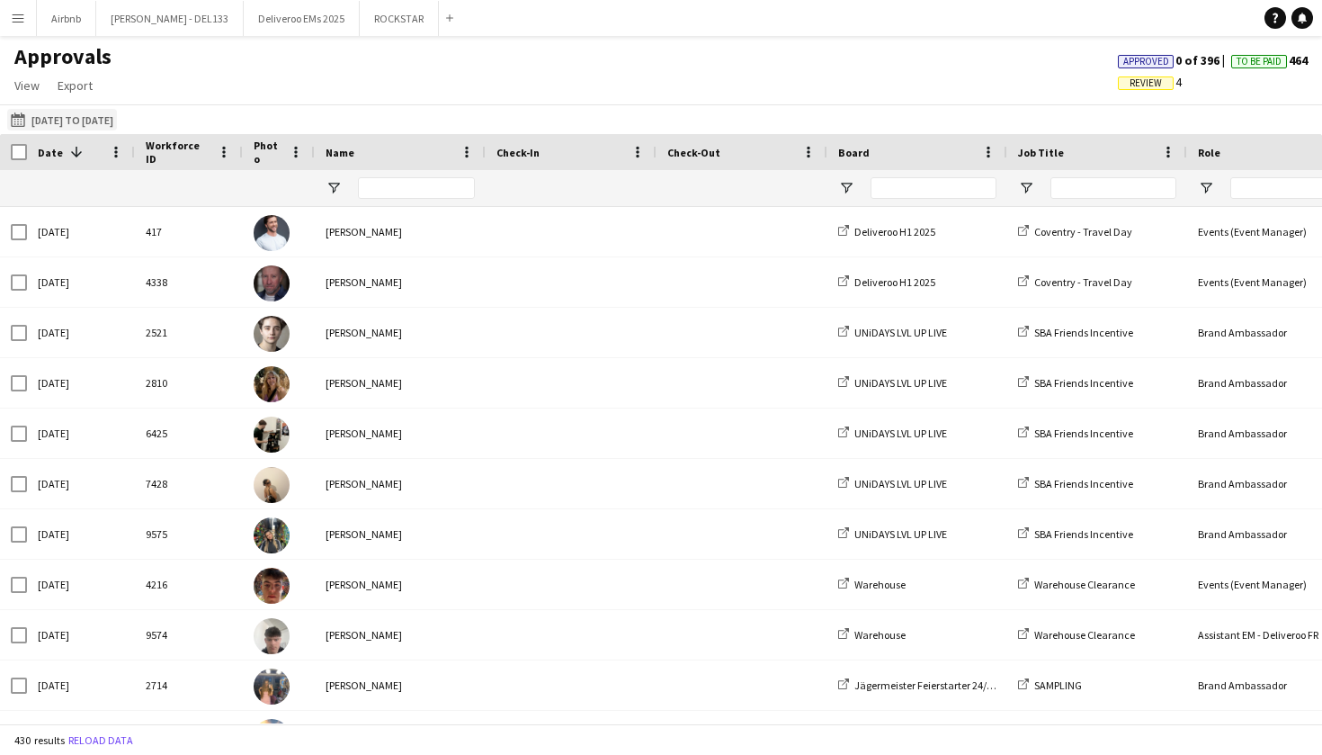
click at [100, 115] on button "25-08-2025 01-03-2025 to 31-03-2025" at bounding box center [62, 120] width 110 height 22
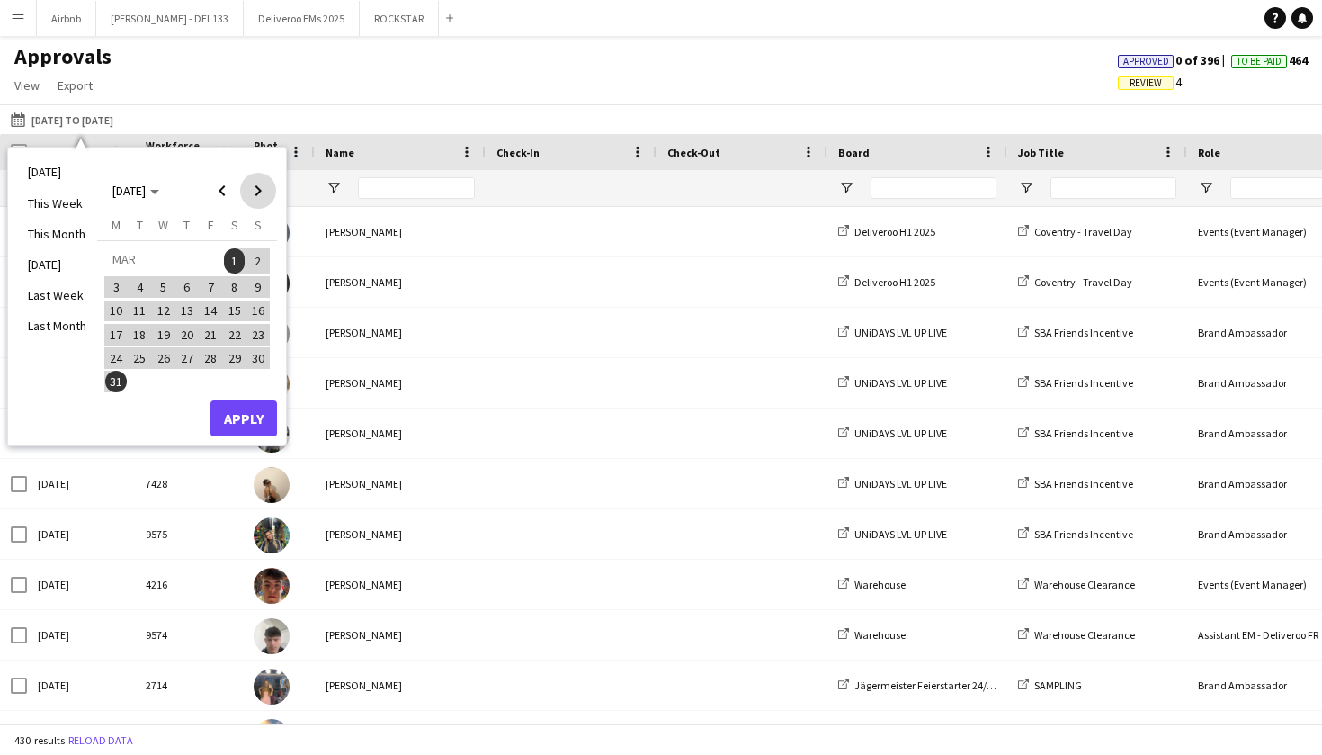
click at [258, 190] on span "Next month" at bounding box center [258, 191] width 36 height 36
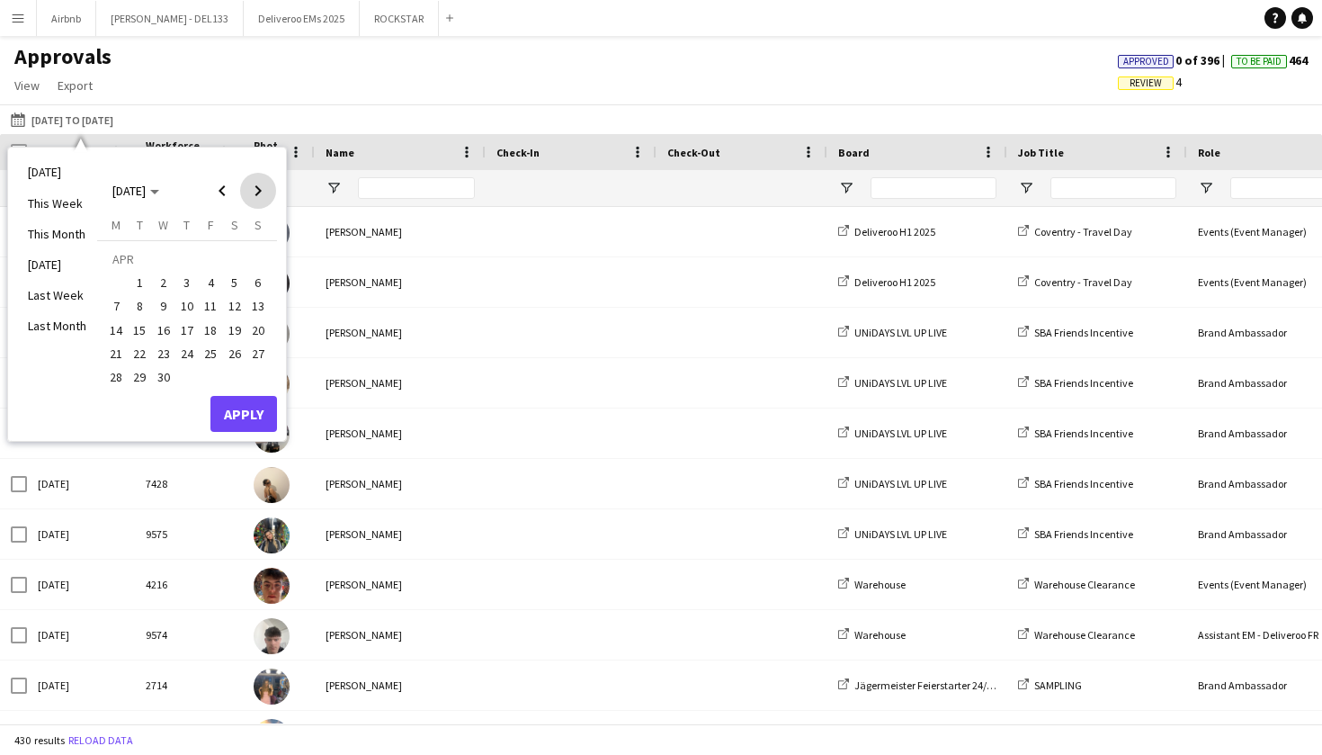
click at [258, 190] on span "Next month" at bounding box center [258, 191] width 36 height 36
click at [224, 194] on span "Previous month" at bounding box center [222, 191] width 36 height 36
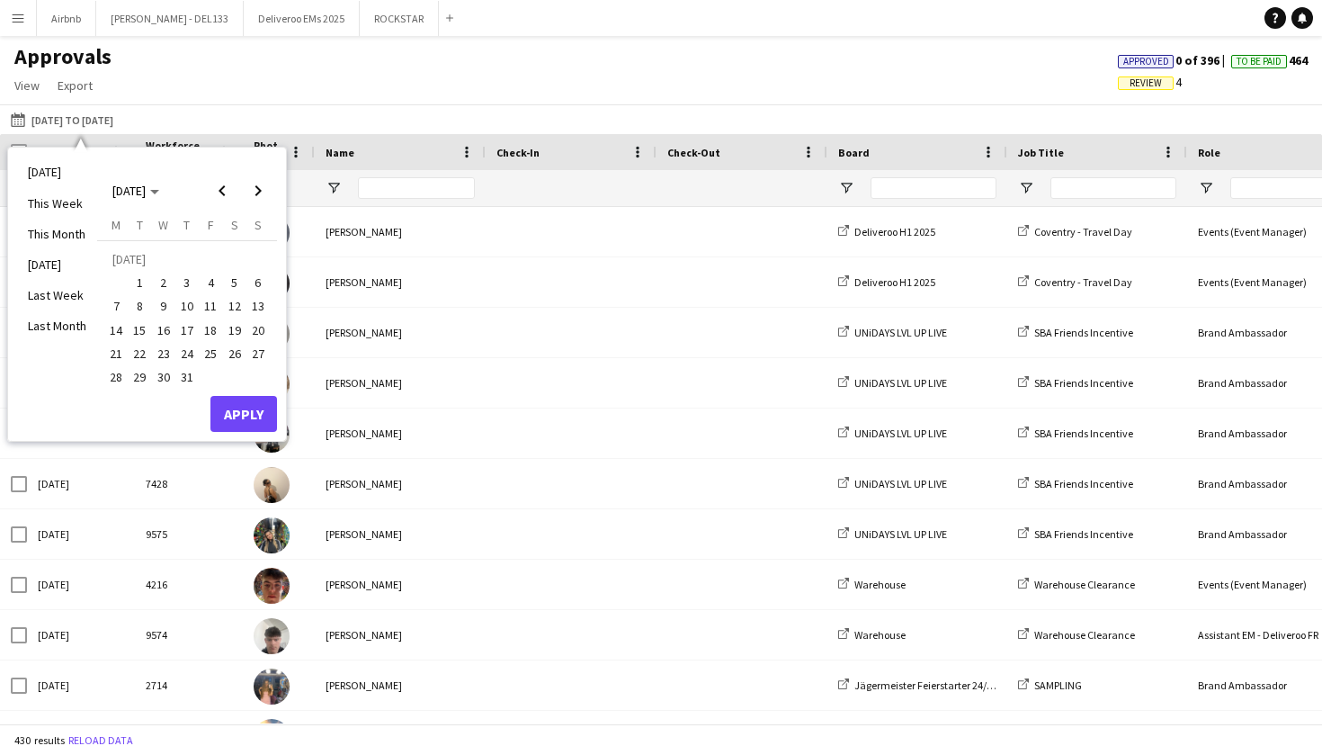
click at [139, 286] on span "1" at bounding box center [141, 283] width 22 height 22
click at [259, 184] on span "Next month" at bounding box center [258, 191] width 36 height 36
click at [253, 349] on span "31" at bounding box center [258, 358] width 22 height 22
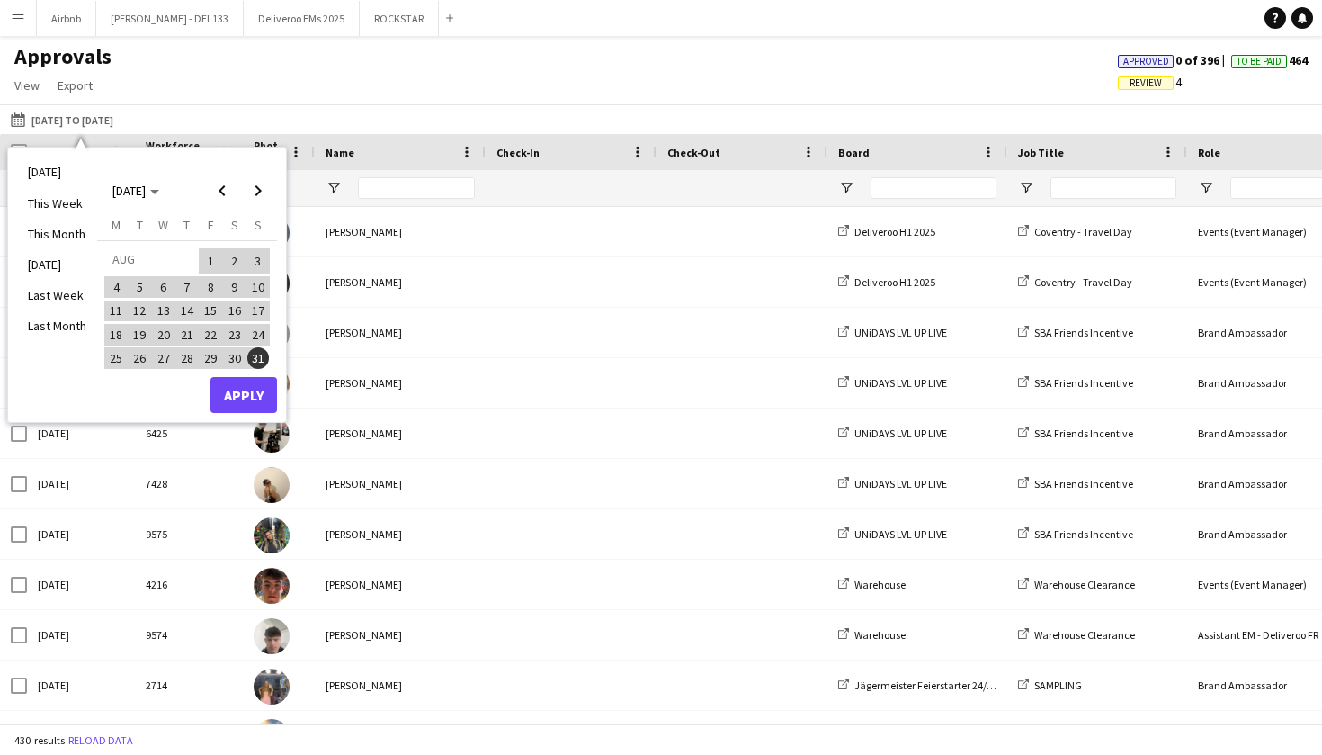
click at [255, 398] on button "Apply" at bounding box center [243, 395] width 67 height 36
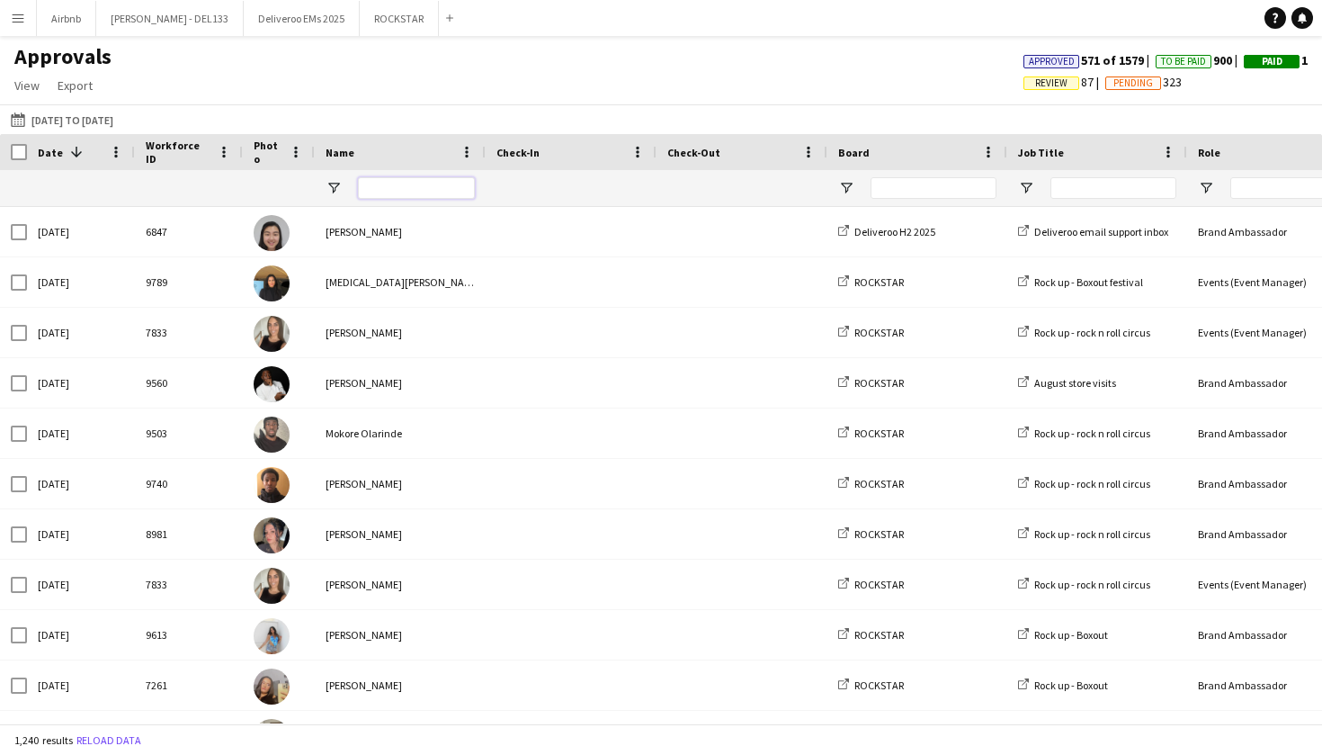
click at [407, 192] on input "Name Filter Input" at bounding box center [416, 188] width 117 height 22
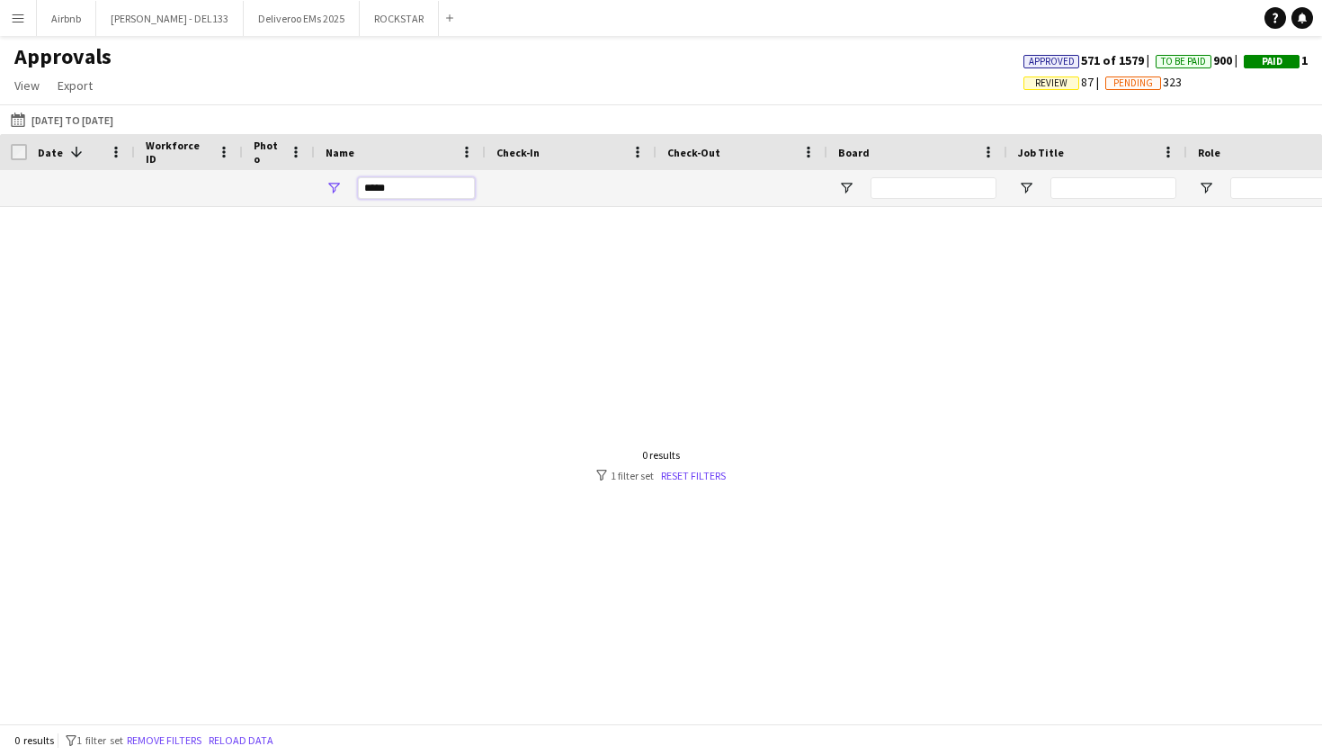
type input "*****"
drag, startPoint x: 407, startPoint y: 192, endPoint x: 398, endPoint y: 308, distance: 115.6
click at [398, 308] on div at bounding box center [661, 465] width 1322 height 516
click at [28, 85] on span "View" at bounding box center [26, 85] width 25 height 16
click at [18, 13] on app-icon "Menu" at bounding box center [18, 18] width 14 height 14
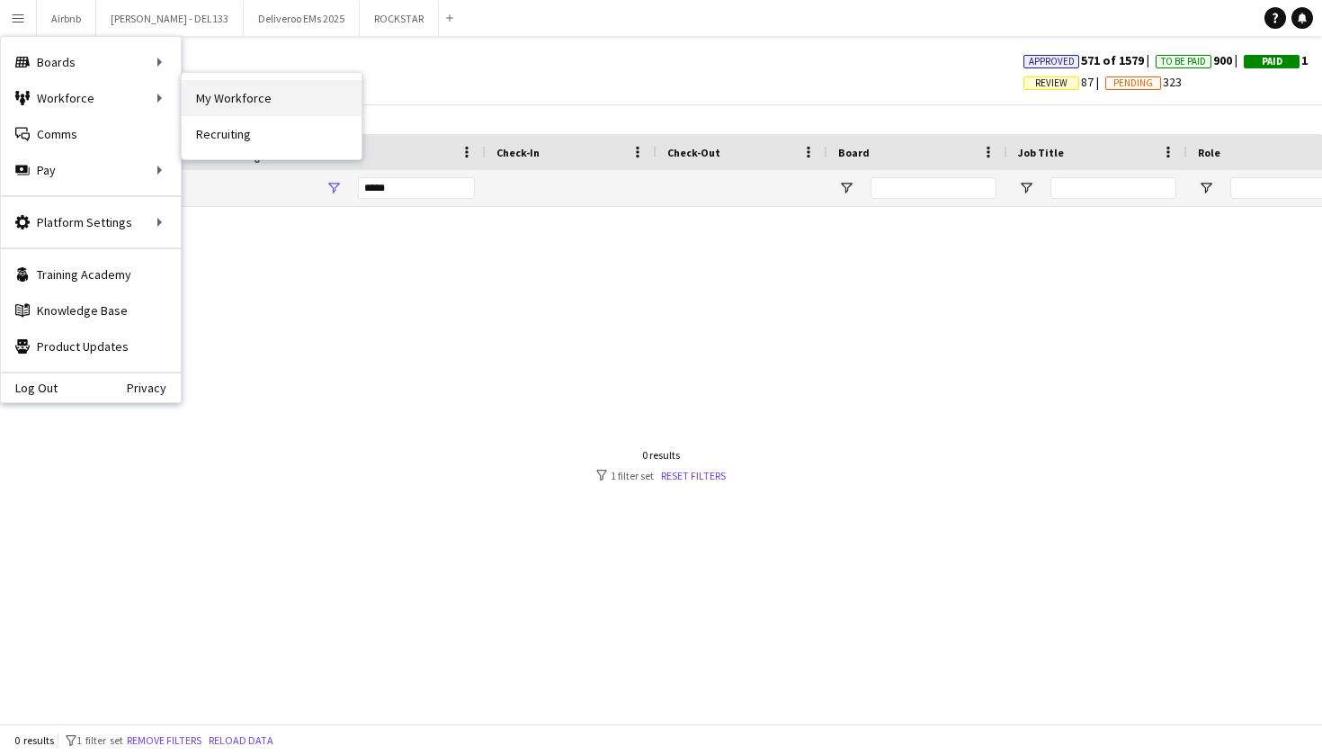
click at [228, 94] on link "My Workforce" at bounding box center [272, 98] width 180 height 36
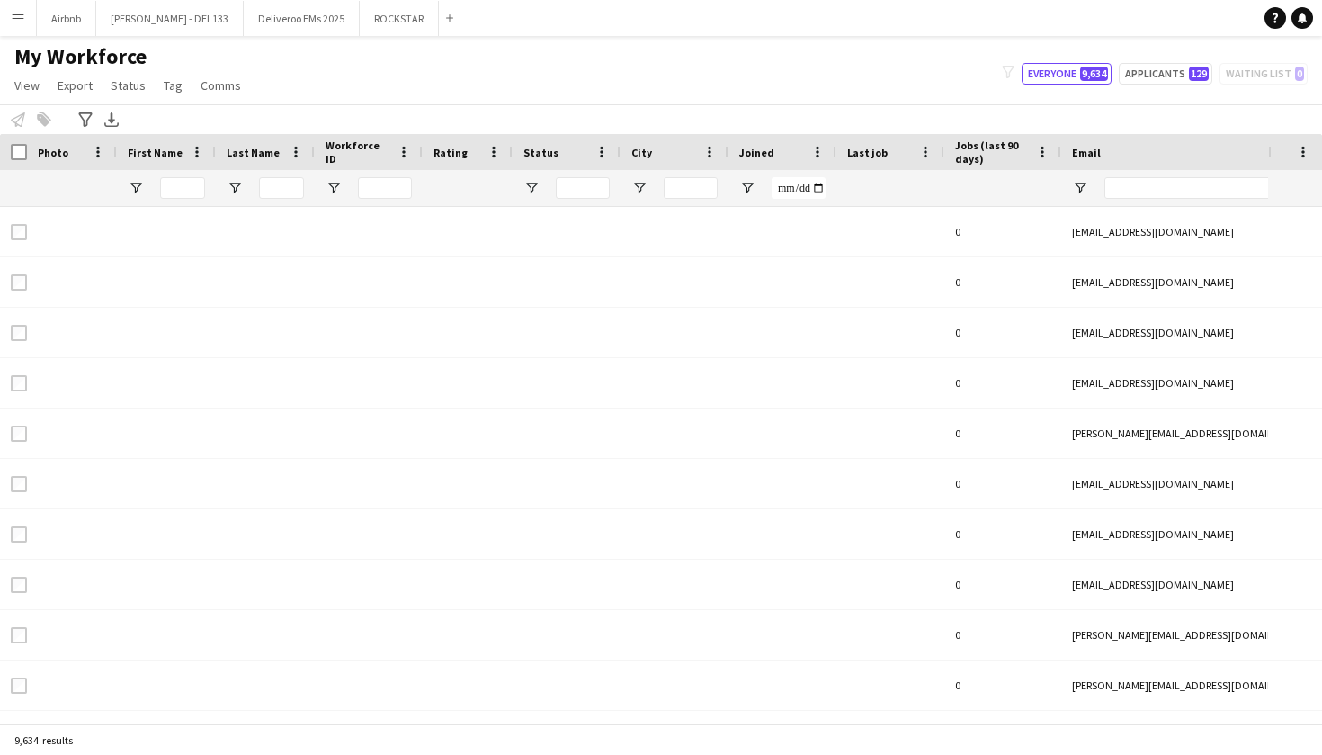
type input "**********"
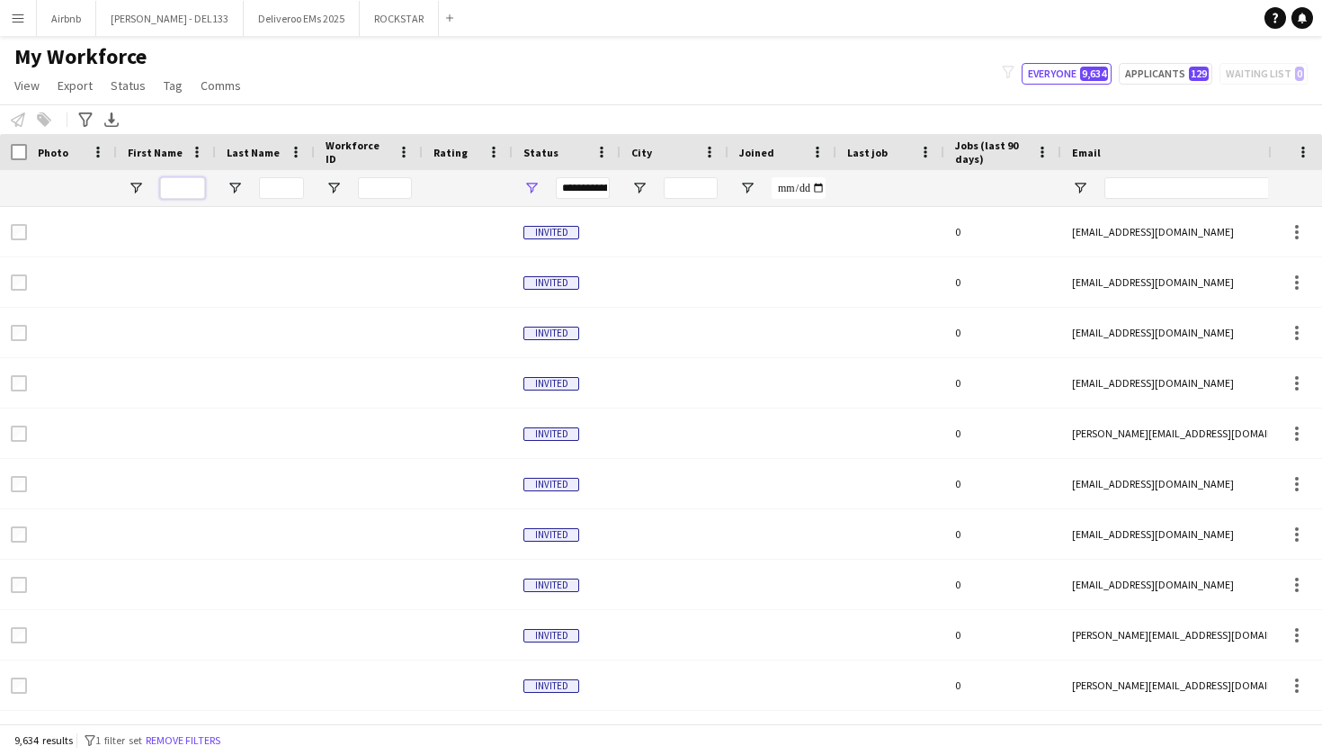
click at [185, 183] on input "First Name Filter Input" at bounding box center [182, 188] width 45 height 22
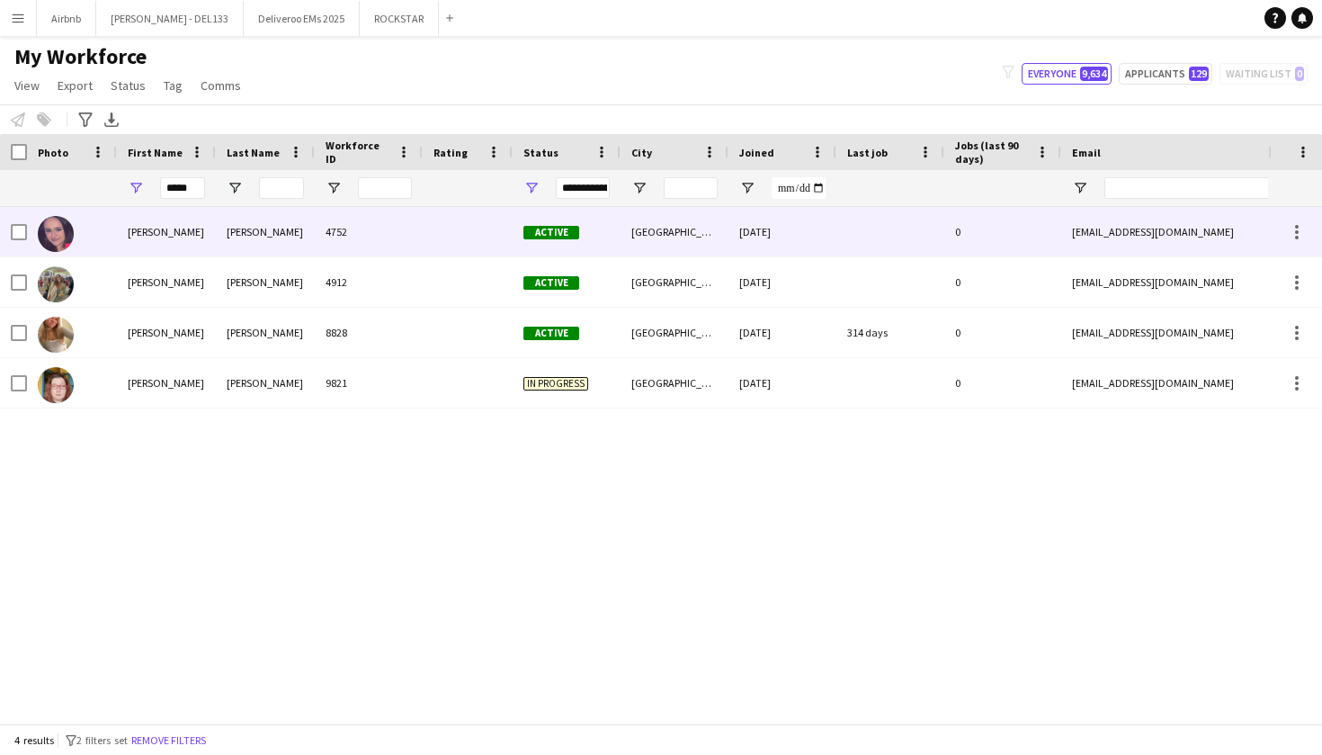
drag, startPoint x: 201, startPoint y: 217, endPoint x: 207, endPoint y: 377, distance: 160.2
click at [207, 377] on div "Fiona" at bounding box center [166, 382] width 99 height 49
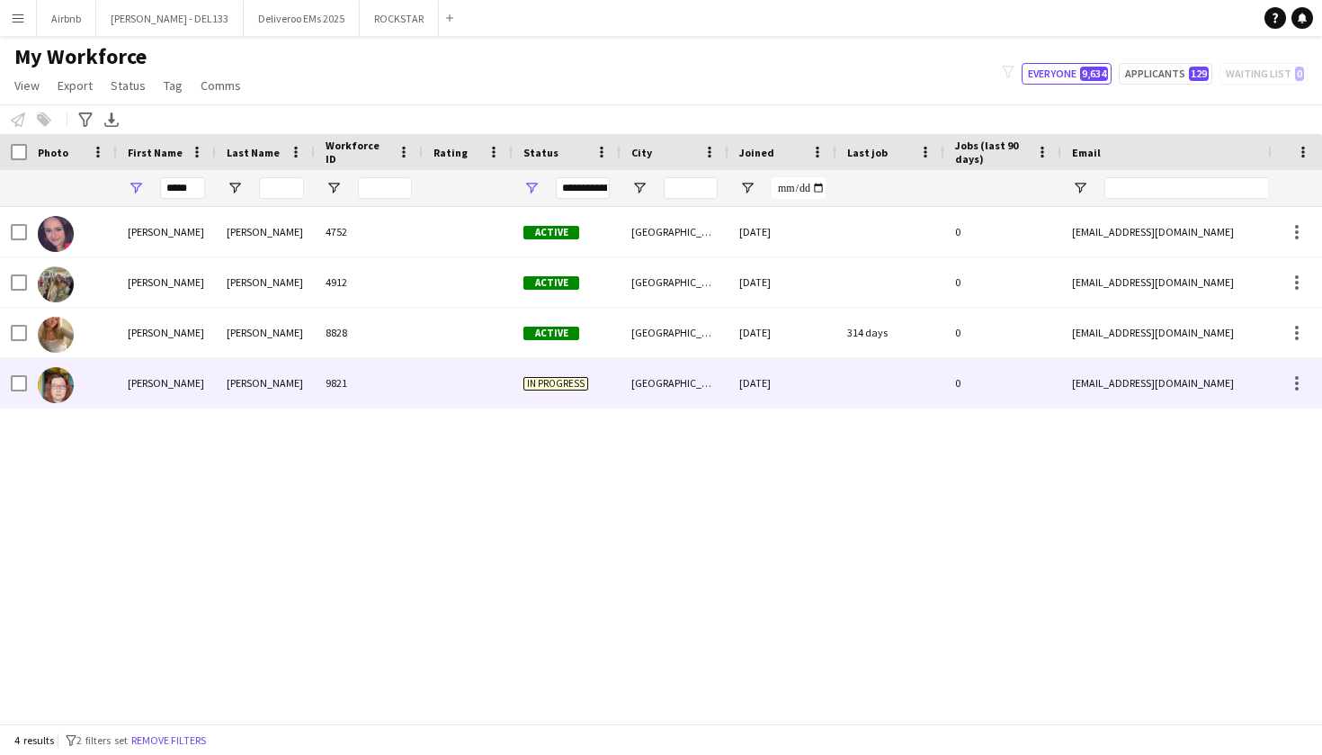
click at [736, 385] on div "31-07-2025" at bounding box center [783, 382] width 108 height 49
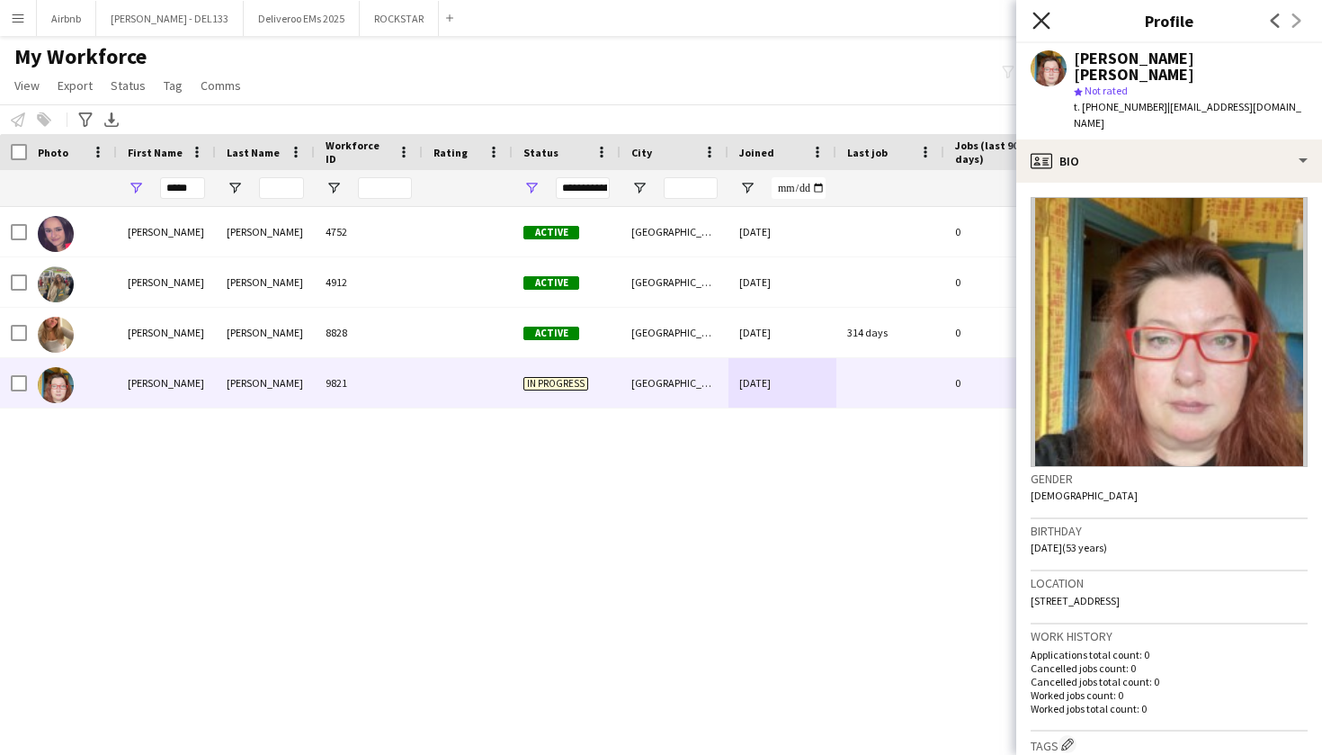
click at [1044, 19] on icon at bounding box center [1041, 20] width 17 height 17
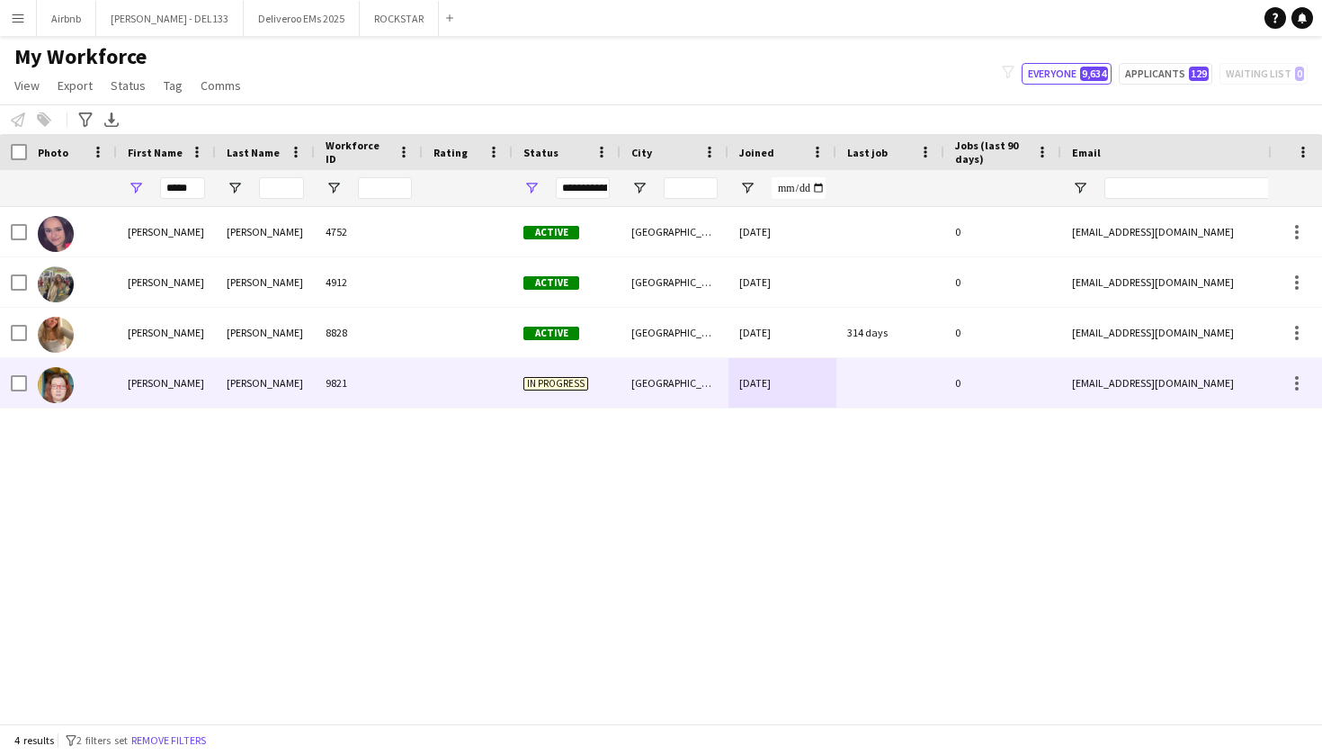
click at [545, 392] on div "In progress" at bounding box center [567, 382] width 108 height 49
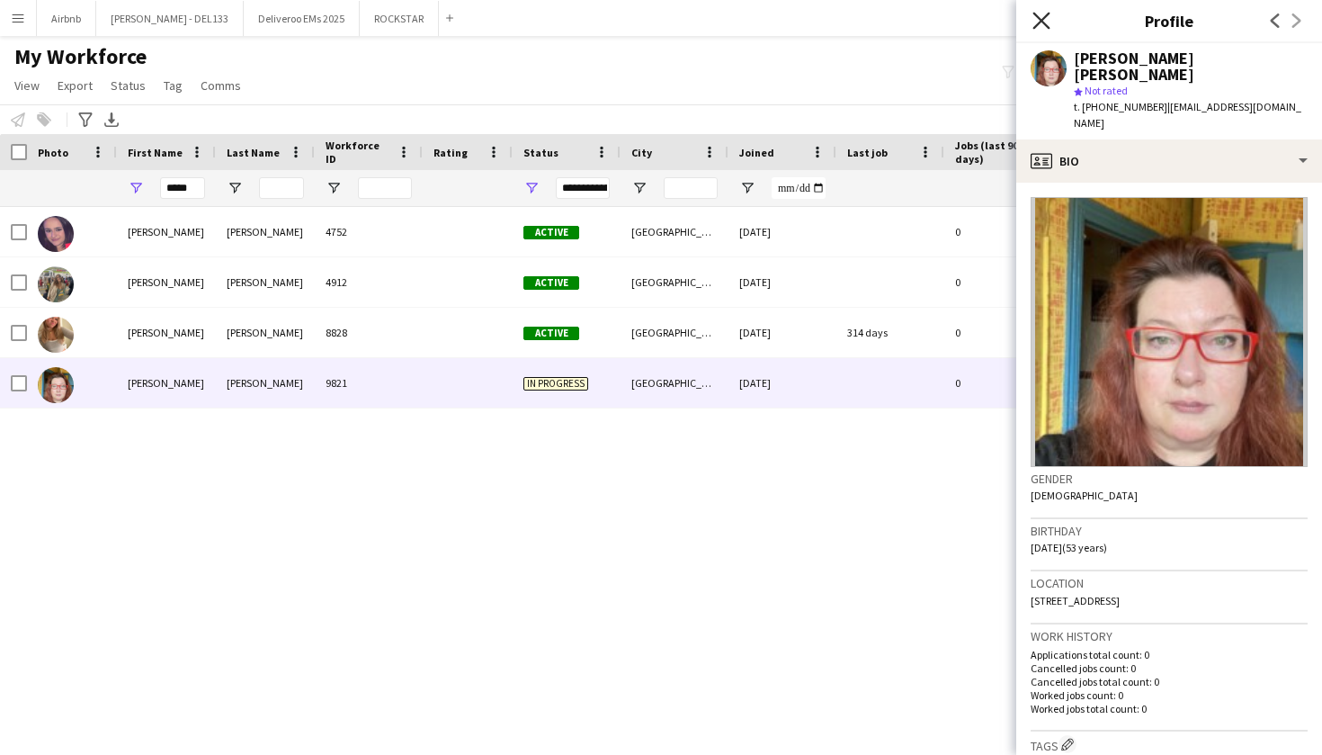
click at [1046, 20] on icon "Close pop-in" at bounding box center [1041, 20] width 17 height 17
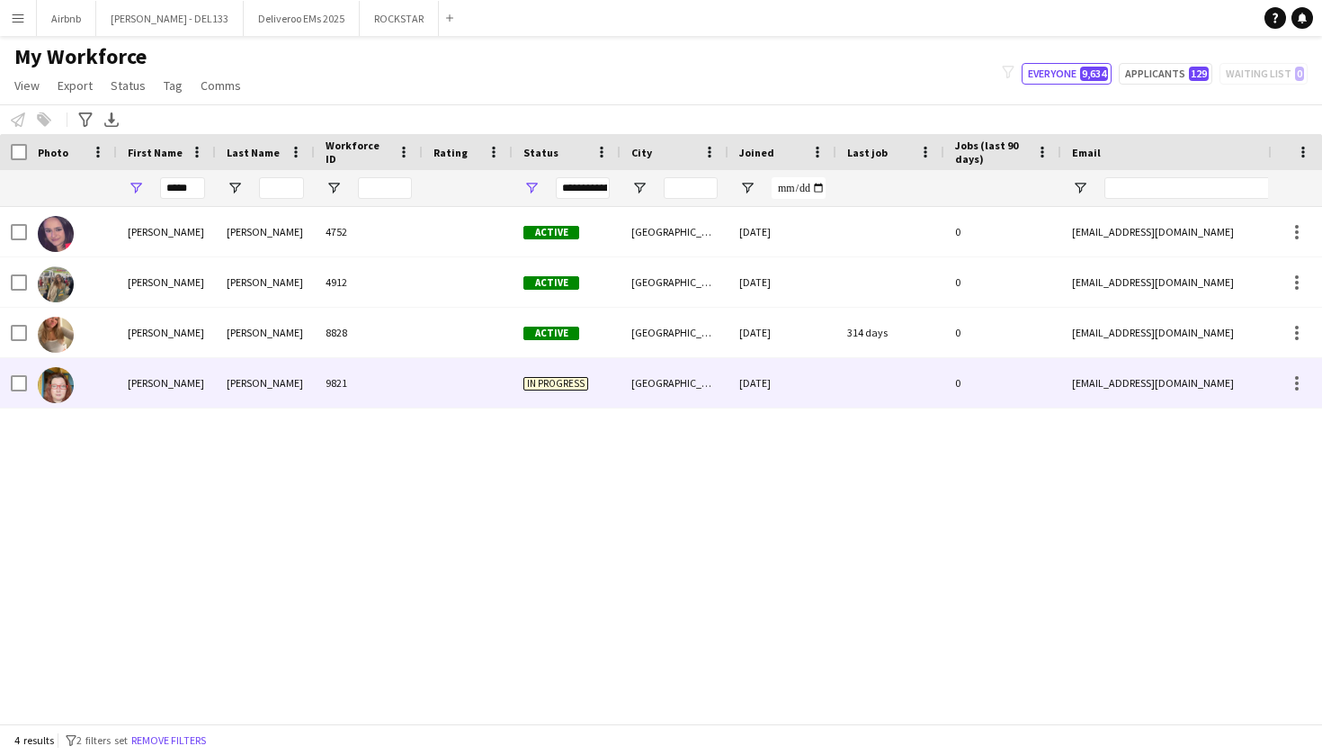
click at [706, 380] on div "London" at bounding box center [675, 382] width 108 height 49
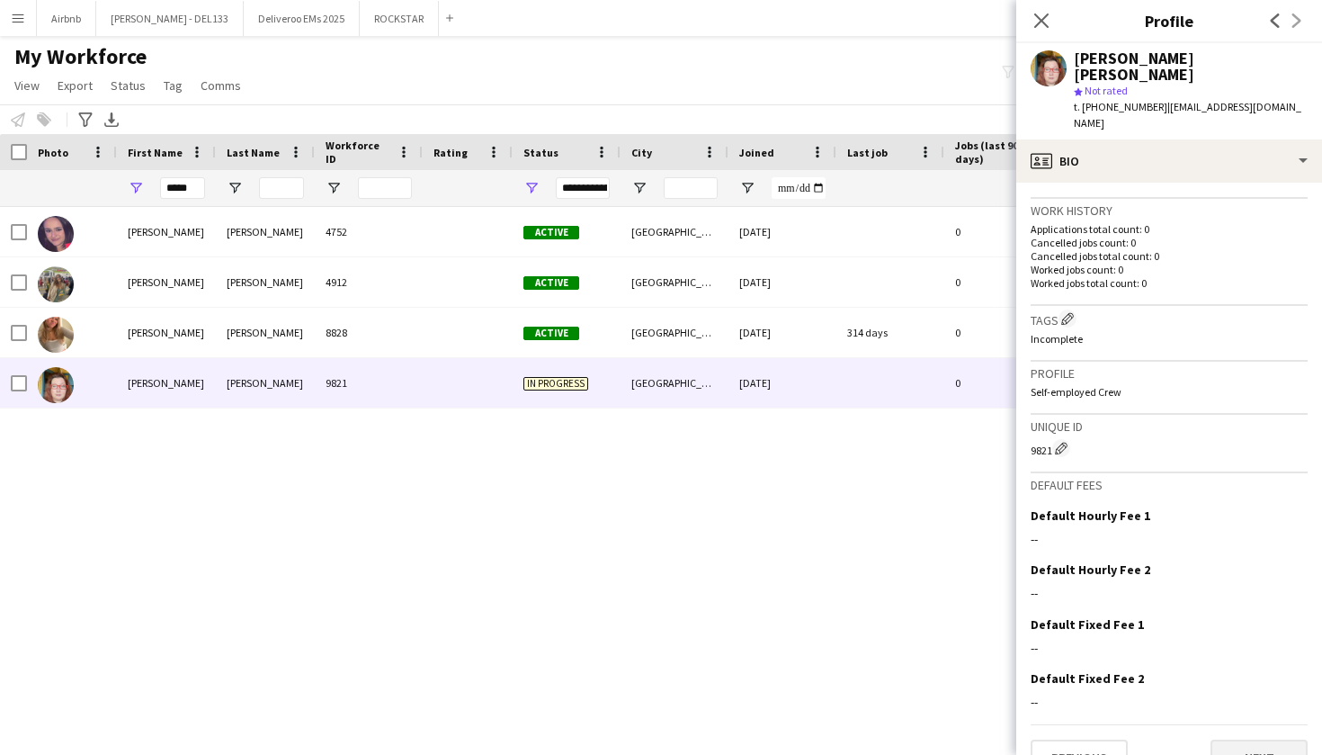
scroll to position [425, 0]
click at [1266, 740] on button "Next" at bounding box center [1259, 758] width 97 height 36
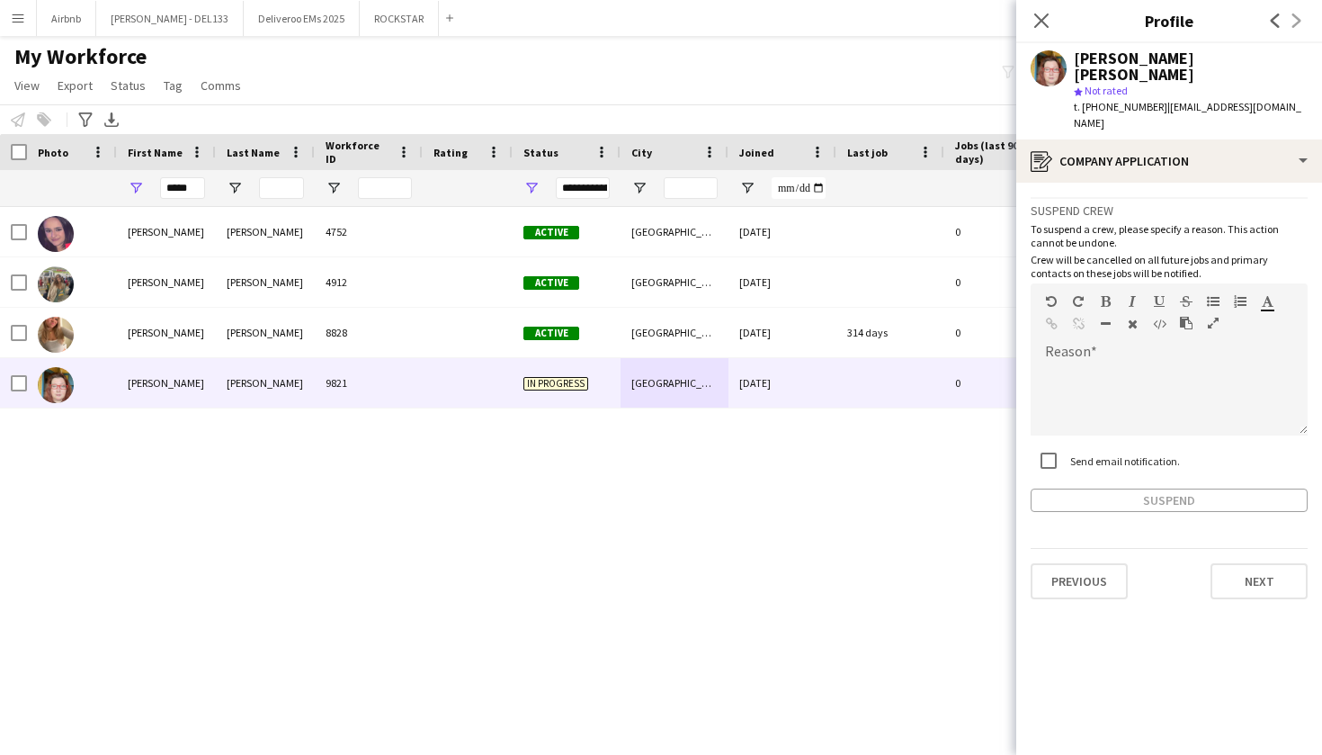
scroll to position [0, 0]
click at [1241, 563] on button "Next" at bounding box center [1259, 581] width 97 height 36
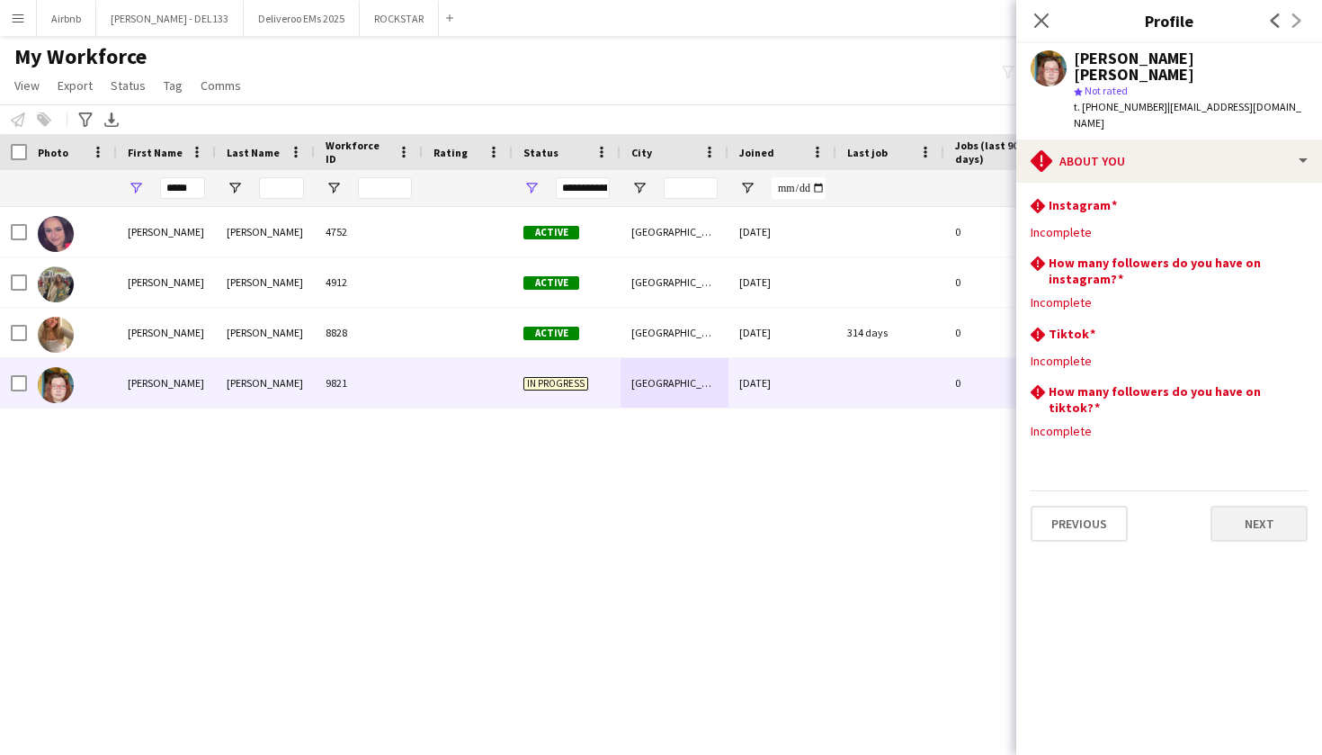
click at [1287, 506] on button "Next" at bounding box center [1259, 524] width 97 height 36
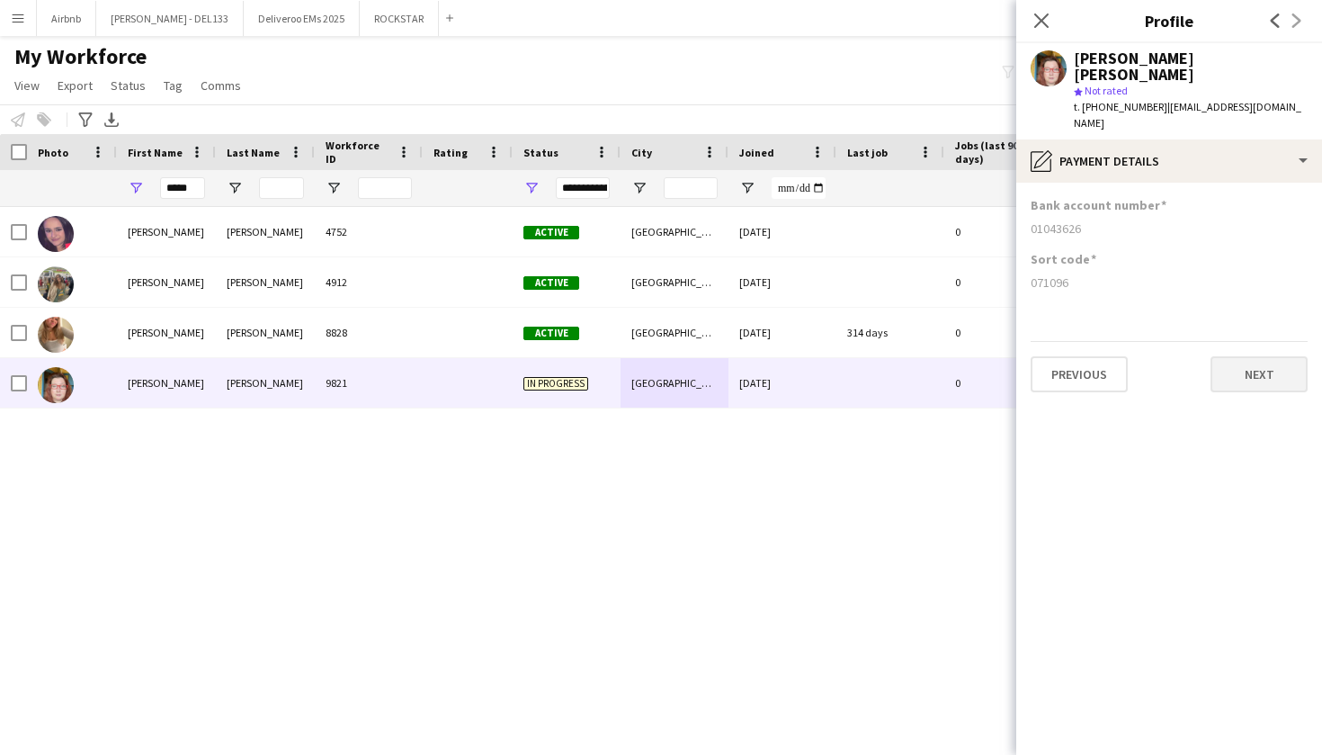
click at [1273, 356] on button "Next" at bounding box center [1259, 374] width 97 height 36
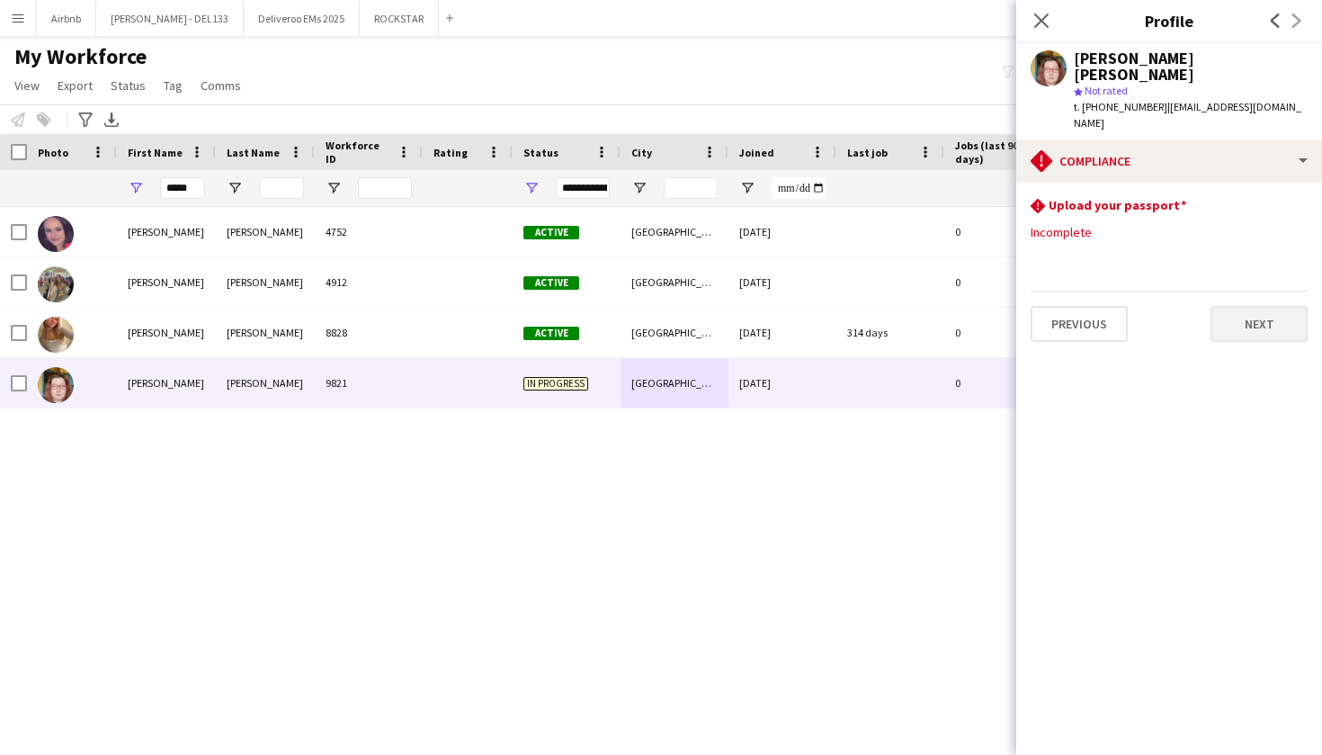
click at [1264, 306] on button "Next" at bounding box center [1259, 324] width 97 height 36
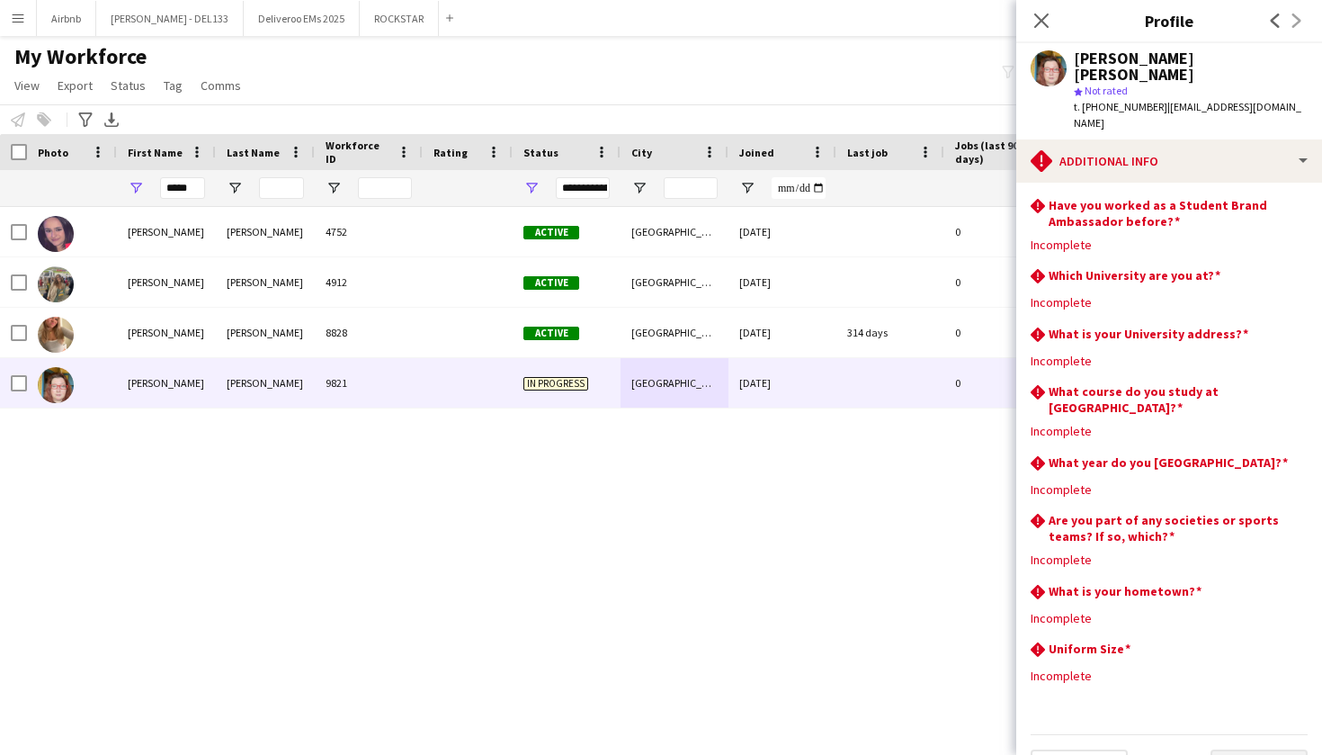
click at [1263, 749] on button "Next" at bounding box center [1259, 767] width 97 height 36
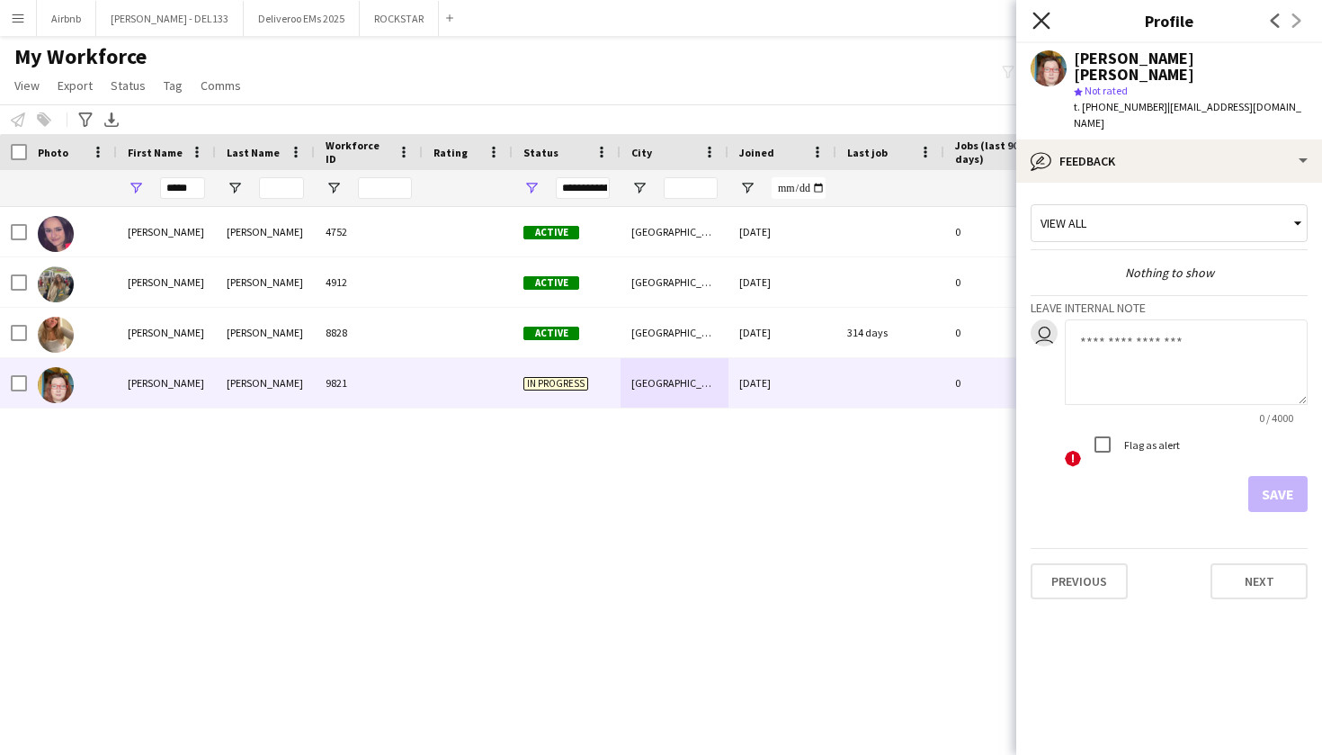
click at [1044, 22] on icon at bounding box center [1041, 20] width 17 height 17
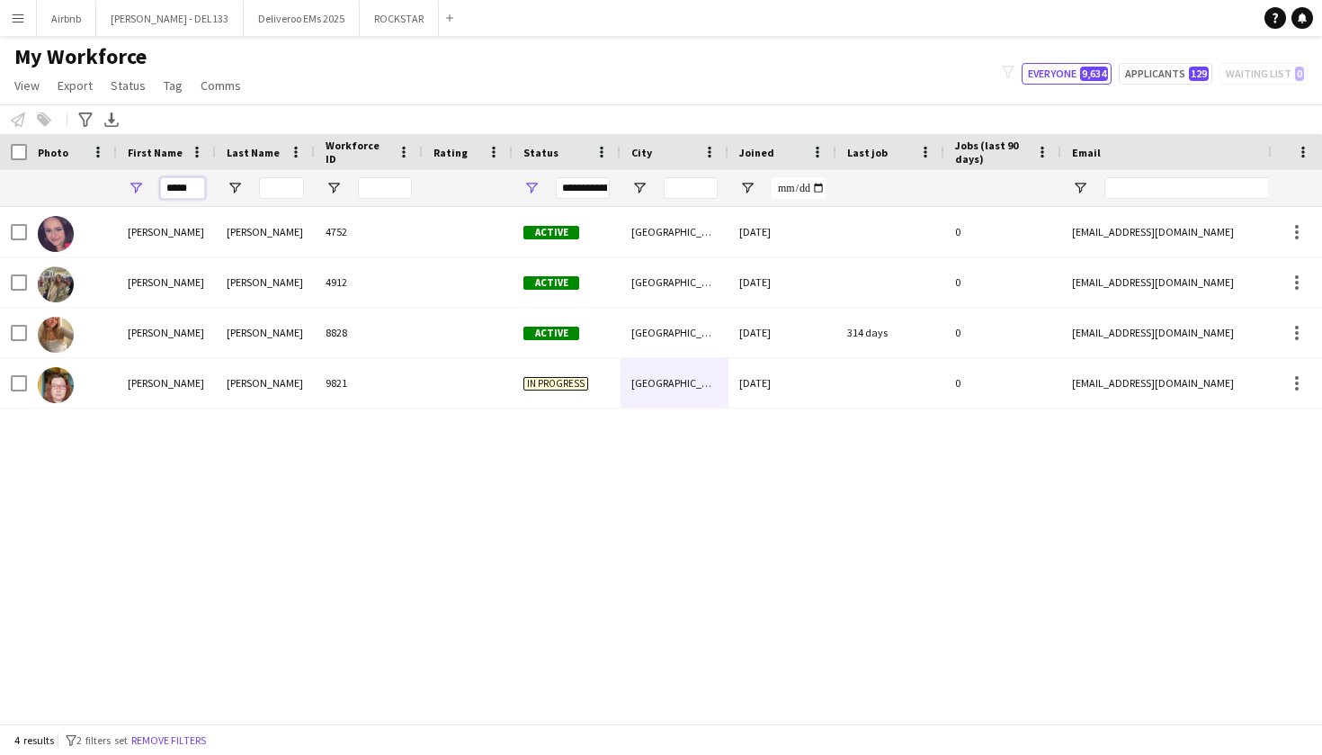
click at [201, 188] on input "*****" at bounding box center [182, 188] width 45 height 22
type input "*"
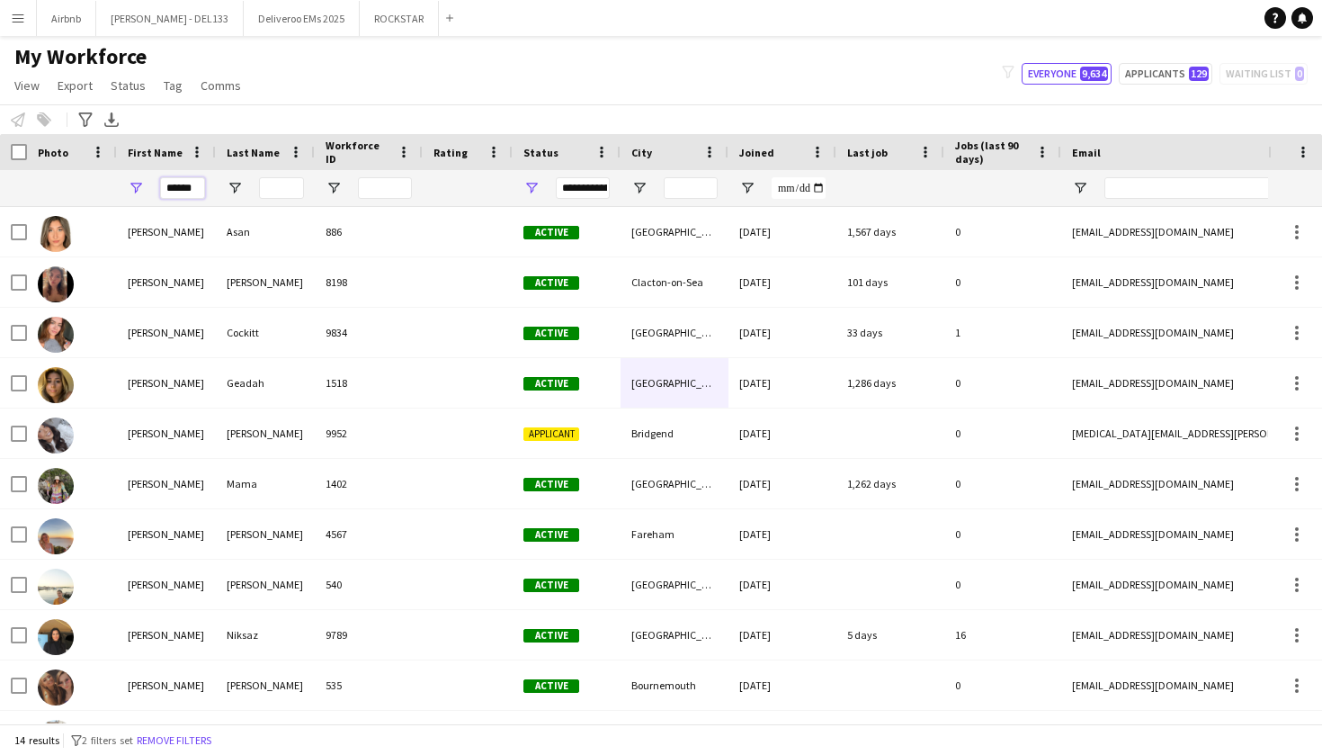
type input "******"
click at [275, 188] on input "Last Name Filter Input" at bounding box center [281, 188] width 45 height 22
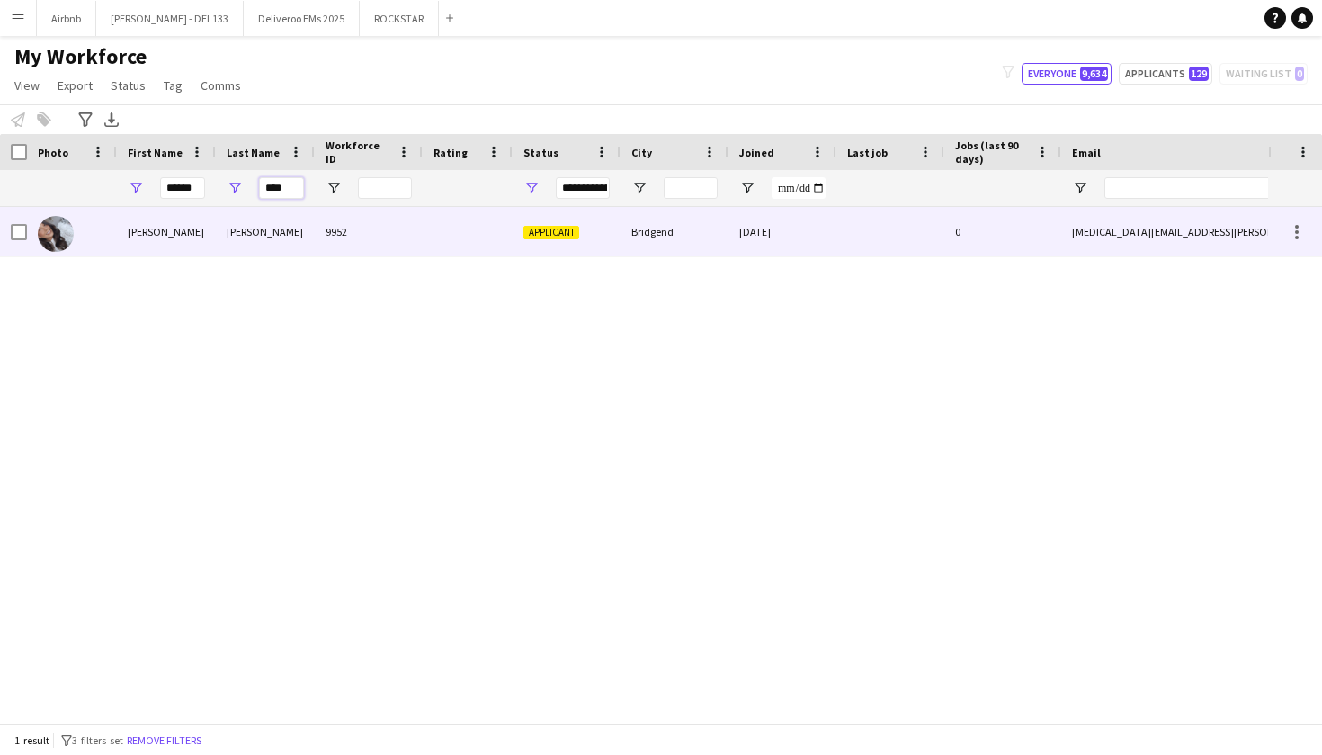
type input "****"
click at [171, 238] on div "Yasmin" at bounding box center [166, 231] width 99 height 49
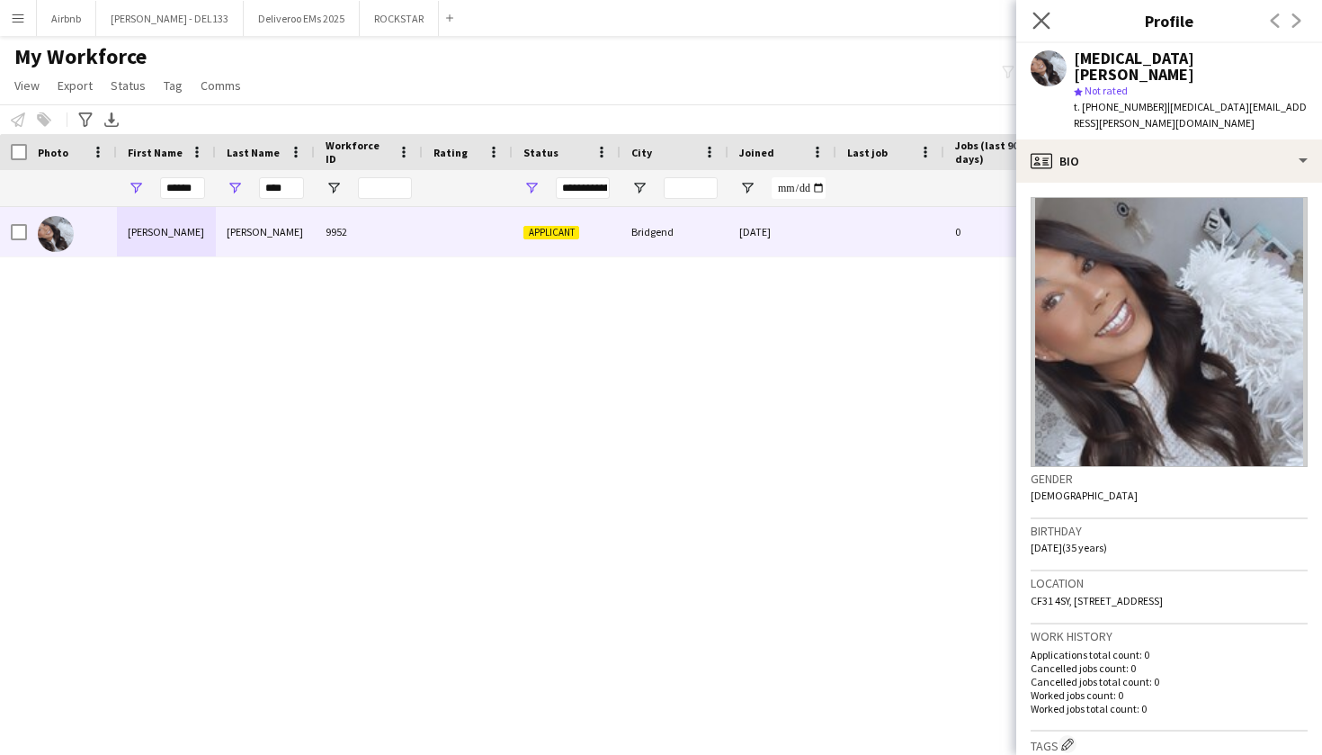
click at [1046, 30] on app-icon "Close pop-in" at bounding box center [1042, 21] width 26 height 26
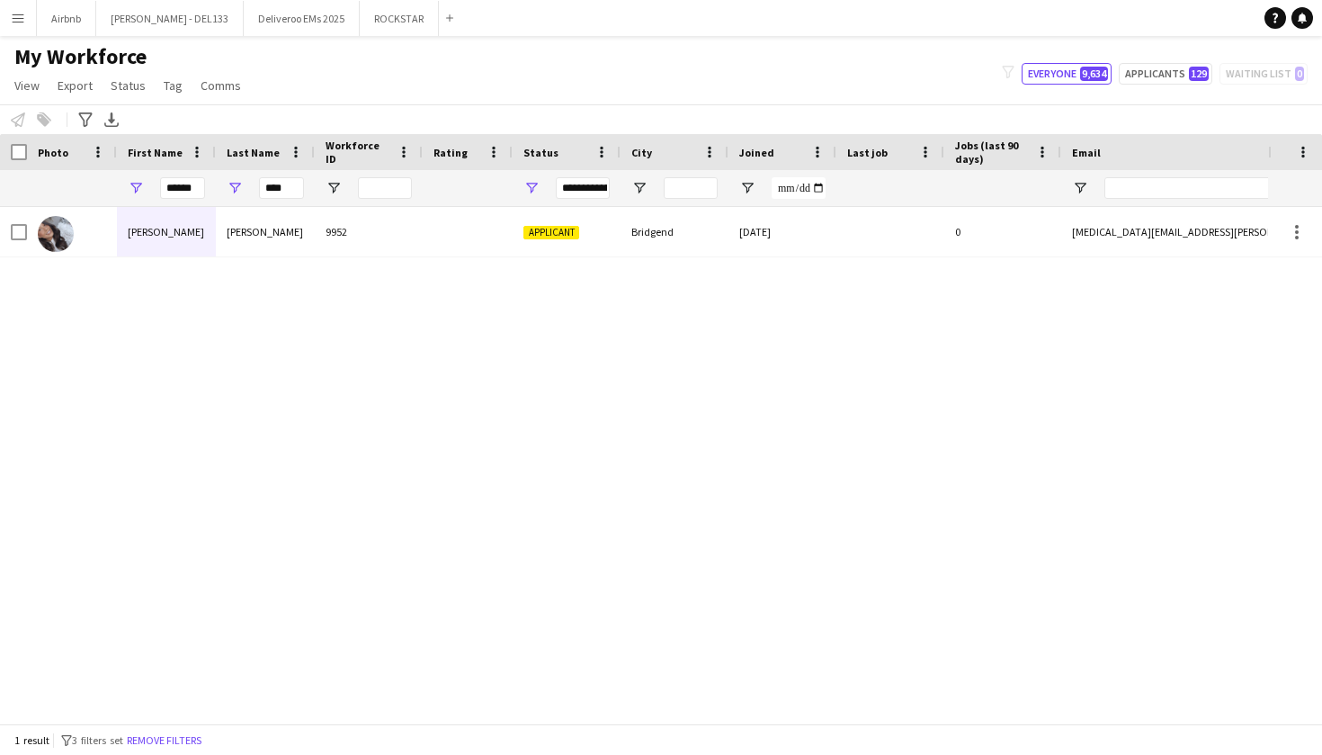
click at [25, 26] on button "Menu" at bounding box center [18, 18] width 36 height 36
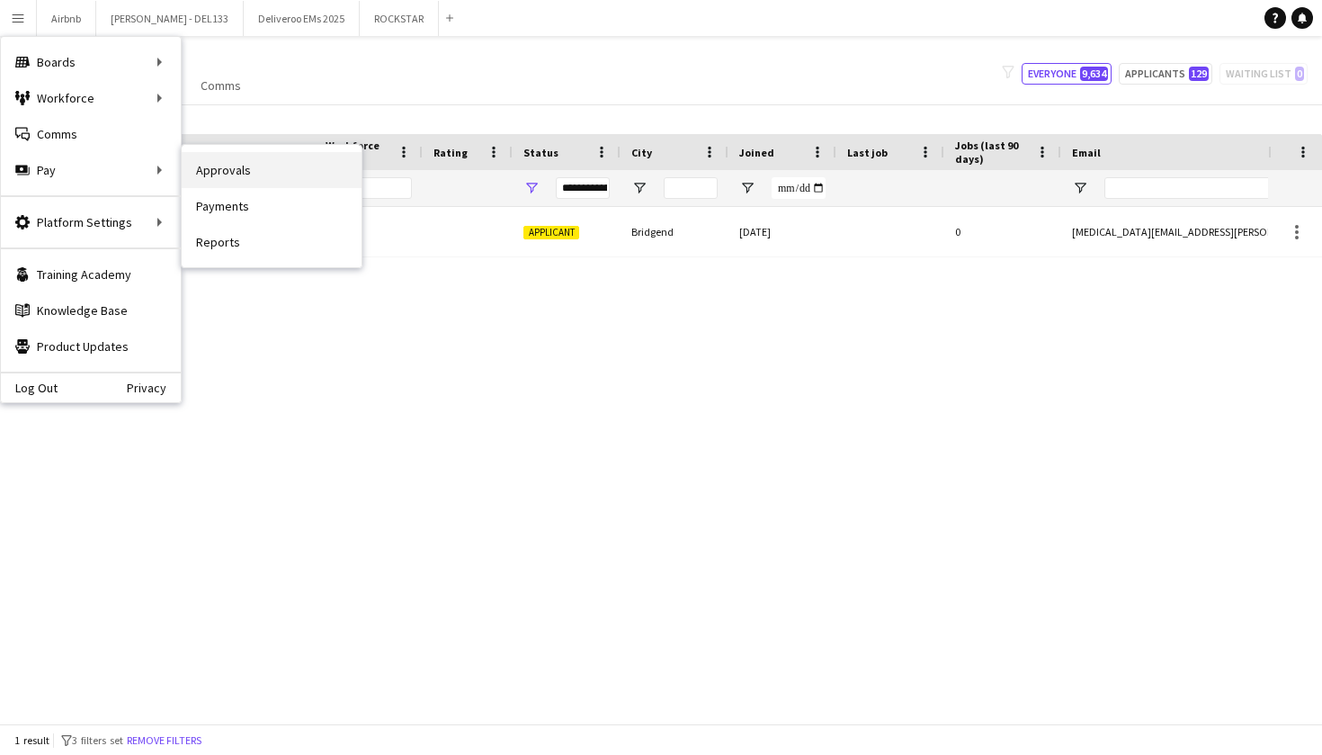
click at [219, 168] on link "Approvals" at bounding box center [272, 170] width 180 height 36
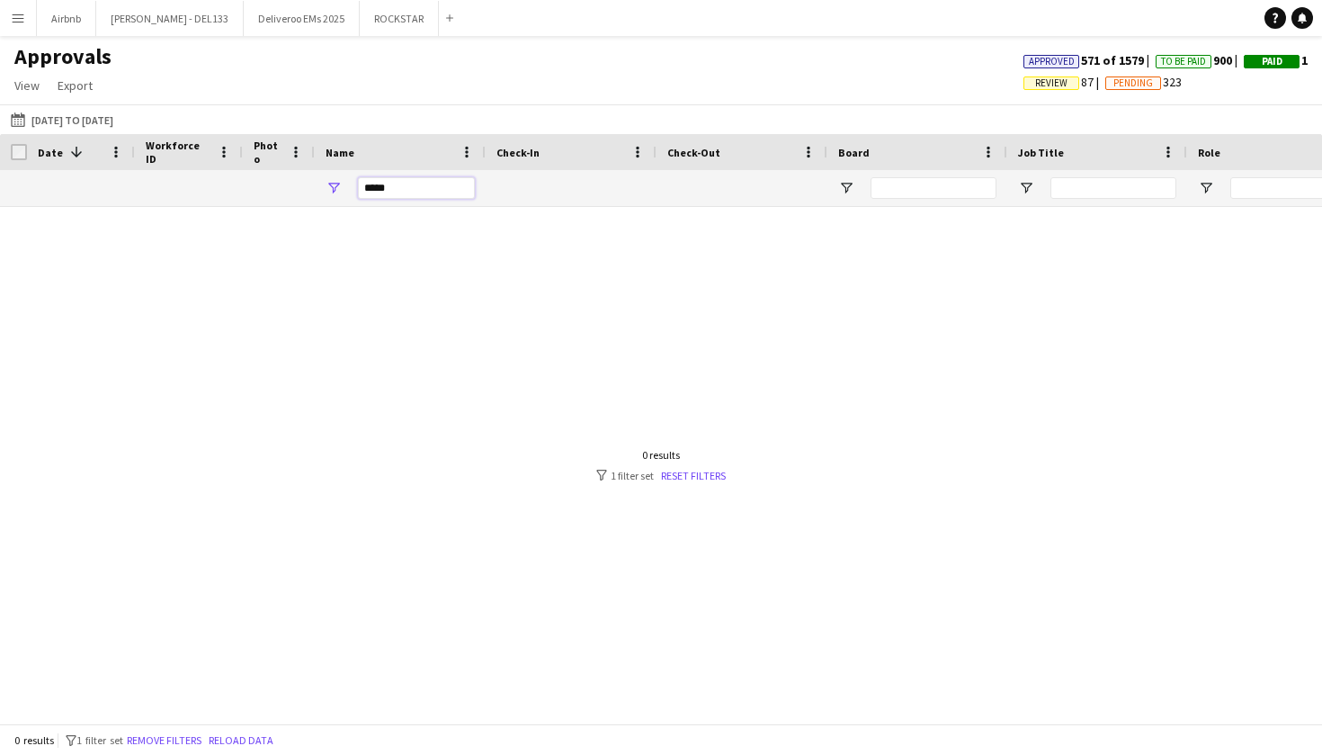
click at [414, 184] on input "*****" at bounding box center [416, 188] width 117 height 22
type input "*"
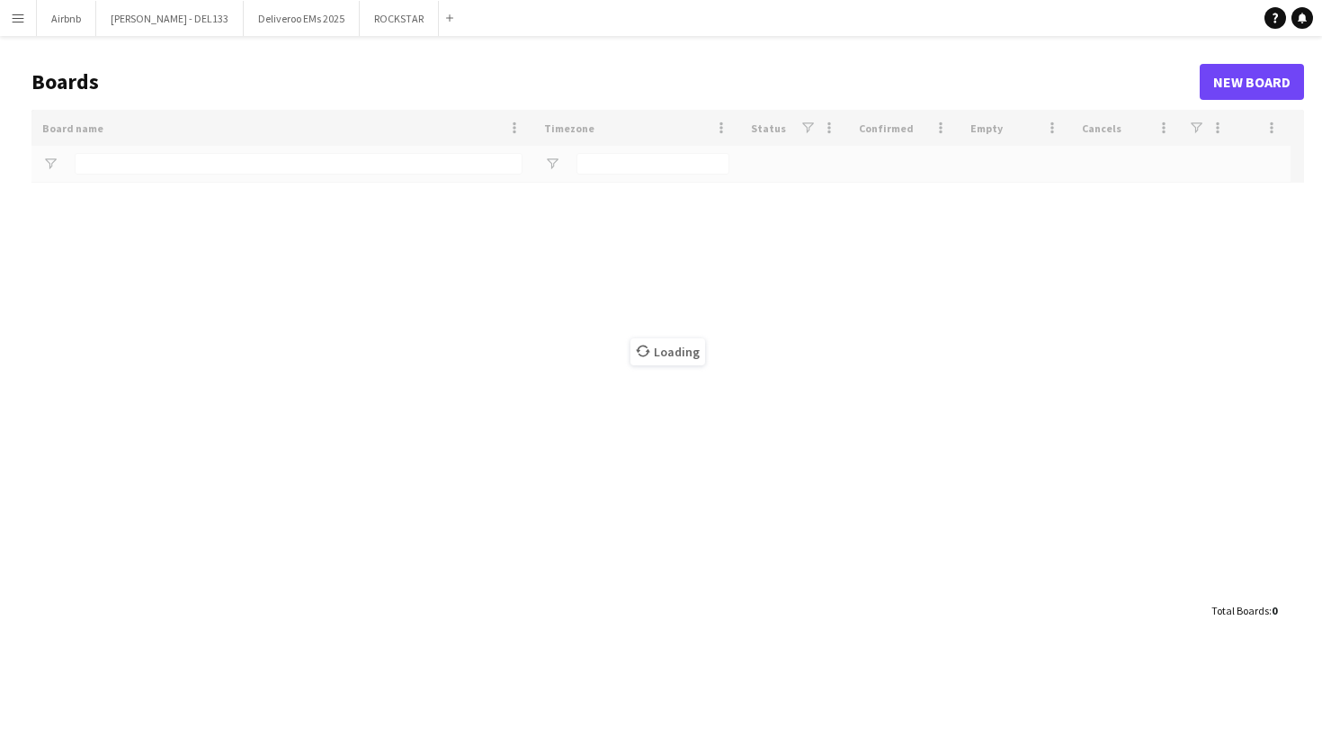
type input "****"
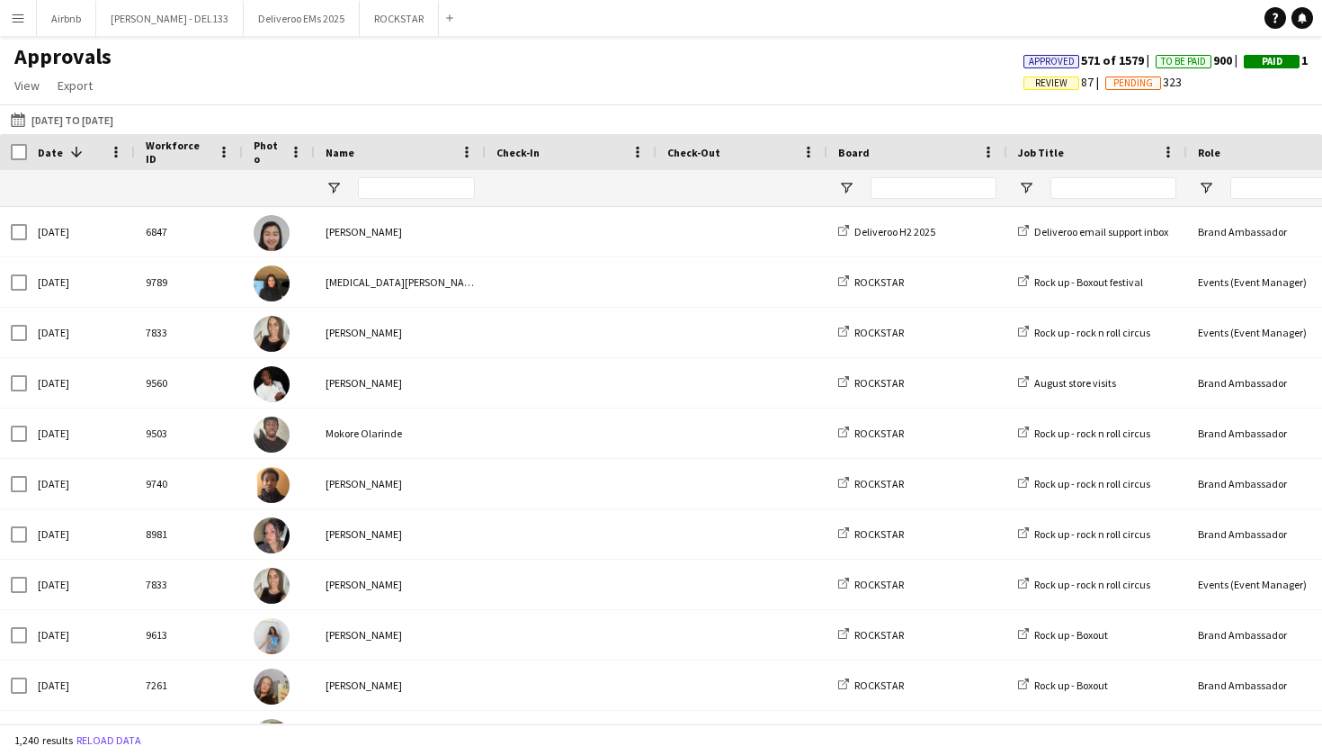
click at [455, 205] on div at bounding box center [416, 188] width 117 height 36
click at [408, 189] on input "Name Filter Input" at bounding box center [416, 188] width 117 height 22
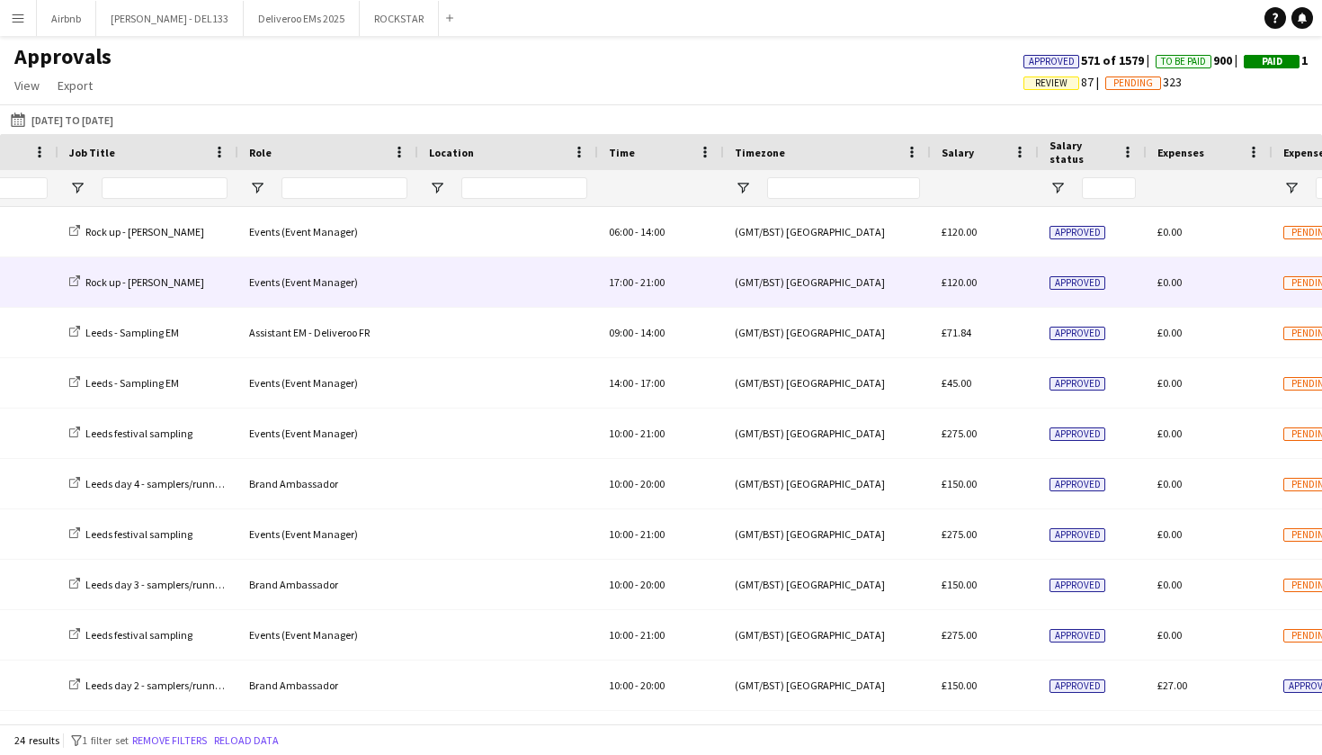
scroll to position [0, 697]
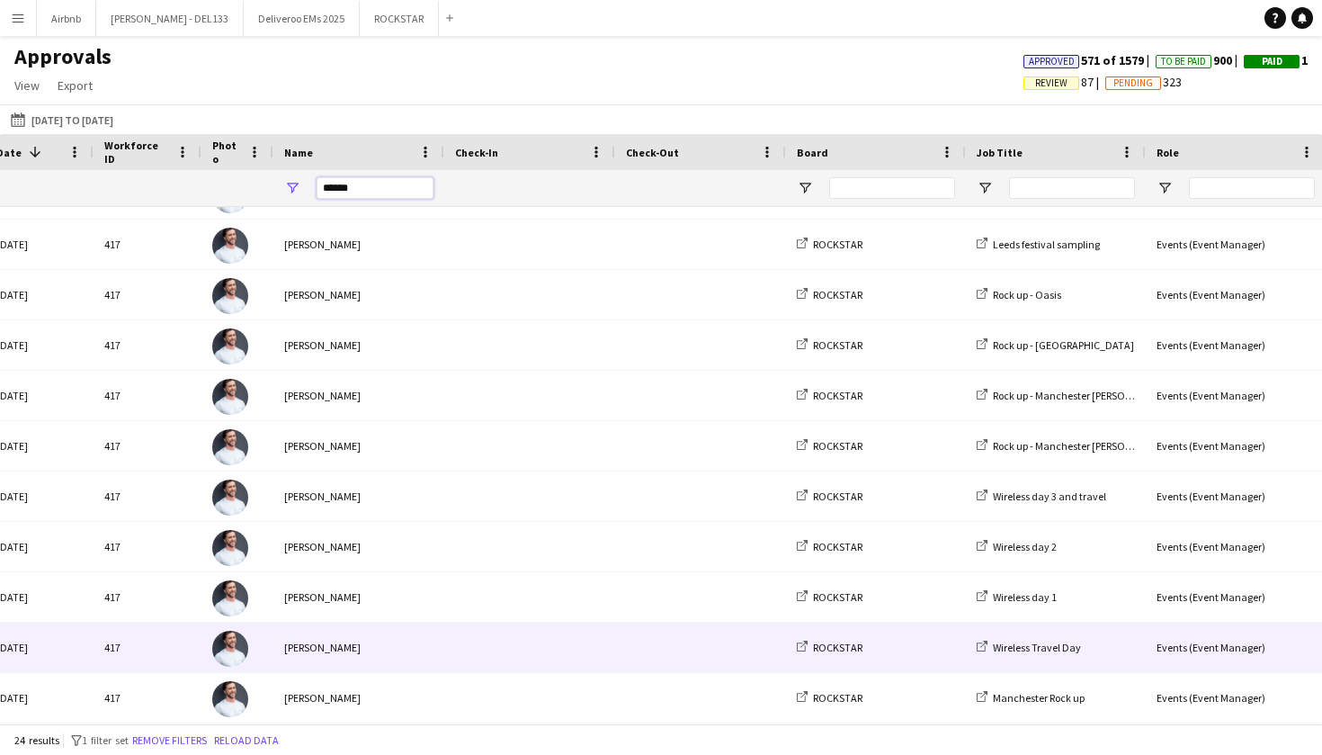
type input "*****"
click at [481, 631] on span at bounding box center [529, 646] width 149 height 49
